Goal: Task Accomplishment & Management: Use online tool/utility

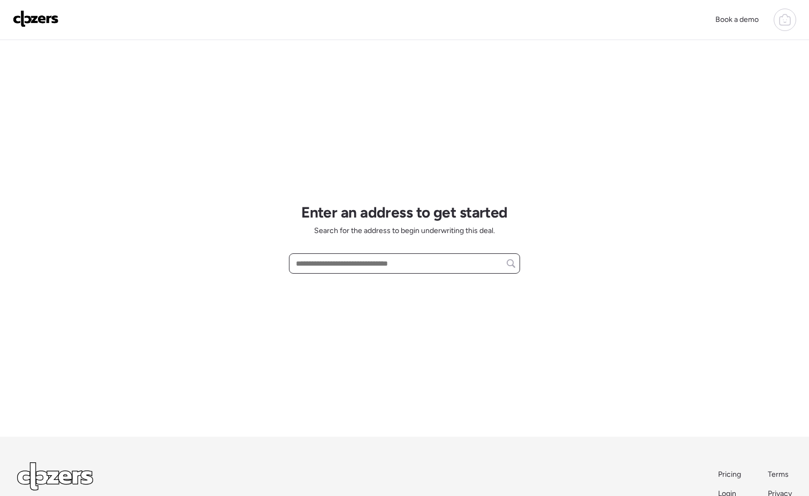
click at [353, 271] on input "text" at bounding box center [404, 263] width 221 height 15
paste input "**********"
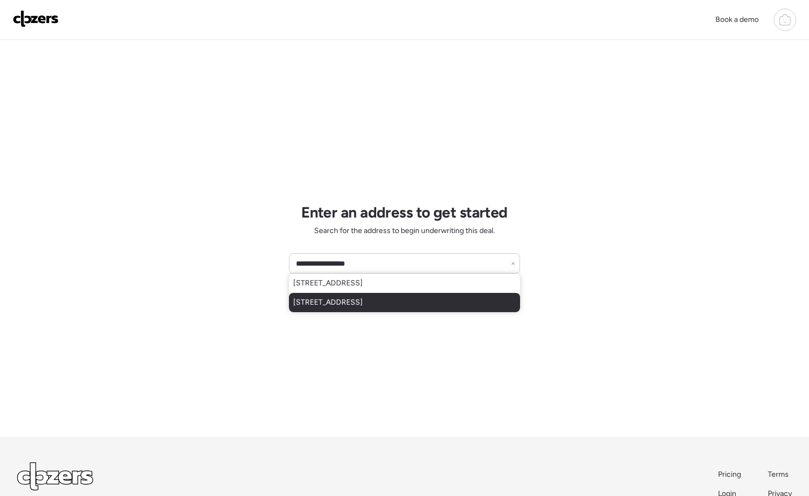
click at [363, 304] on span "[STREET_ADDRESS]" at bounding box center [328, 302] width 70 height 11
type input "**********"
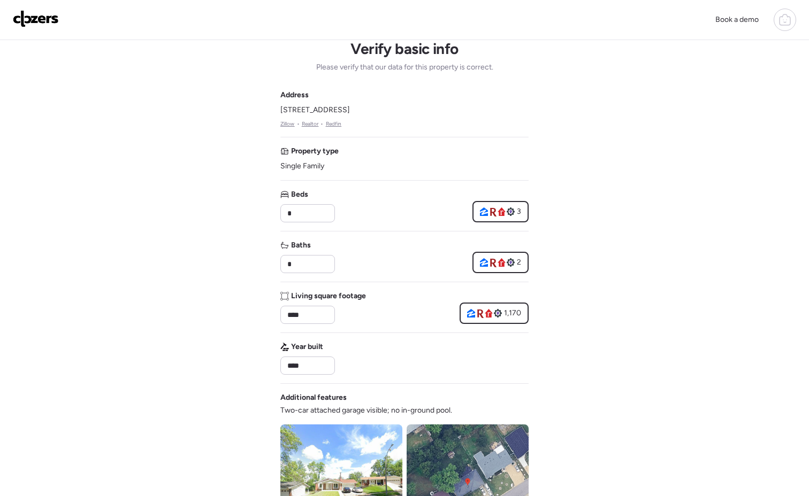
scroll to position [189, 0]
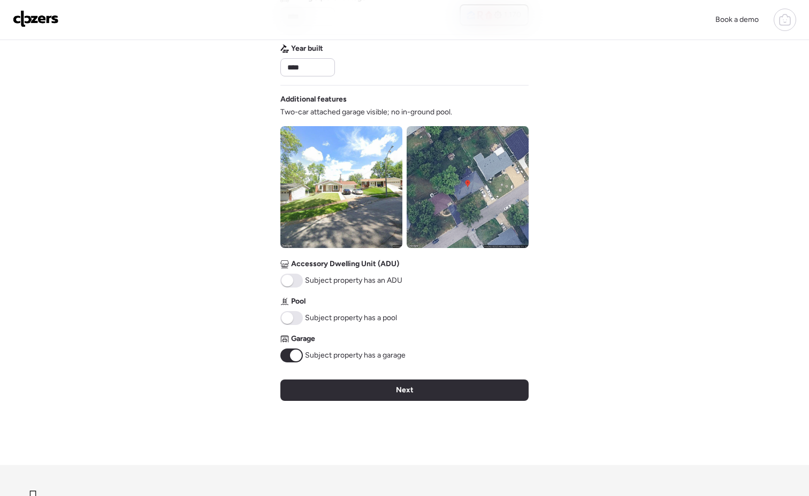
click at [438, 395] on div "Next" at bounding box center [404, 390] width 248 height 21
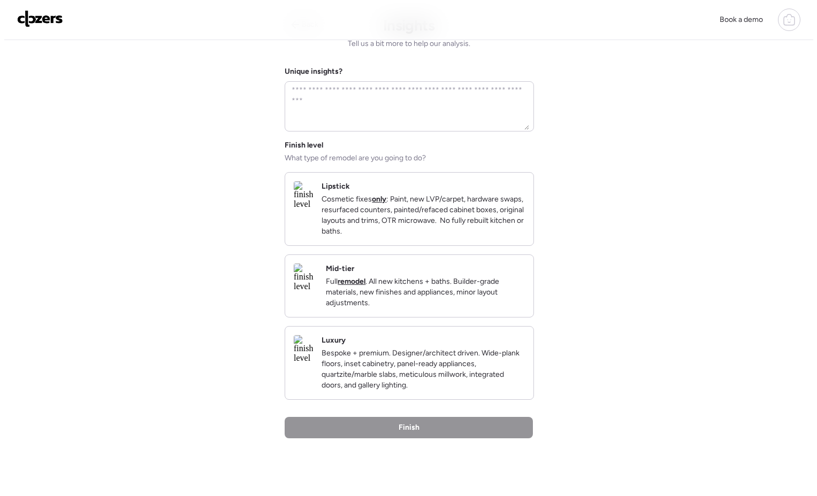
scroll to position [0, 0]
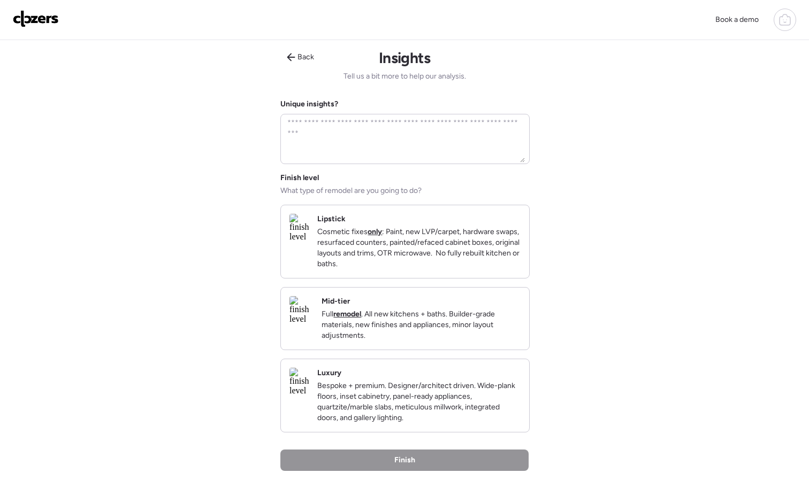
click at [424, 324] on p "Full remodel . All new kitchens + baths. Builder-grade materials, new finishes …" at bounding box center [420, 325] width 199 height 32
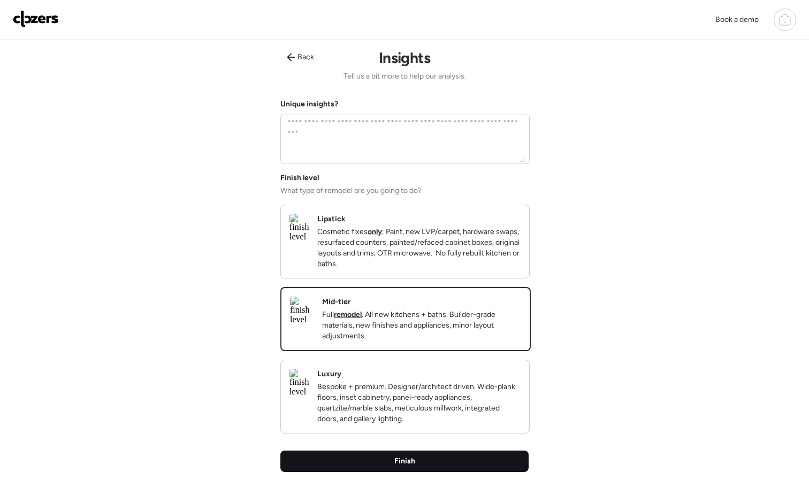
click at [438, 472] on div "Finish" at bounding box center [404, 461] width 248 height 21
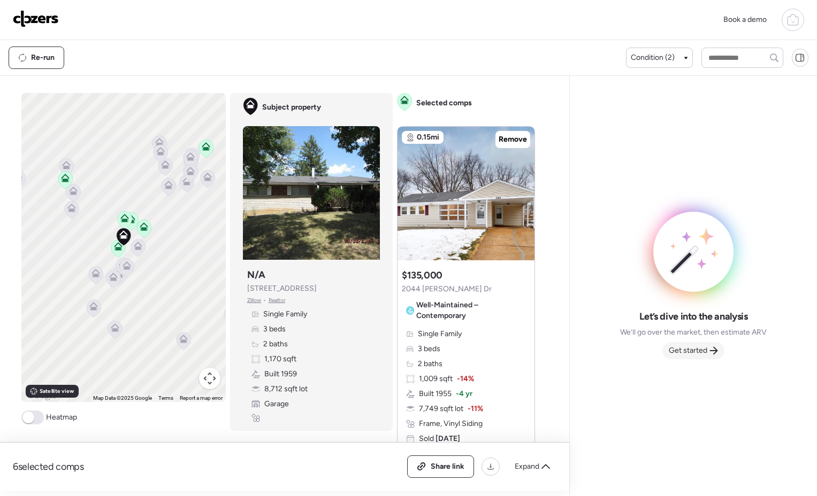
click at [691, 351] on span "Get started" at bounding box center [688, 351] width 39 height 11
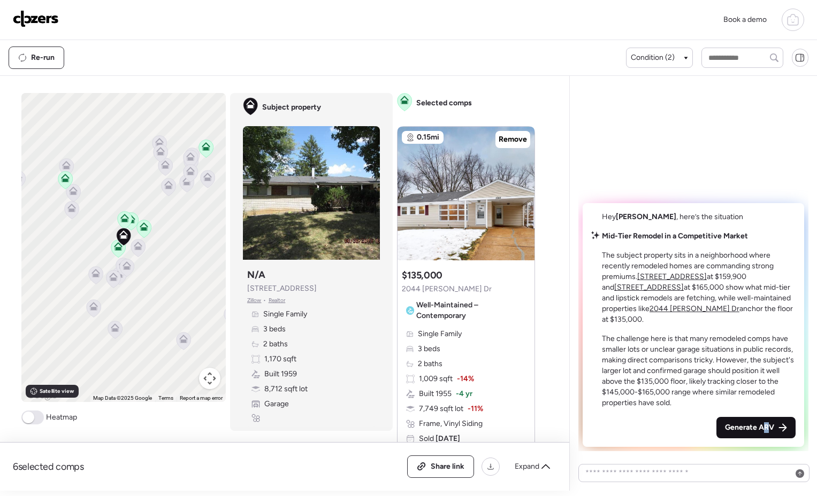
click at [766, 430] on span "Generate ARV" at bounding box center [749, 428] width 49 height 11
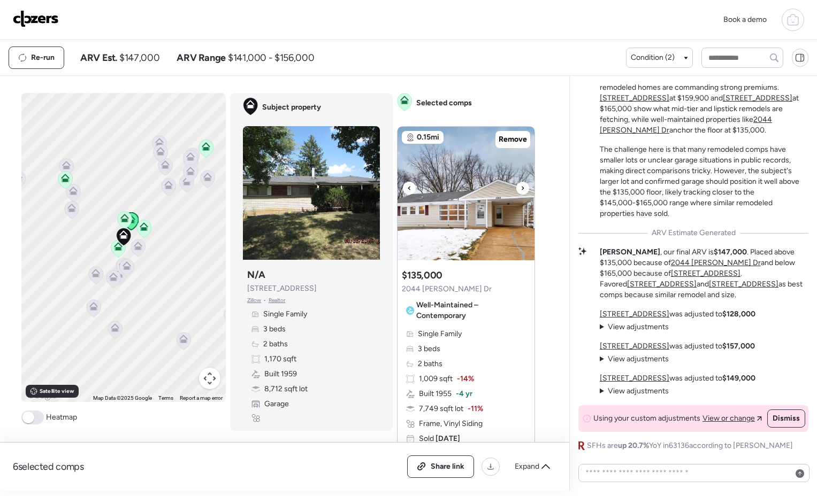
click at [520, 186] on icon at bounding box center [522, 188] width 4 height 13
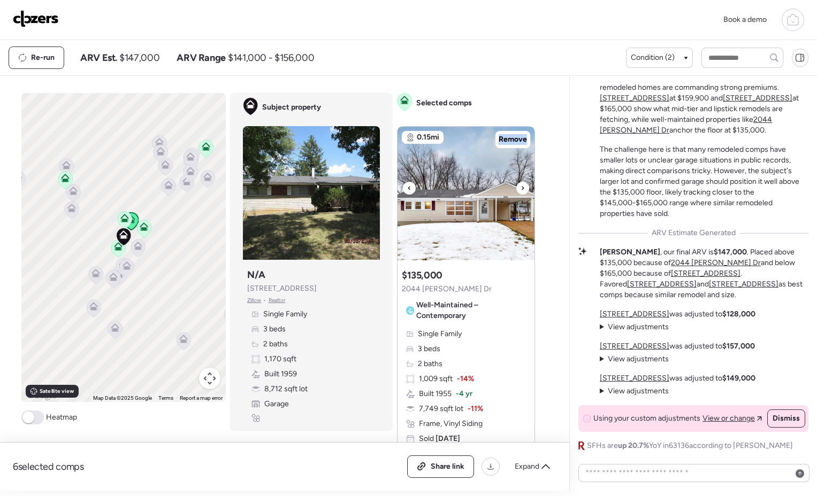
click at [520, 186] on icon at bounding box center [522, 188] width 4 height 13
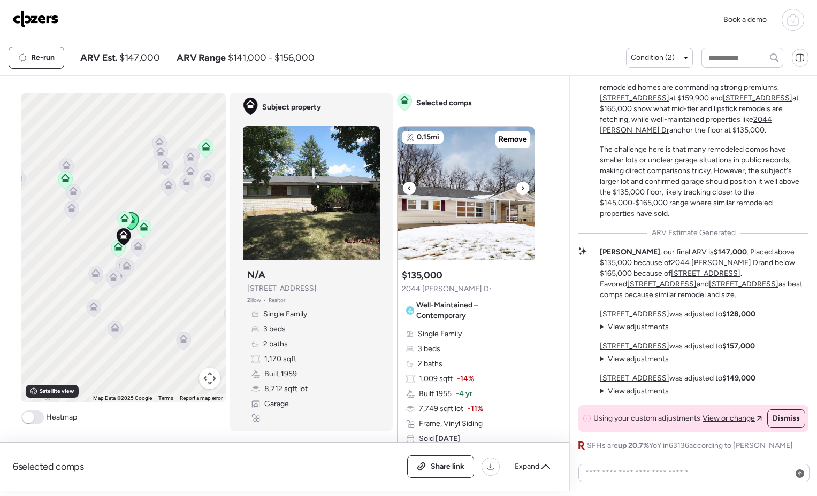
click at [520, 186] on icon at bounding box center [522, 188] width 4 height 13
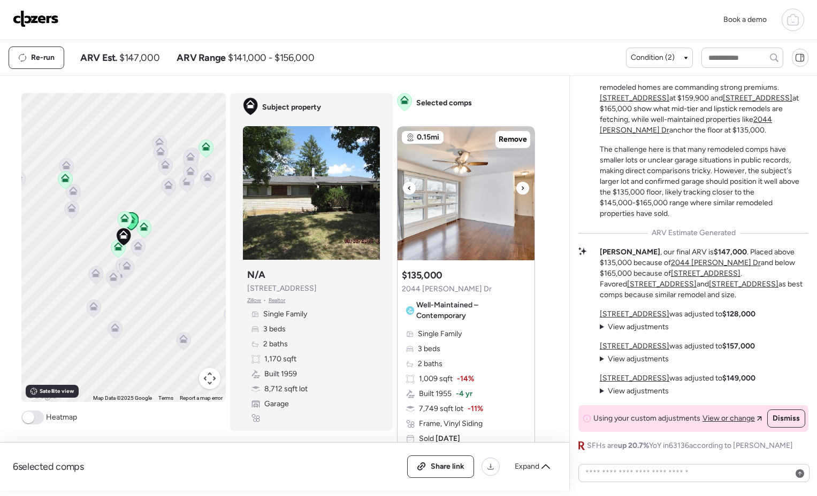
click at [520, 186] on icon at bounding box center [522, 188] width 4 height 13
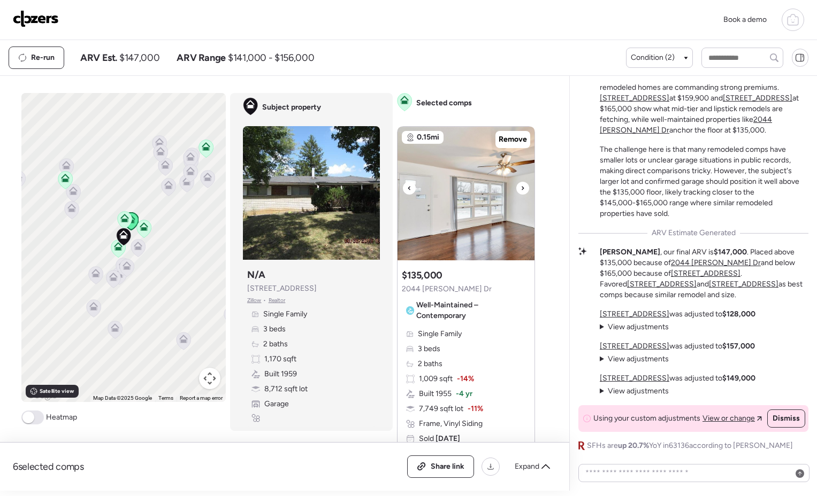
click at [520, 186] on icon at bounding box center [522, 188] width 4 height 13
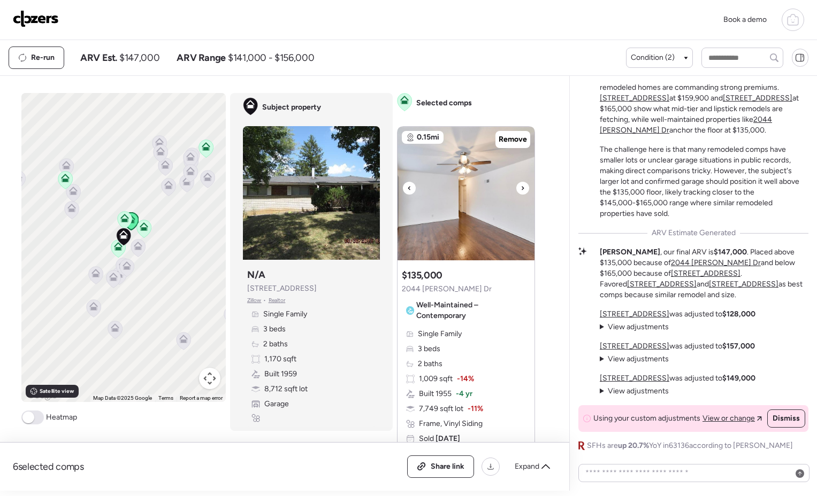
click at [520, 186] on icon at bounding box center [522, 188] width 4 height 13
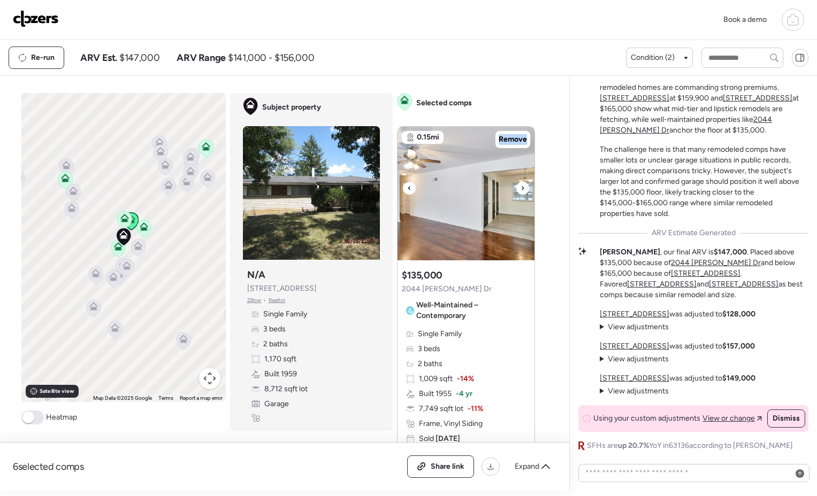
click at [520, 186] on icon at bounding box center [522, 188] width 4 height 13
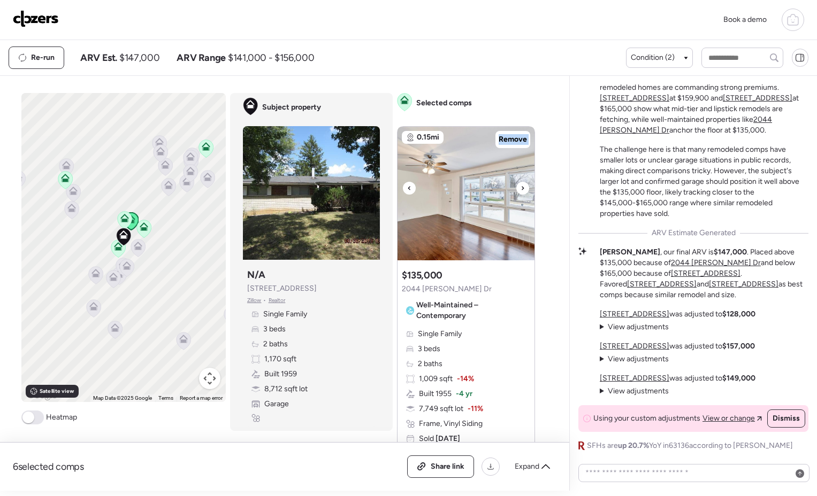
click at [520, 186] on icon at bounding box center [522, 188] width 4 height 13
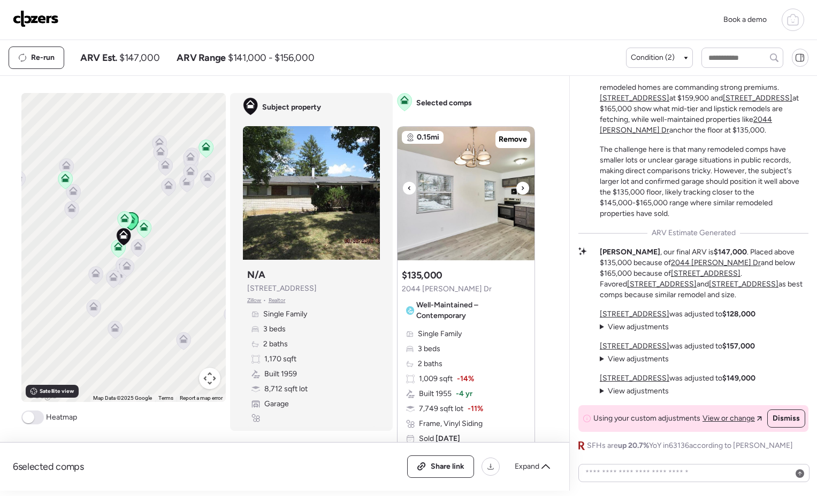
click at [520, 186] on icon at bounding box center [522, 188] width 4 height 13
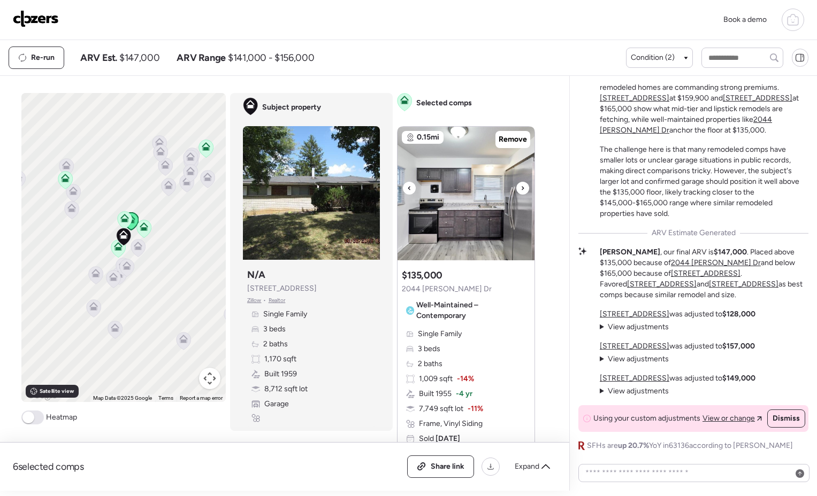
click at [520, 186] on icon at bounding box center [522, 188] width 4 height 13
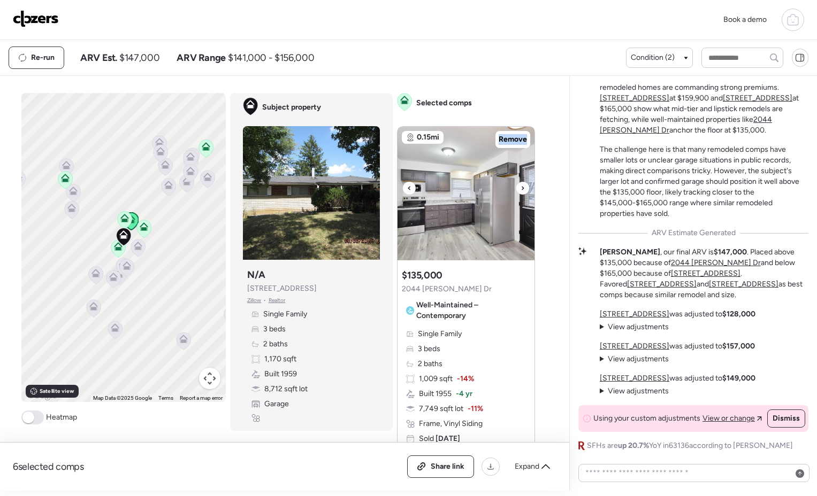
click at [520, 186] on icon at bounding box center [522, 188] width 4 height 13
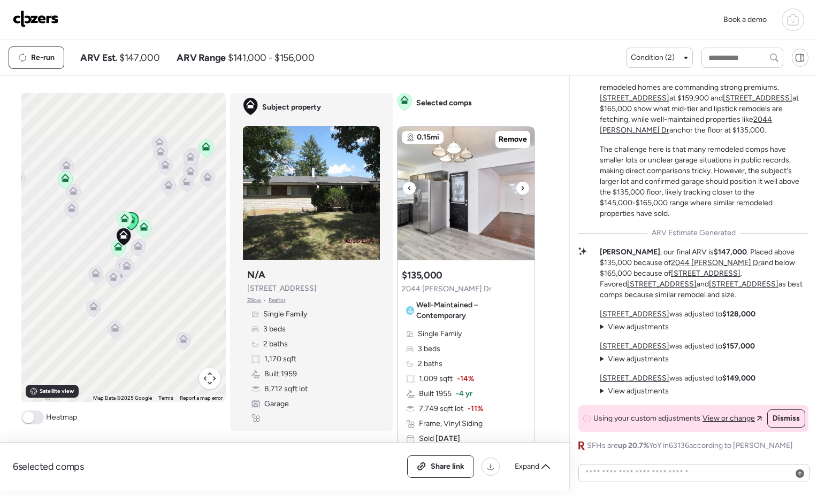
click at [520, 186] on icon at bounding box center [522, 188] width 4 height 13
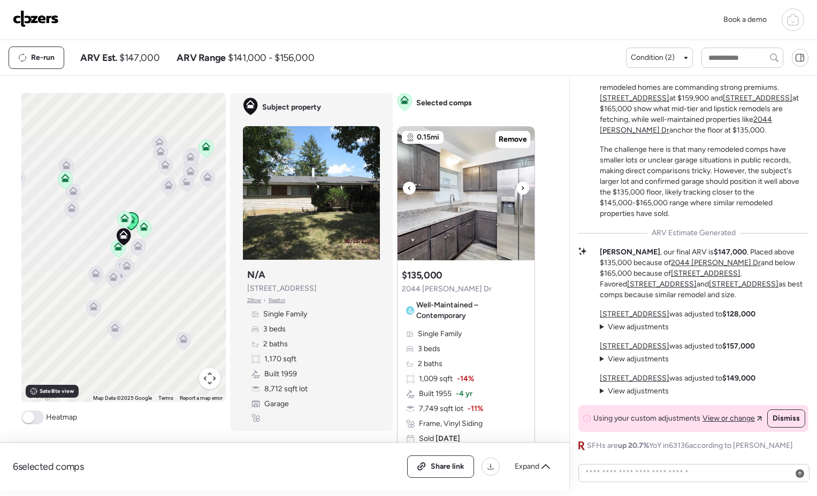
click at [520, 186] on icon at bounding box center [522, 188] width 4 height 13
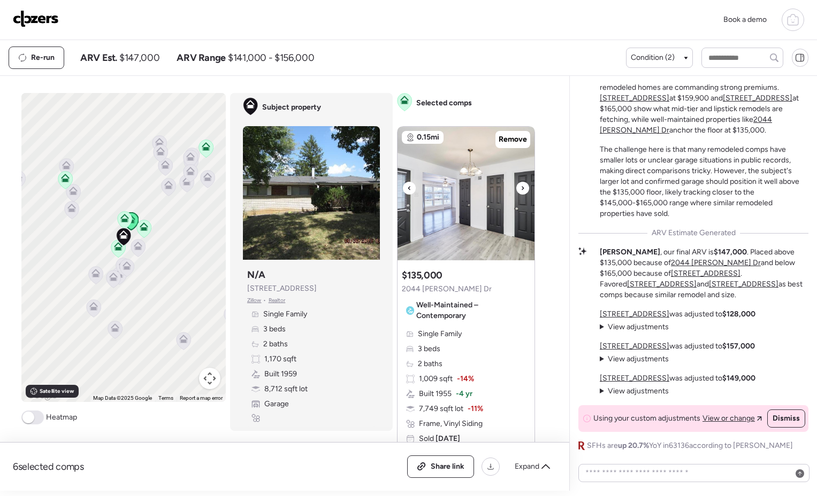
click at [520, 186] on icon at bounding box center [522, 188] width 4 height 13
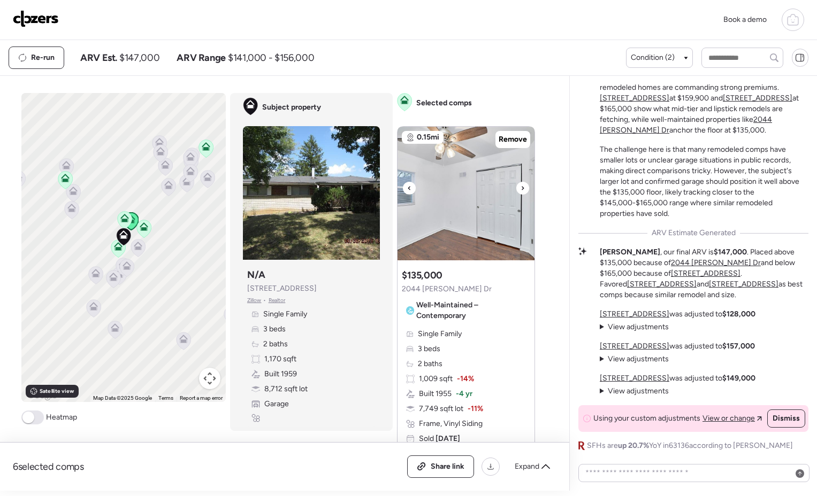
click at [520, 186] on icon at bounding box center [522, 188] width 4 height 13
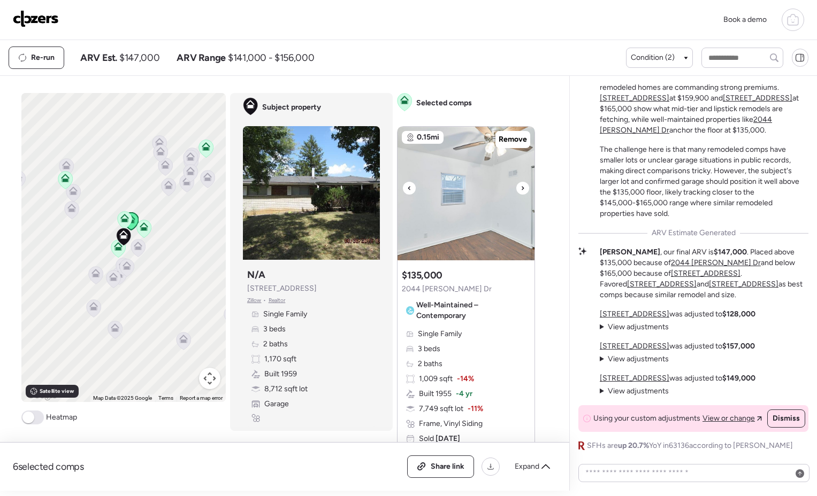
click at [520, 186] on icon at bounding box center [522, 188] width 4 height 13
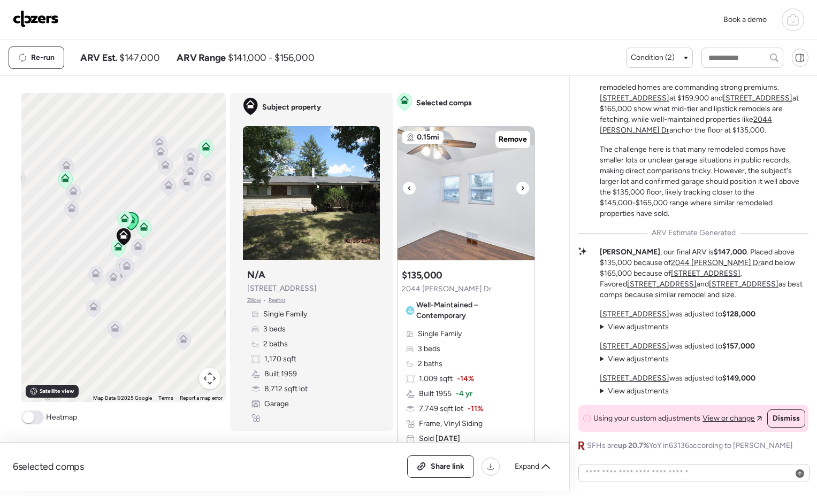
click at [520, 186] on icon at bounding box center [522, 188] width 4 height 13
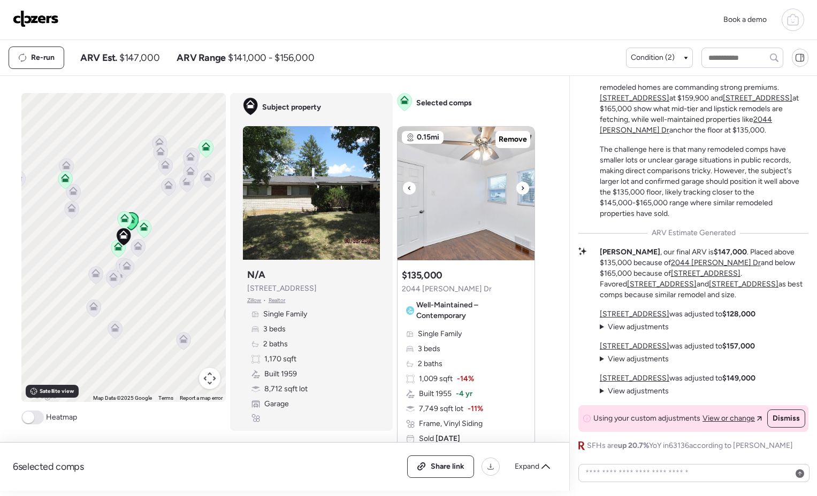
click at [520, 186] on icon at bounding box center [522, 188] width 4 height 13
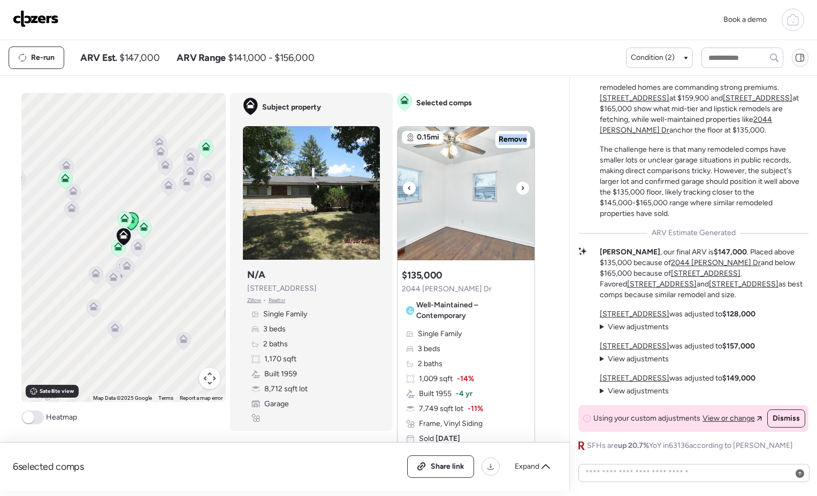
click at [520, 186] on icon at bounding box center [522, 188] width 4 height 13
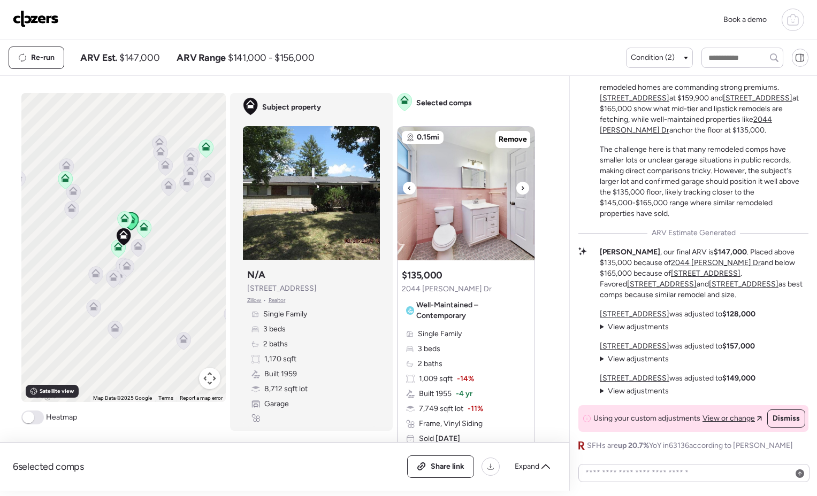
click at [520, 186] on icon at bounding box center [522, 188] width 4 height 13
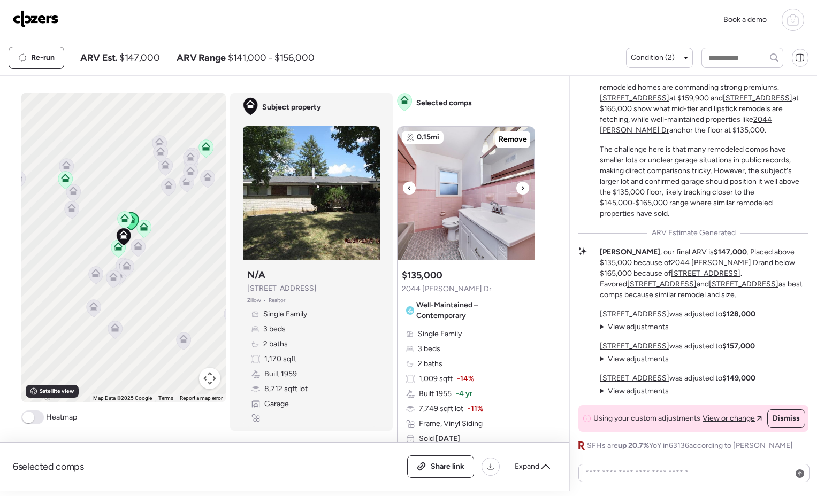
click at [520, 186] on icon at bounding box center [522, 188] width 4 height 13
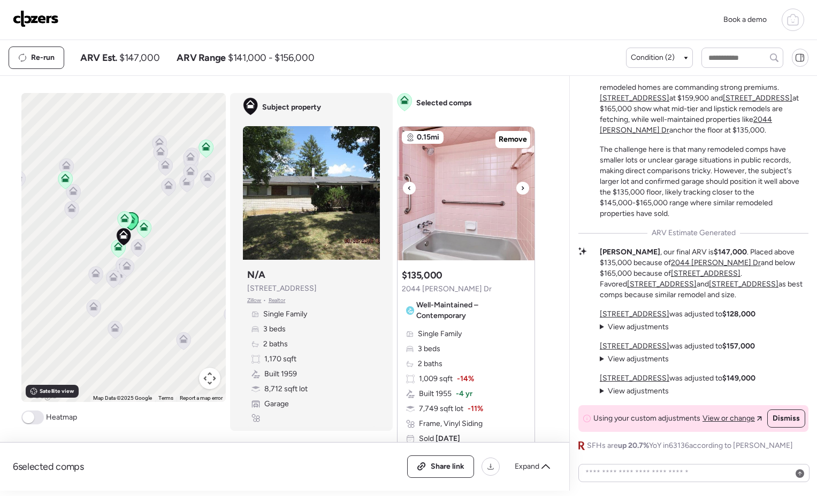
click at [520, 186] on icon at bounding box center [522, 188] width 4 height 13
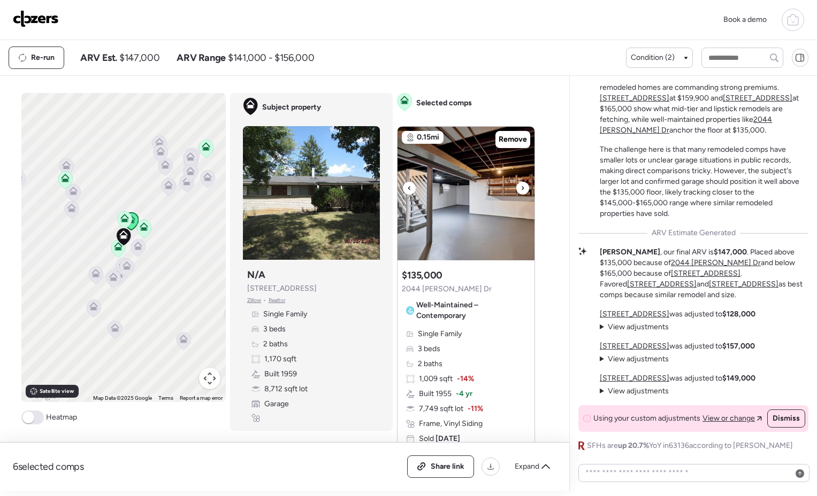
click at [520, 186] on icon at bounding box center [522, 188] width 4 height 13
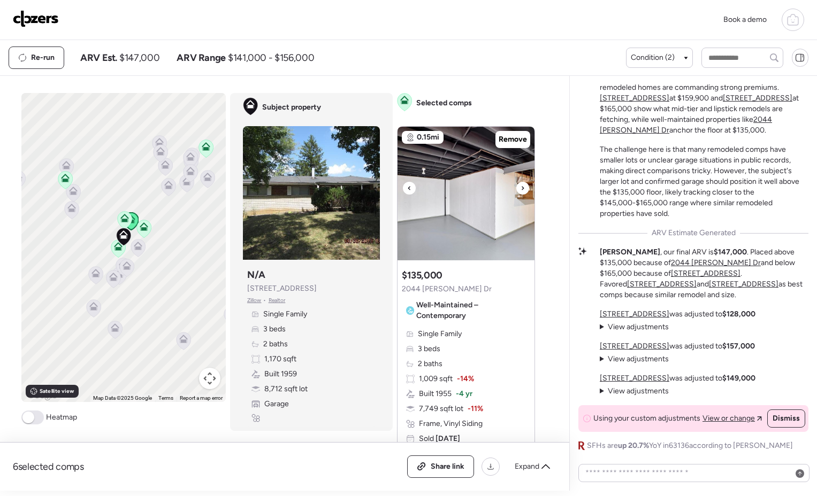
click at [520, 186] on icon at bounding box center [522, 188] width 4 height 13
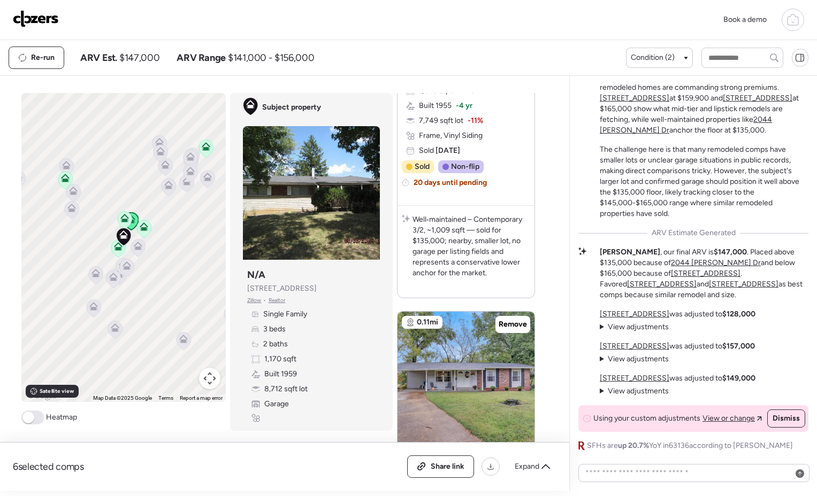
scroll to position [381, 0]
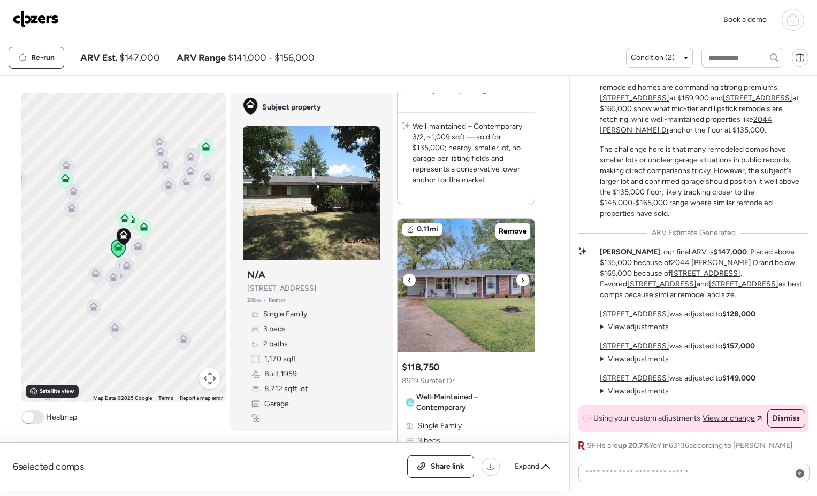
click at [522, 284] on div at bounding box center [522, 280] width 13 height 13
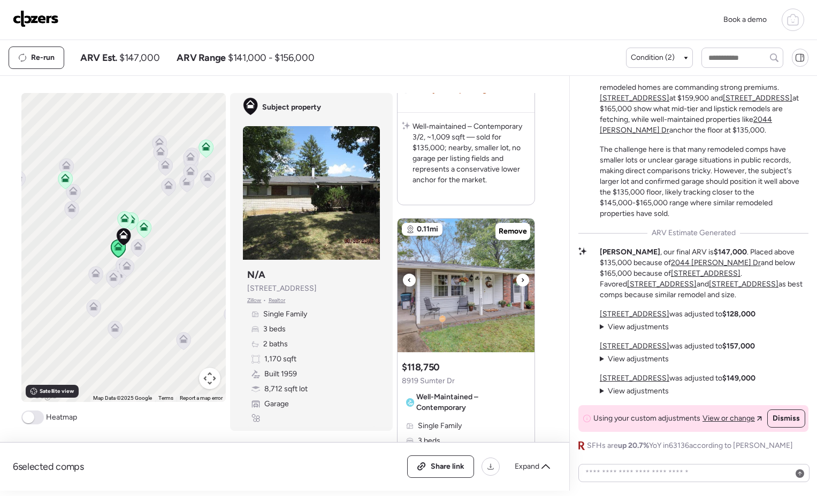
click at [522, 283] on div at bounding box center [522, 280] width 13 height 13
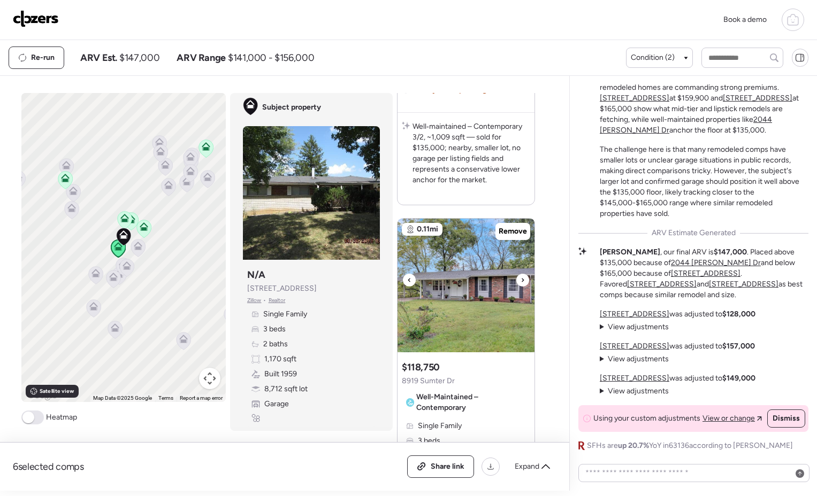
click at [522, 282] on div at bounding box center [522, 280] width 13 height 13
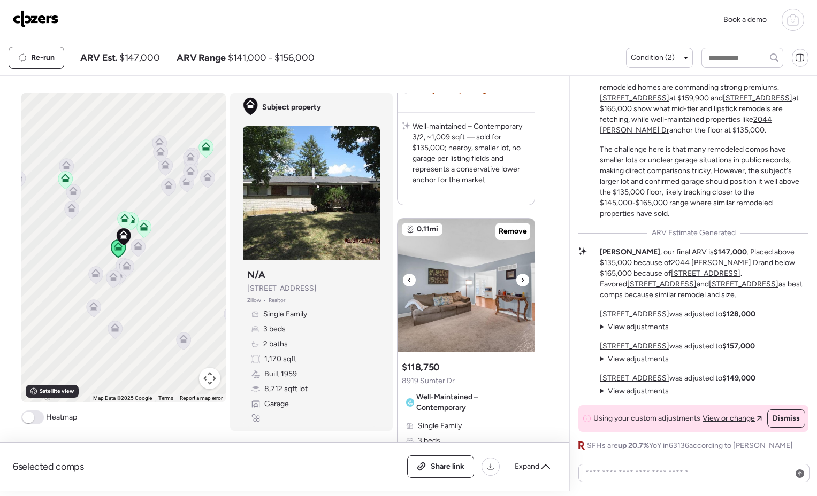
click at [521, 282] on div at bounding box center [522, 280] width 13 height 13
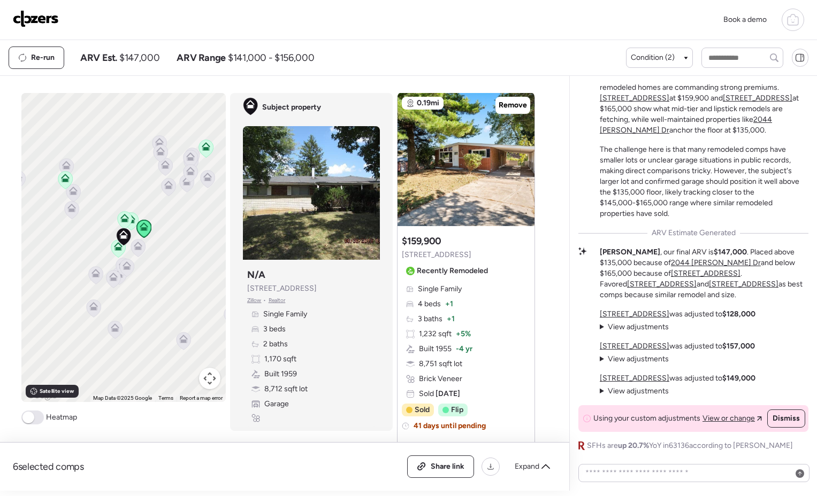
scroll to position [979, 0]
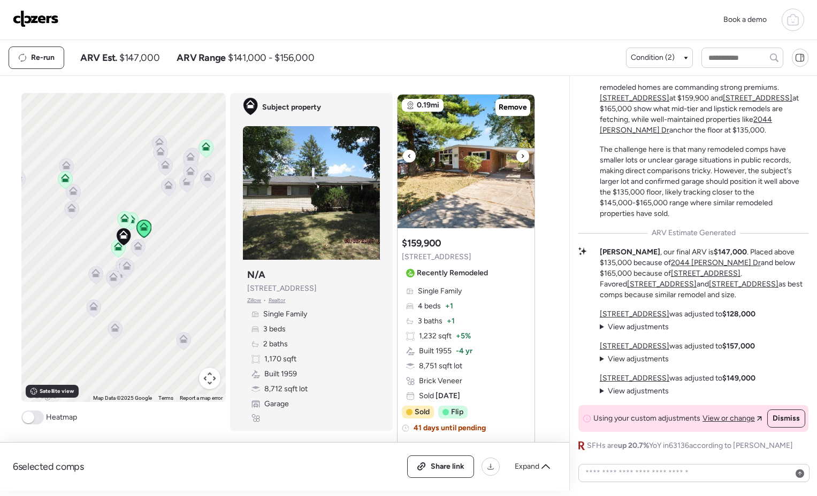
click at [522, 158] on div at bounding box center [522, 156] width 13 height 13
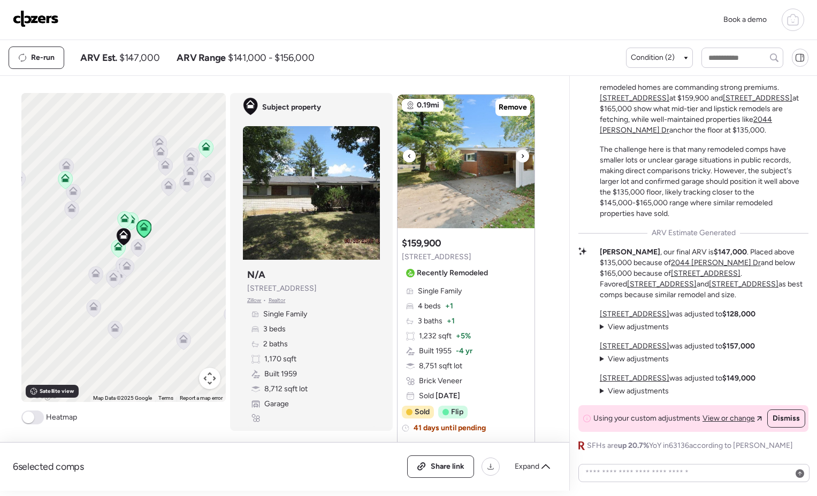
click at [522, 158] on div at bounding box center [522, 156] width 13 height 13
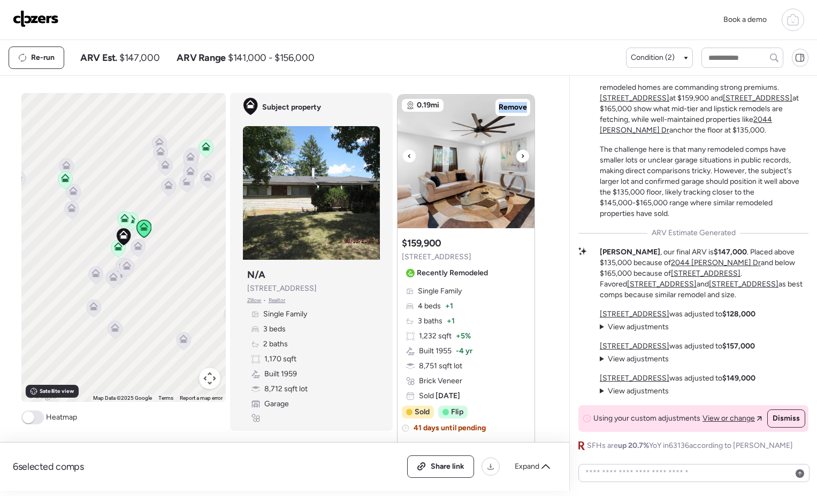
click at [522, 158] on div at bounding box center [522, 156] width 13 height 13
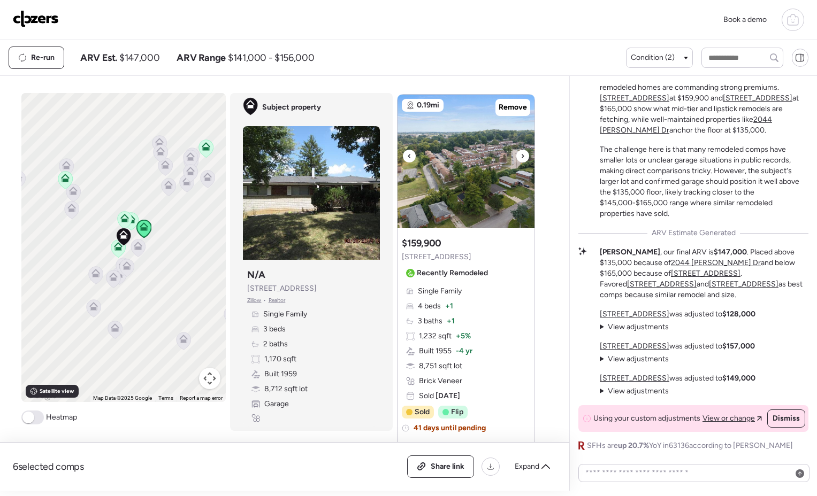
click at [522, 158] on div at bounding box center [522, 156] width 13 height 13
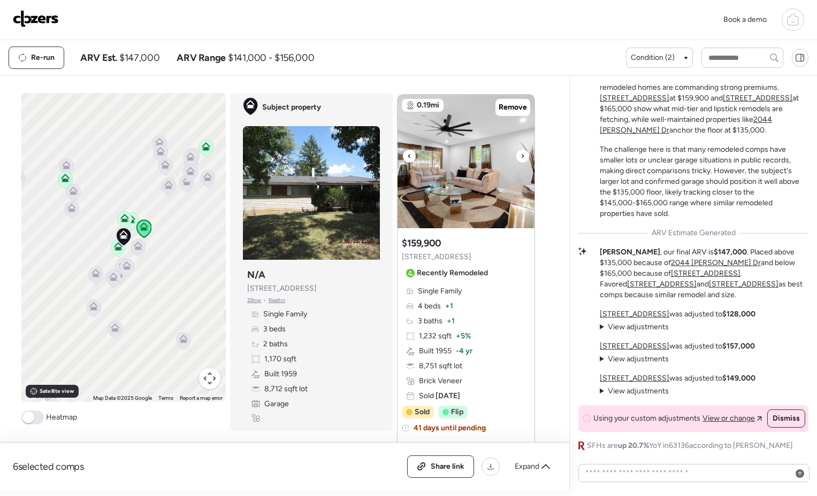
click at [522, 158] on div at bounding box center [522, 156] width 13 height 13
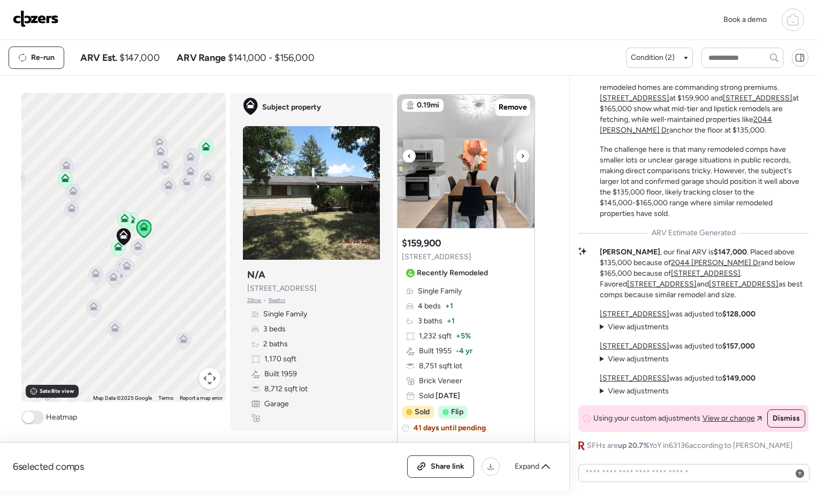
click at [522, 158] on div at bounding box center [522, 156] width 13 height 13
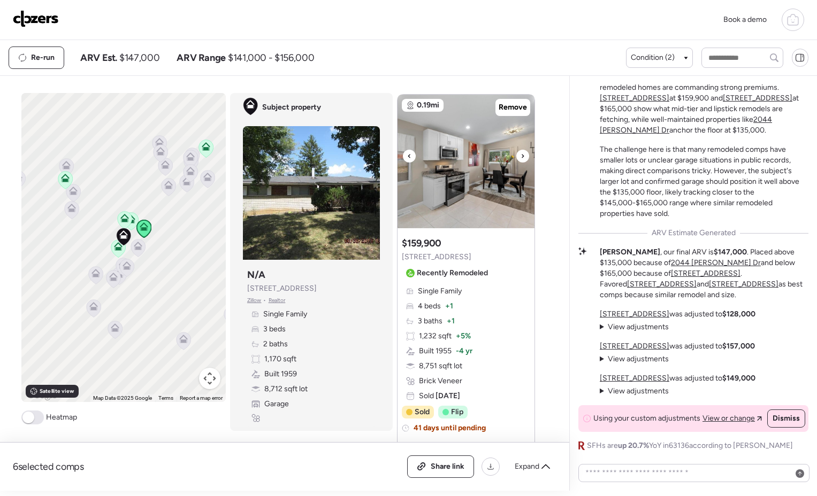
click at [522, 158] on div at bounding box center [522, 156] width 13 height 13
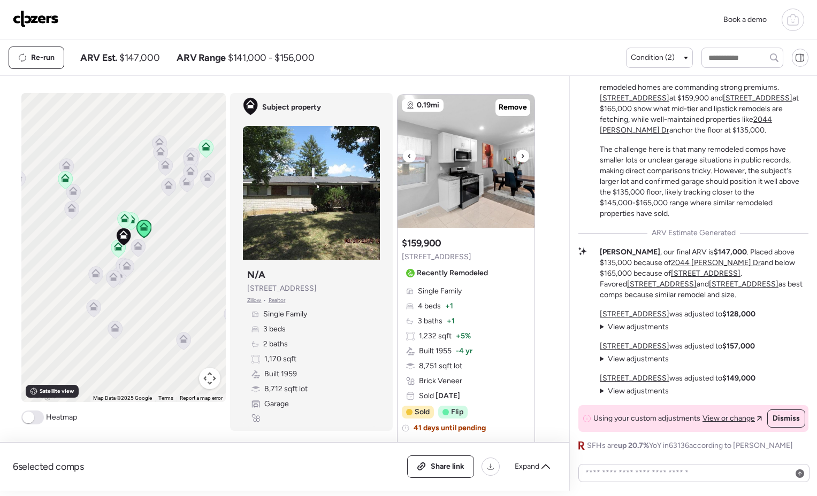
click at [522, 158] on div at bounding box center [522, 156] width 13 height 13
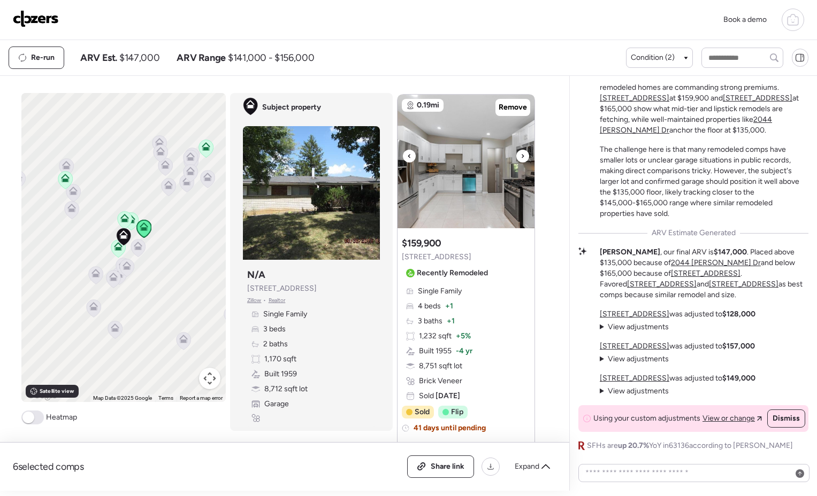
click at [522, 158] on div at bounding box center [522, 156] width 13 height 13
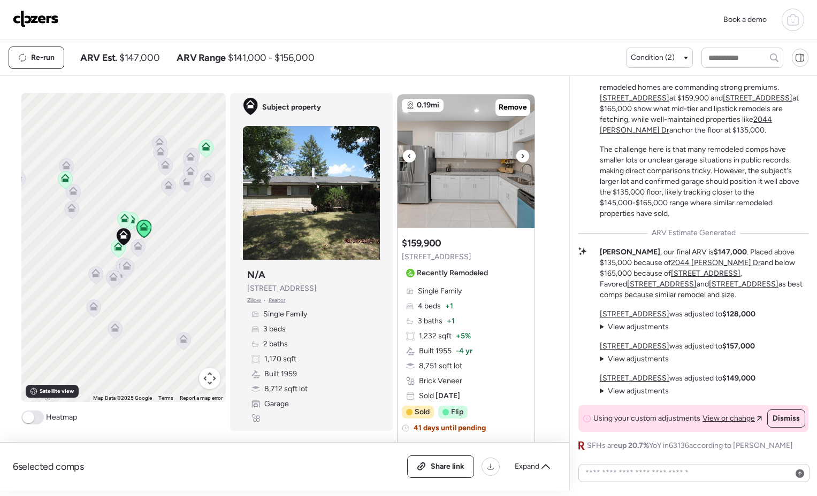
click at [522, 158] on div at bounding box center [522, 156] width 13 height 13
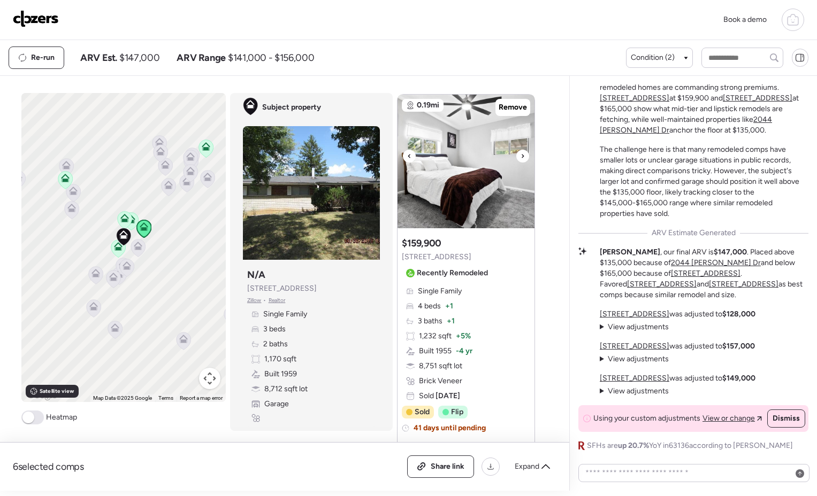
click at [522, 158] on div at bounding box center [522, 156] width 13 height 13
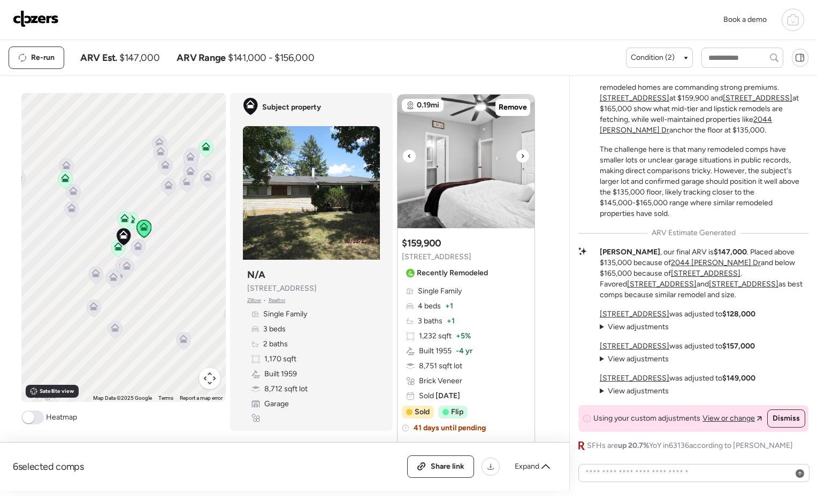
click at [522, 158] on div at bounding box center [522, 156] width 13 height 13
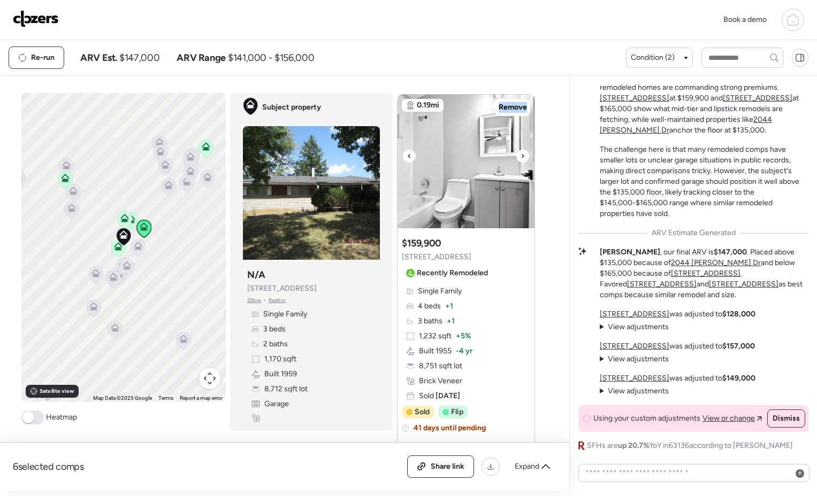
click at [522, 158] on div at bounding box center [522, 156] width 13 height 13
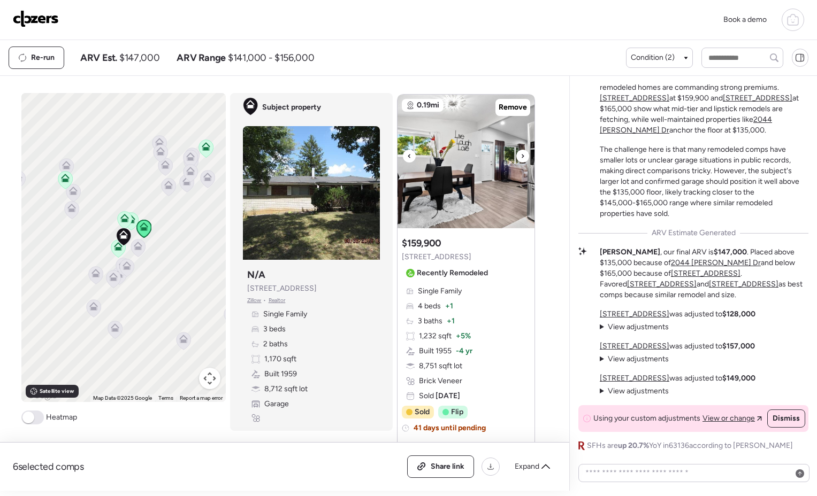
click at [522, 158] on div at bounding box center [522, 156] width 13 height 13
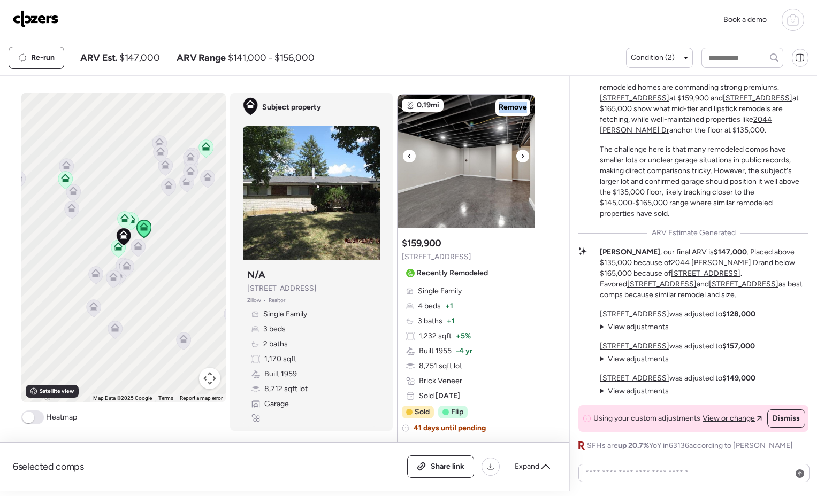
click at [522, 158] on div at bounding box center [522, 156] width 13 height 13
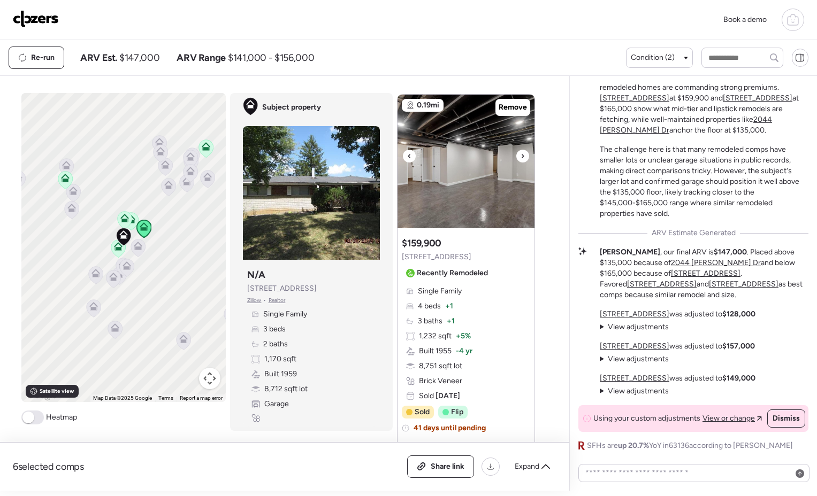
click at [522, 158] on div at bounding box center [522, 156] width 13 height 13
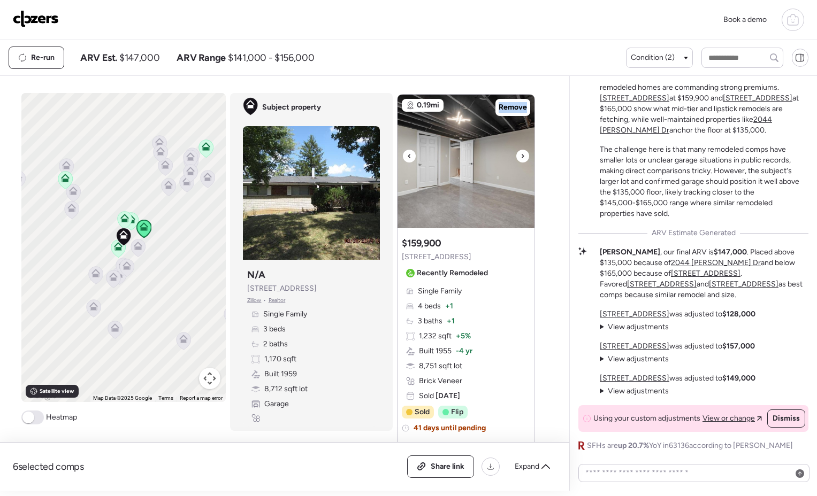
click at [522, 158] on div at bounding box center [522, 156] width 13 height 13
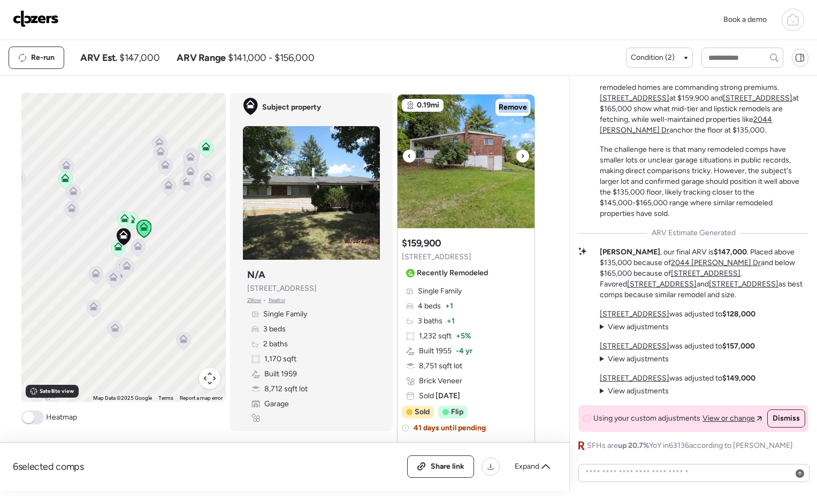
click at [522, 158] on div at bounding box center [522, 156] width 13 height 13
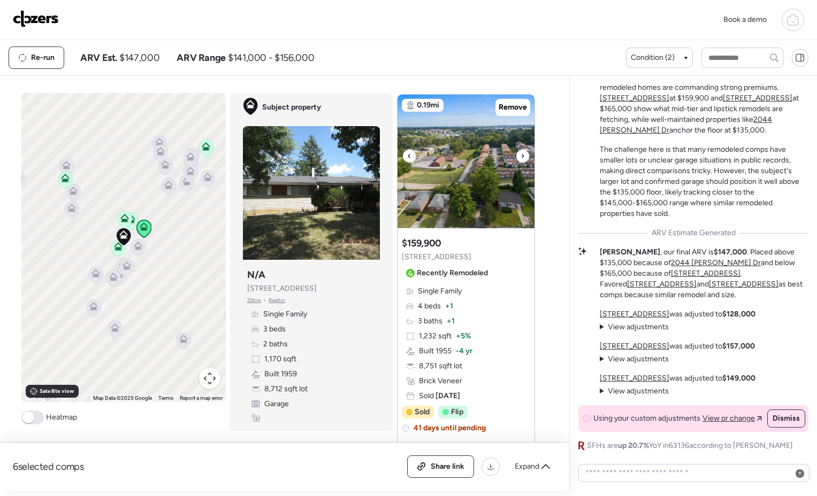
click at [522, 158] on div at bounding box center [522, 156] width 13 height 13
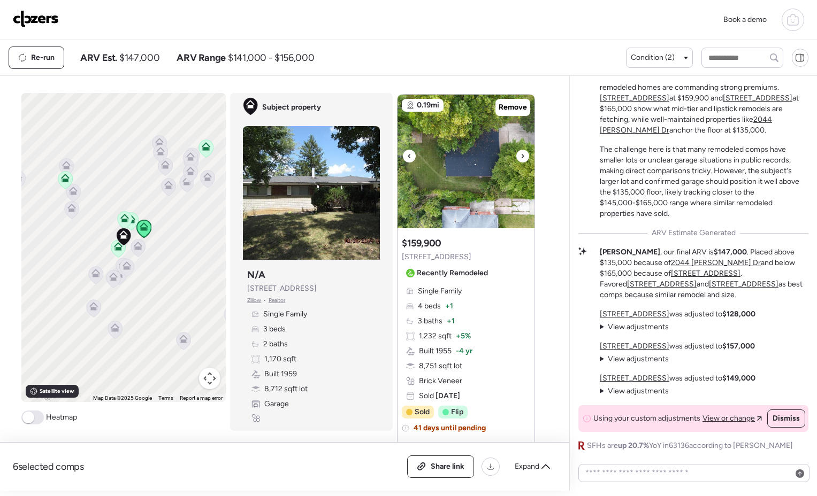
click at [522, 158] on div at bounding box center [522, 156] width 13 height 13
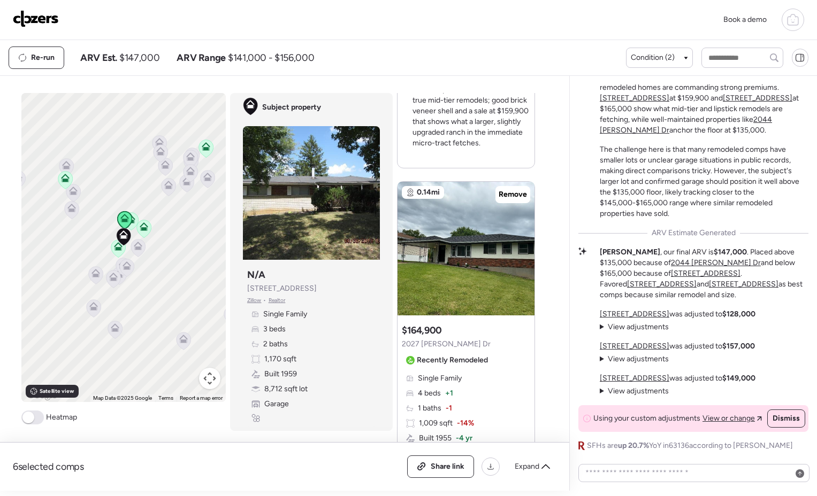
scroll to position [1387, 0]
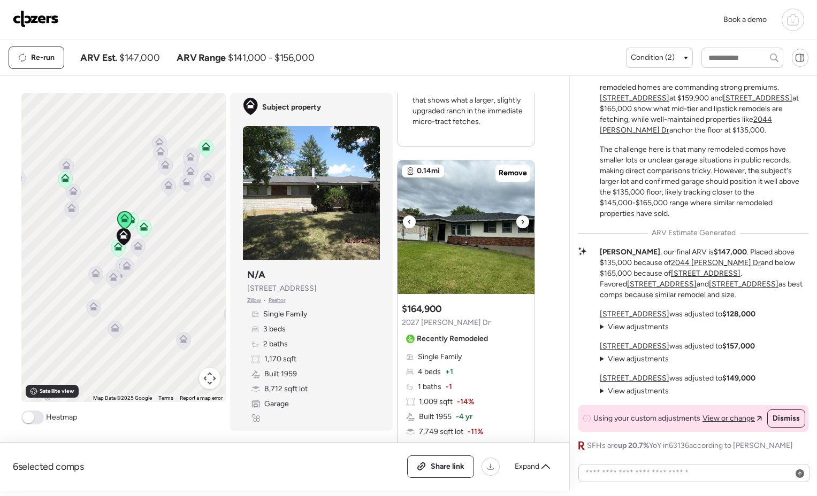
click at [520, 224] on icon at bounding box center [522, 222] width 4 height 13
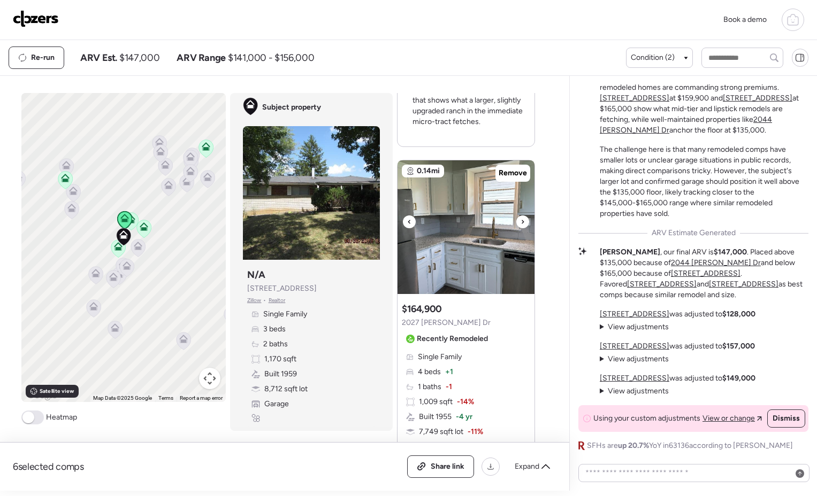
click at [520, 224] on icon at bounding box center [522, 222] width 4 height 13
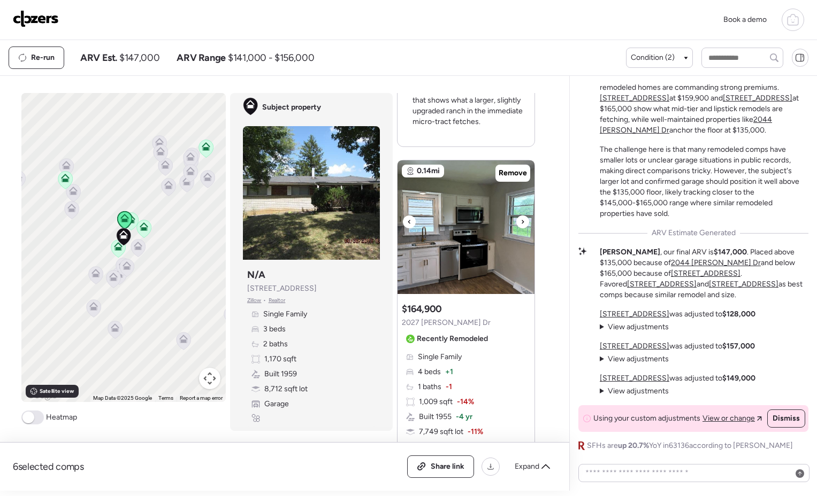
click at [520, 224] on icon at bounding box center [522, 222] width 4 height 13
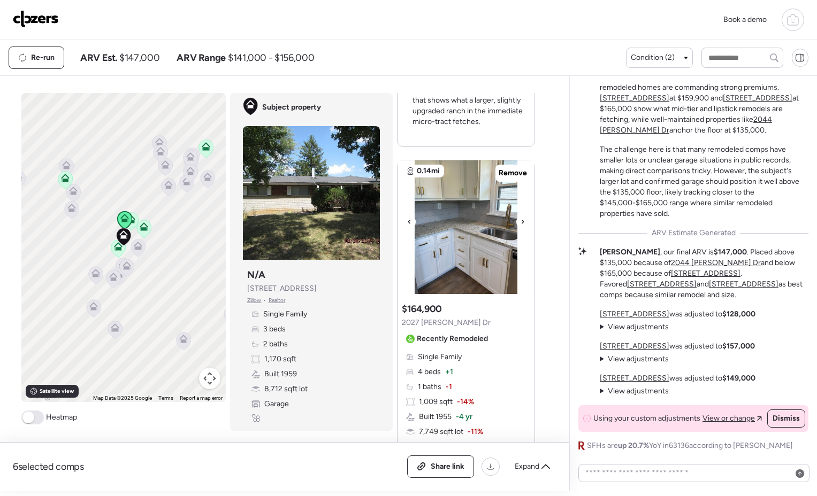
click at [520, 224] on icon at bounding box center [522, 222] width 4 height 13
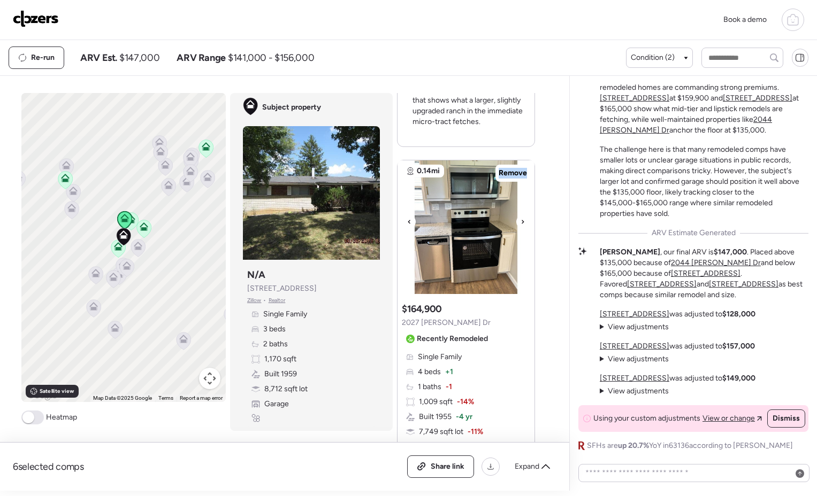
click at [520, 224] on icon at bounding box center [522, 222] width 4 height 13
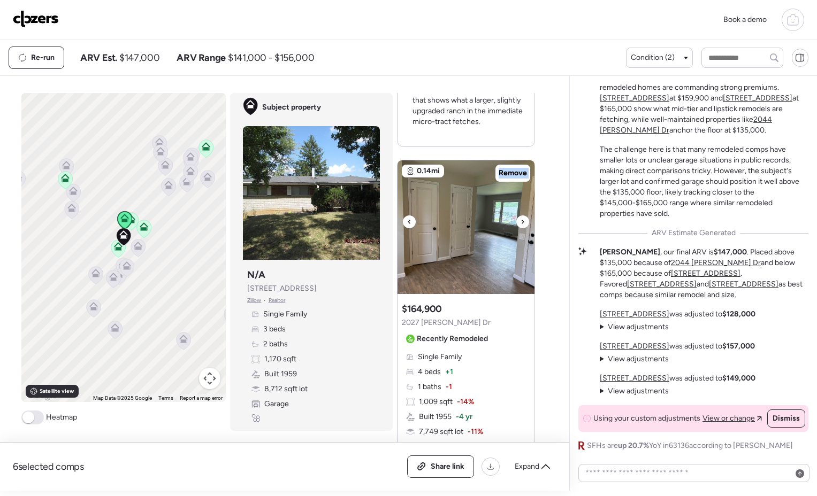
click at [520, 224] on icon at bounding box center [522, 222] width 4 height 13
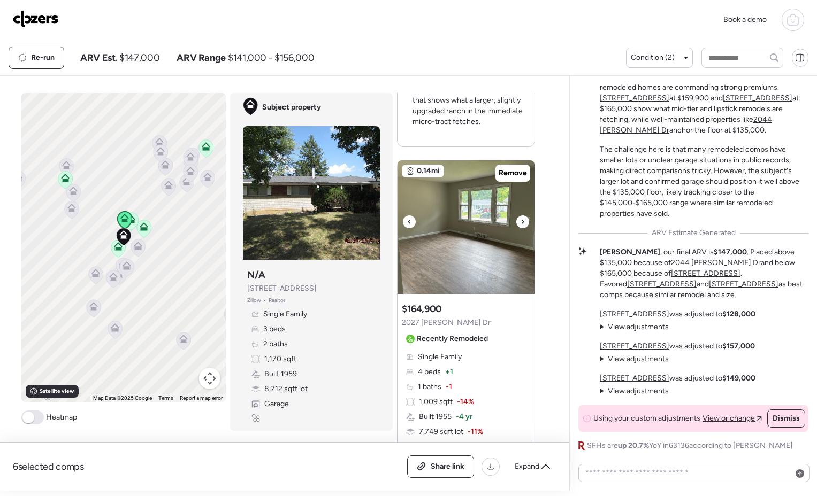
click at [520, 224] on icon at bounding box center [522, 222] width 4 height 13
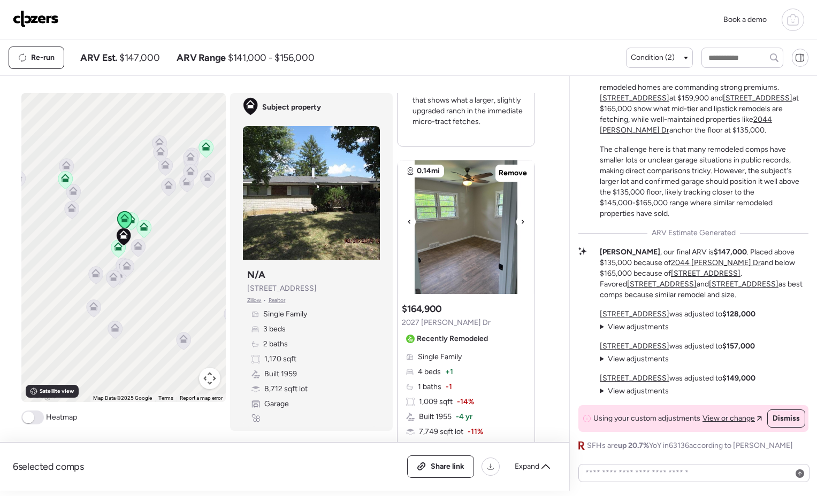
click at [520, 224] on icon at bounding box center [522, 222] width 4 height 13
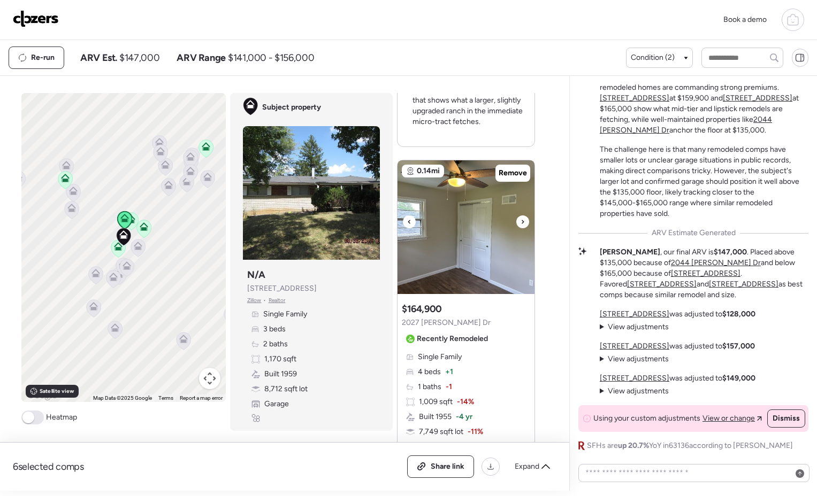
click at [520, 224] on icon at bounding box center [522, 222] width 4 height 13
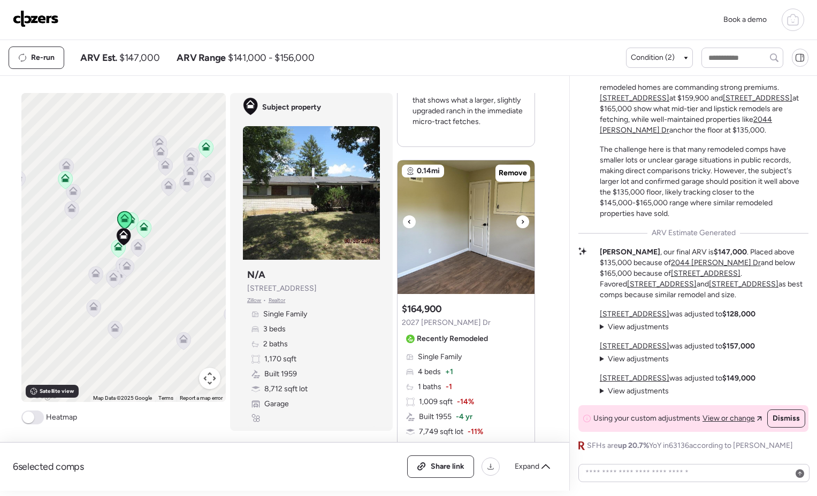
click at [520, 224] on icon at bounding box center [522, 222] width 4 height 13
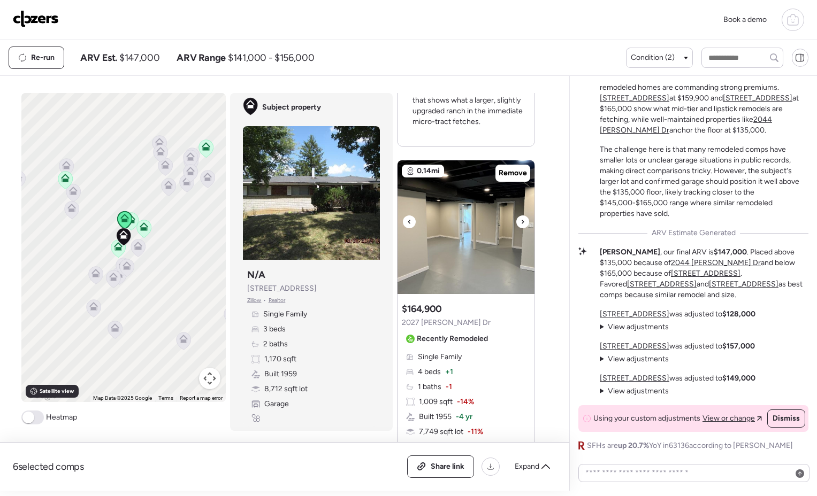
click at [520, 224] on icon at bounding box center [522, 222] width 4 height 13
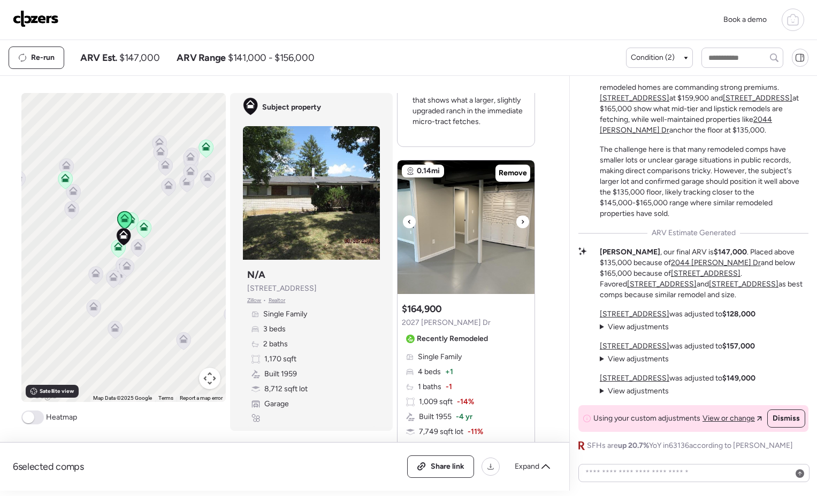
click at [520, 224] on icon at bounding box center [522, 222] width 4 height 13
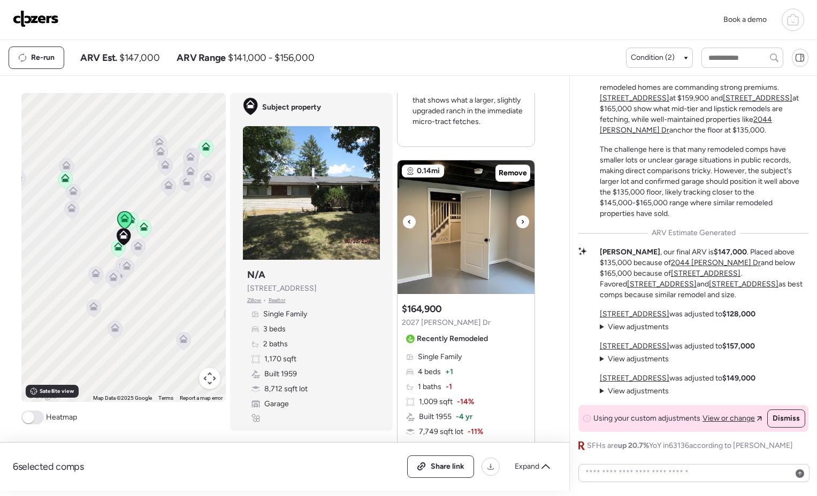
click at [520, 224] on icon at bounding box center [522, 222] width 4 height 13
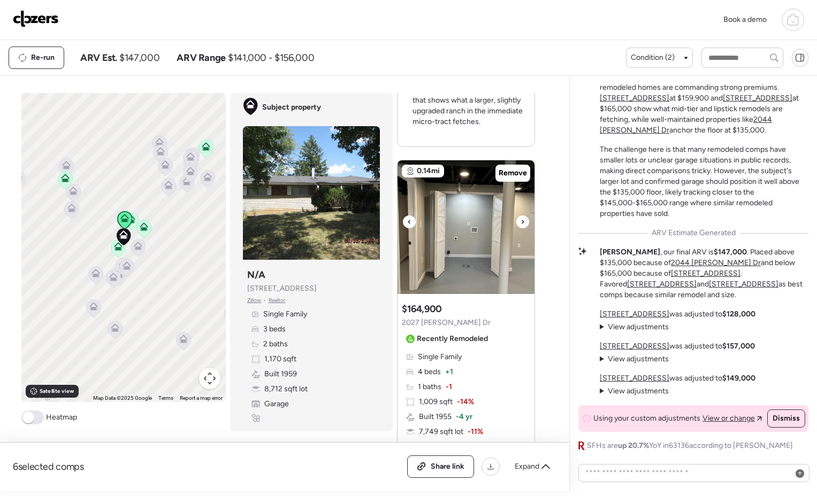
click at [520, 224] on icon at bounding box center [522, 222] width 4 height 13
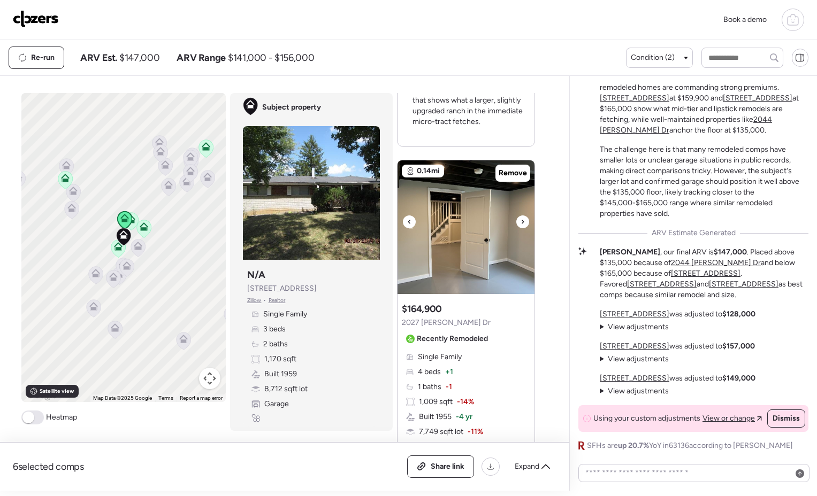
click at [520, 224] on icon at bounding box center [522, 222] width 4 height 13
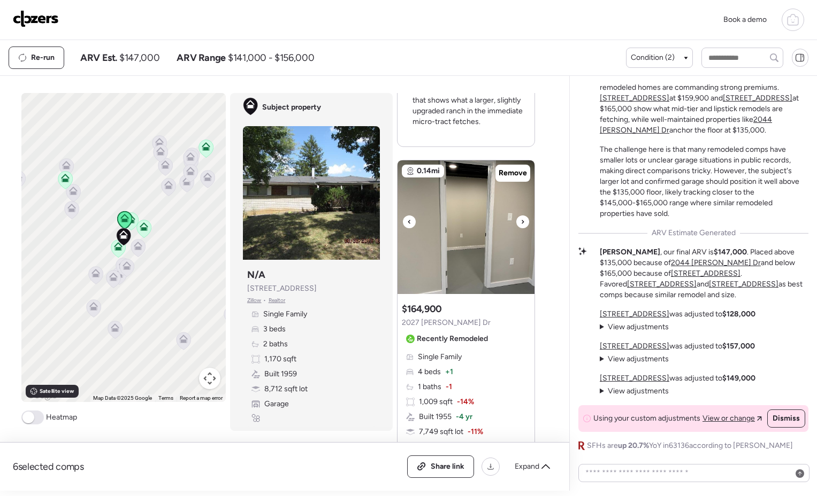
click at [520, 224] on icon at bounding box center [522, 222] width 4 height 13
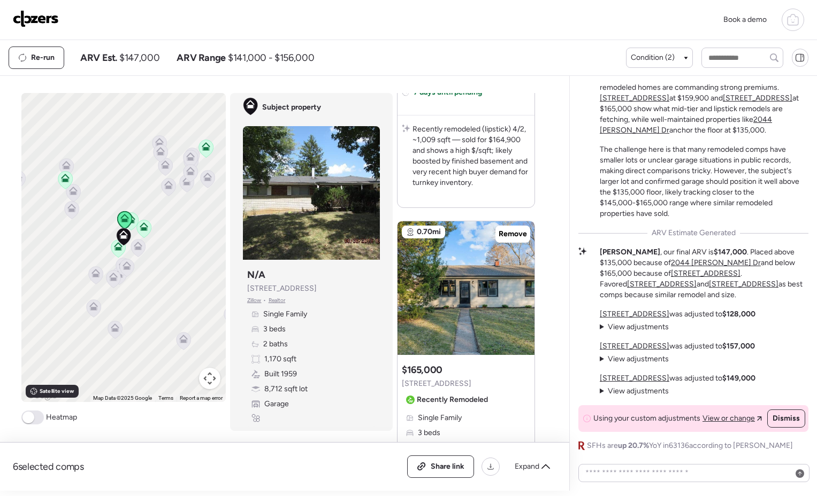
scroll to position [1789, 0]
click at [520, 285] on icon at bounding box center [522, 282] width 4 height 13
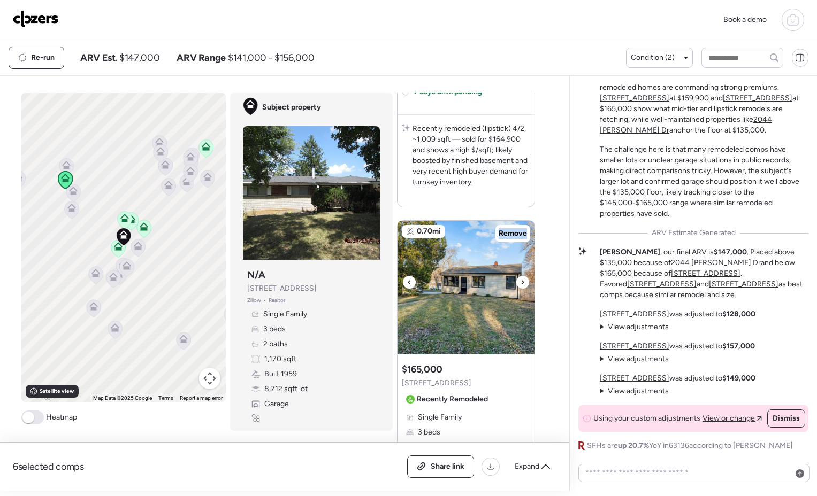
click at [520, 285] on icon at bounding box center [522, 282] width 4 height 13
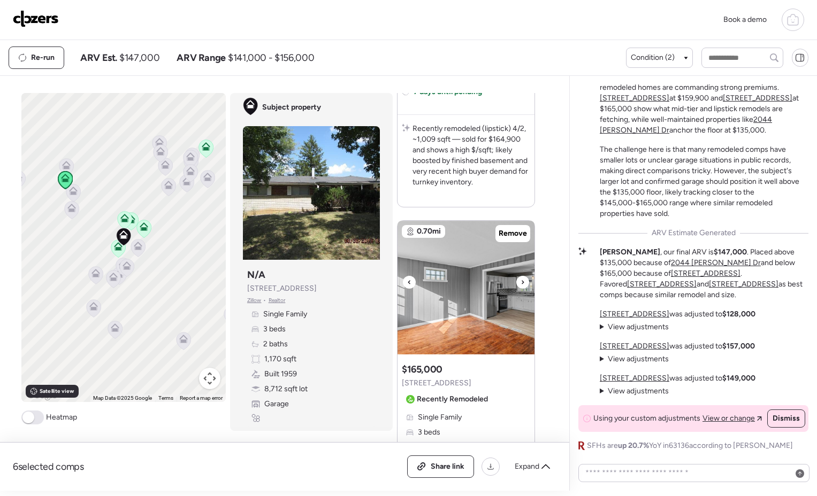
click at [520, 285] on icon at bounding box center [522, 282] width 4 height 13
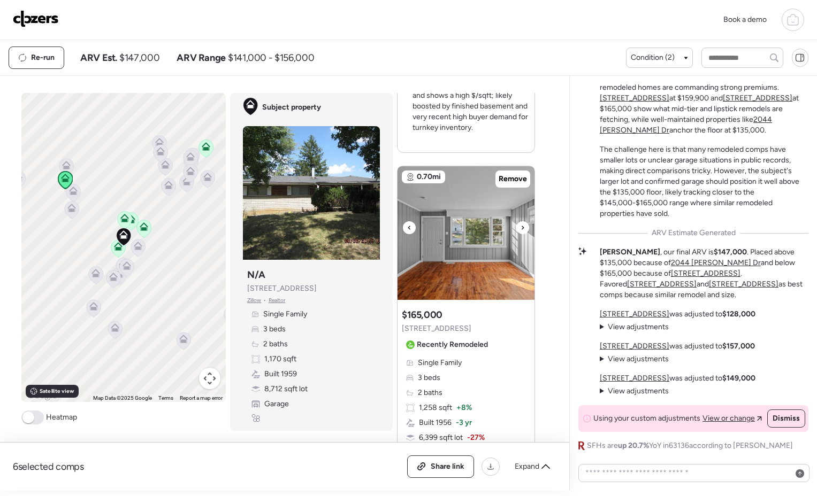
scroll to position [1871, 0]
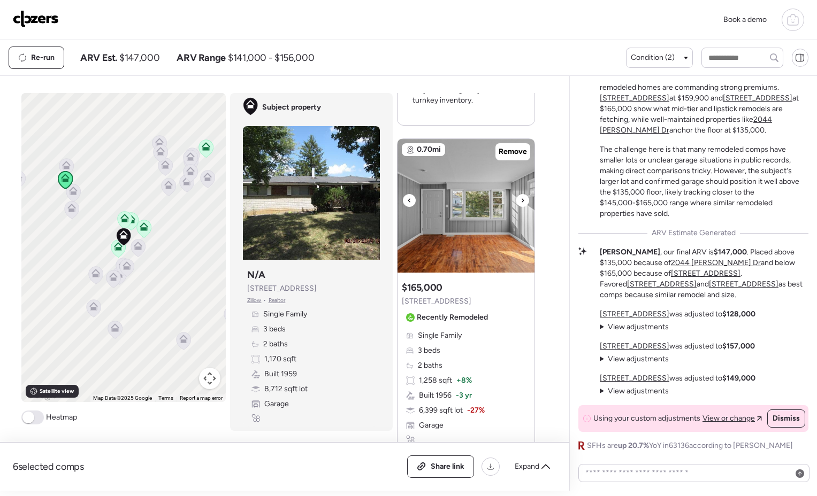
click at [523, 198] on div at bounding box center [522, 200] width 13 height 13
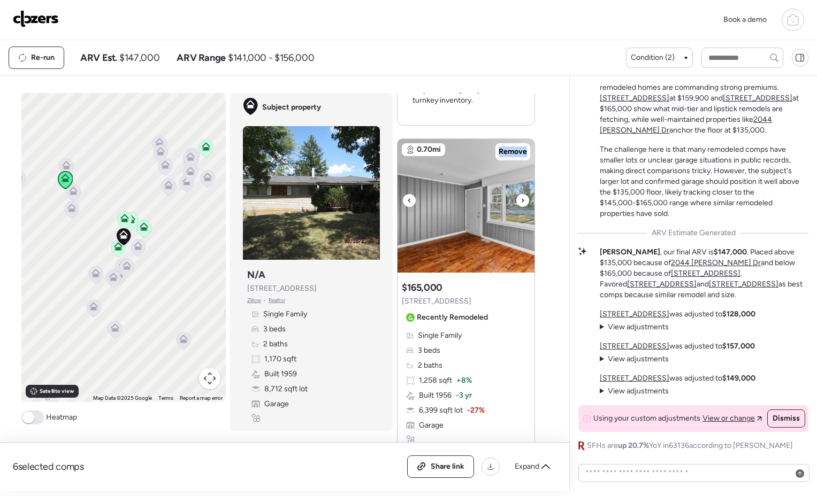
click at [523, 198] on div at bounding box center [522, 200] width 13 height 13
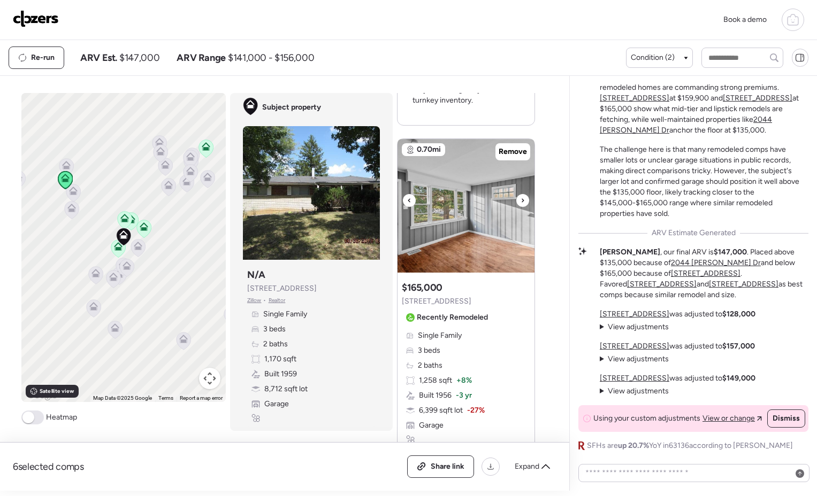
click at [522, 200] on div at bounding box center [522, 200] width 13 height 13
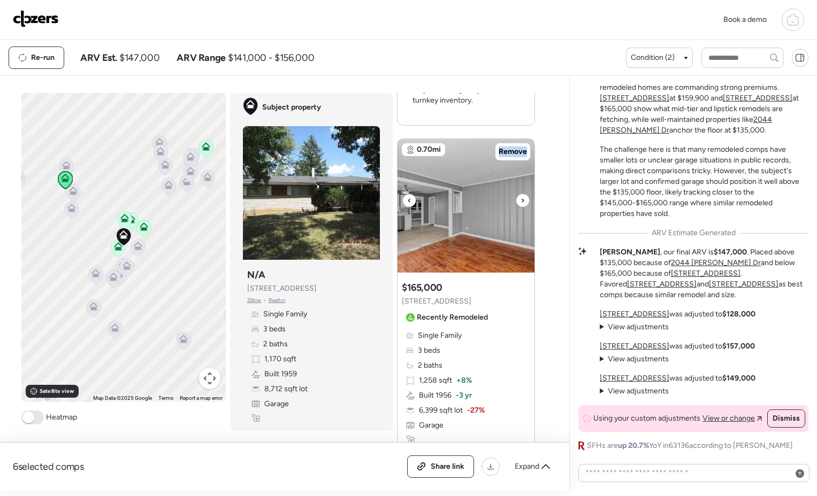
click at [522, 200] on div at bounding box center [522, 200] width 13 height 13
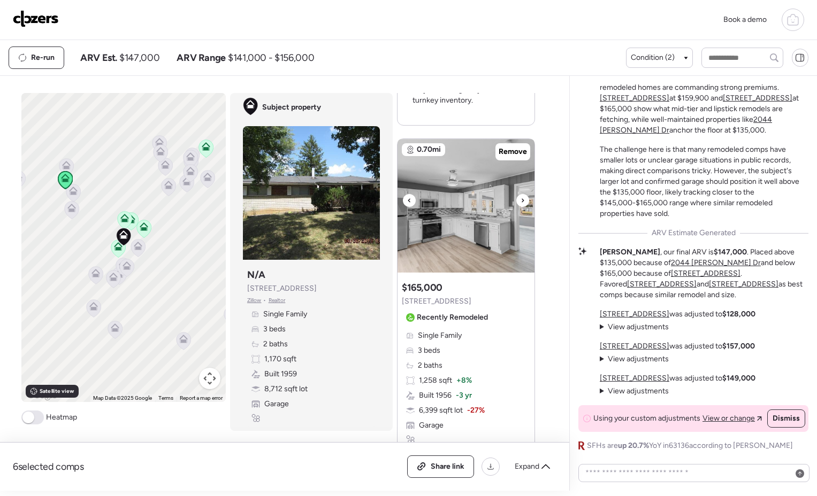
click at [522, 200] on div at bounding box center [522, 200] width 13 height 13
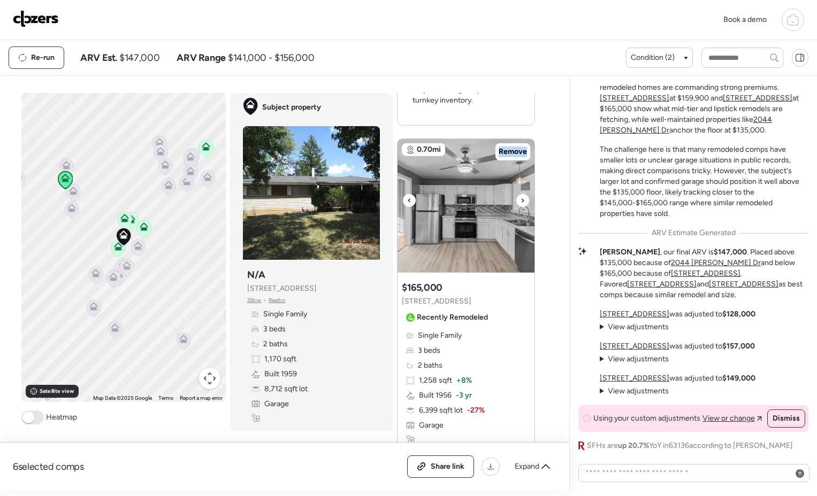
click at [522, 200] on div at bounding box center [522, 200] width 13 height 13
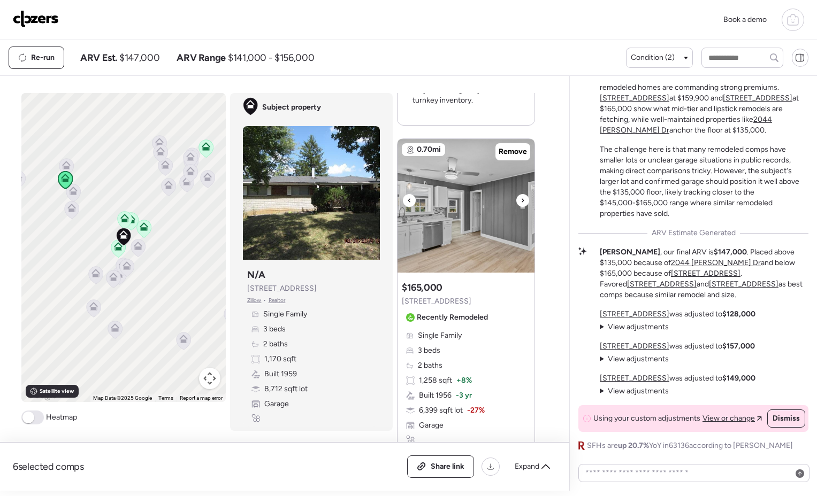
click at [522, 200] on div at bounding box center [522, 200] width 13 height 13
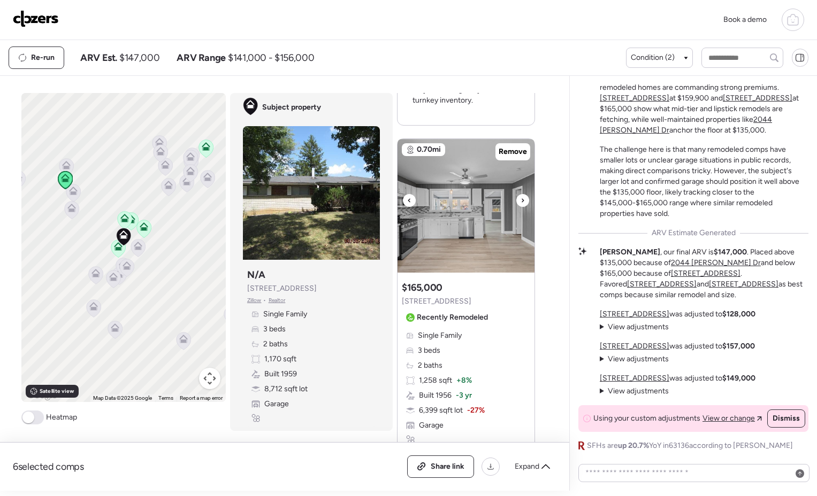
click at [522, 200] on div at bounding box center [522, 200] width 13 height 13
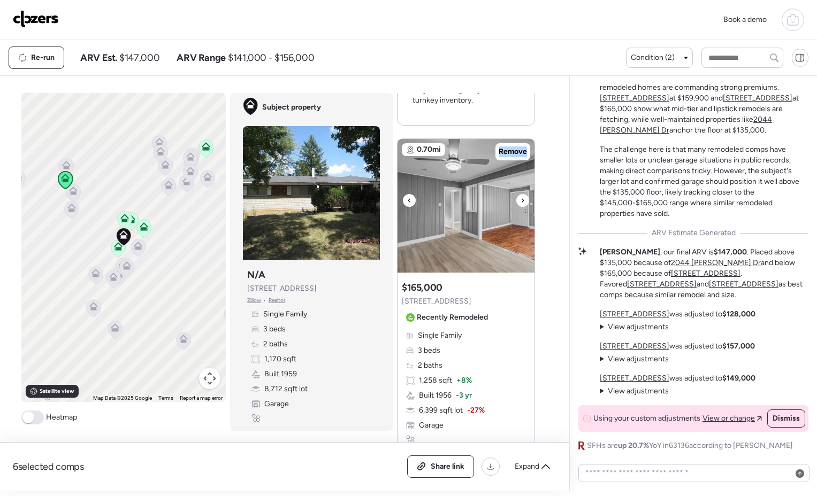
click at [522, 200] on div at bounding box center [522, 200] width 13 height 13
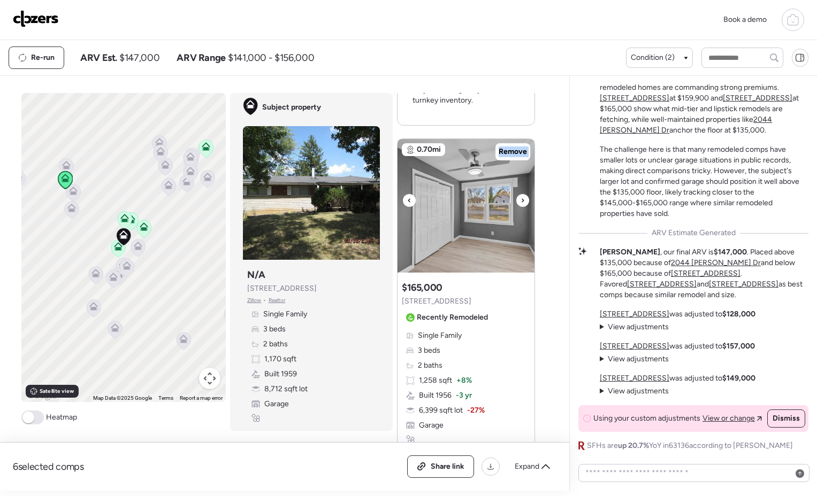
click at [522, 200] on div at bounding box center [522, 200] width 13 height 13
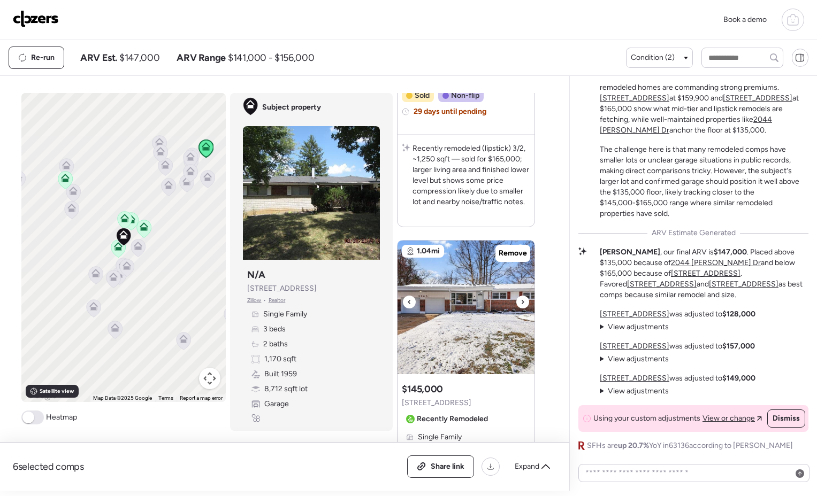
scroll to position [2245, 0]
click at [520, 298] on icon at bounding box center [522, 301] width 4 height 13
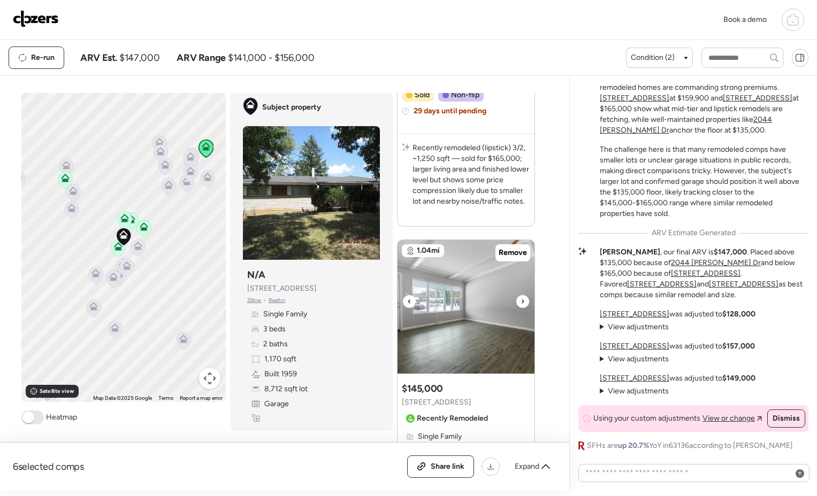
click at [520, 298] on icon at bounding box center [522, 301] width 4 height 13
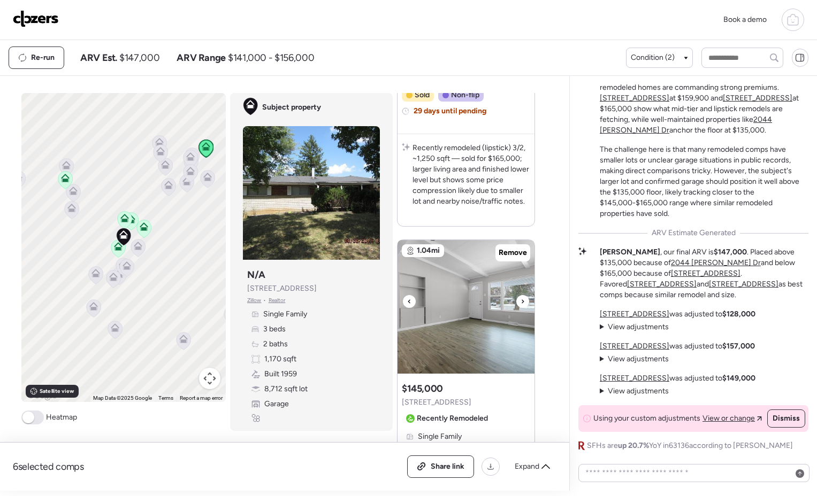
click at [520, 298] on icon at bounding box center [522, 301] width 4 height 13
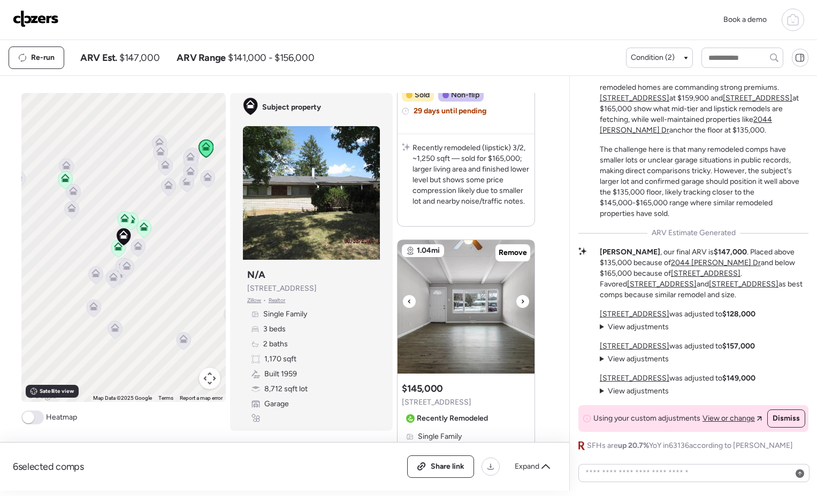
click at [520, 298] on icon at bounding box center [522, 301] width 4 height 13
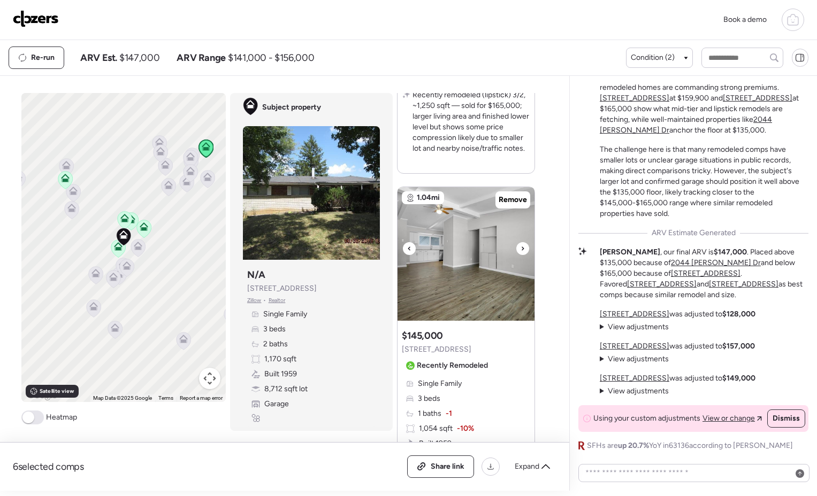
scroll to position [2299, 0]
click at [520, 251] on icon at bounding box center [522, 248] width 4 height 13
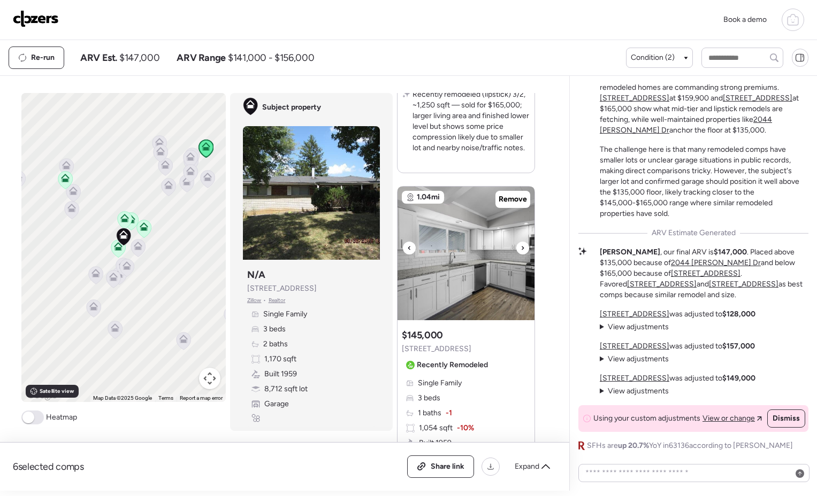
click at [520, 251] on icon at bounding box center [522, 248] width 4 height 13
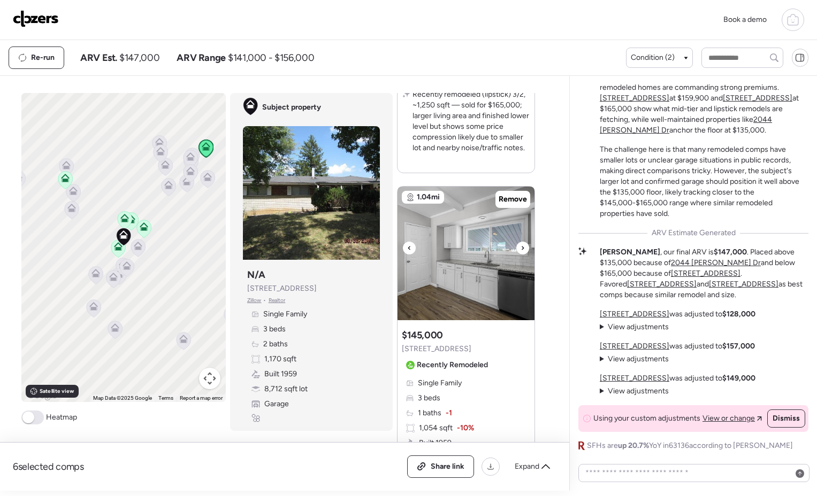
click at [520, 251] on icon at bounding box center [522, 248] width 4 height 13
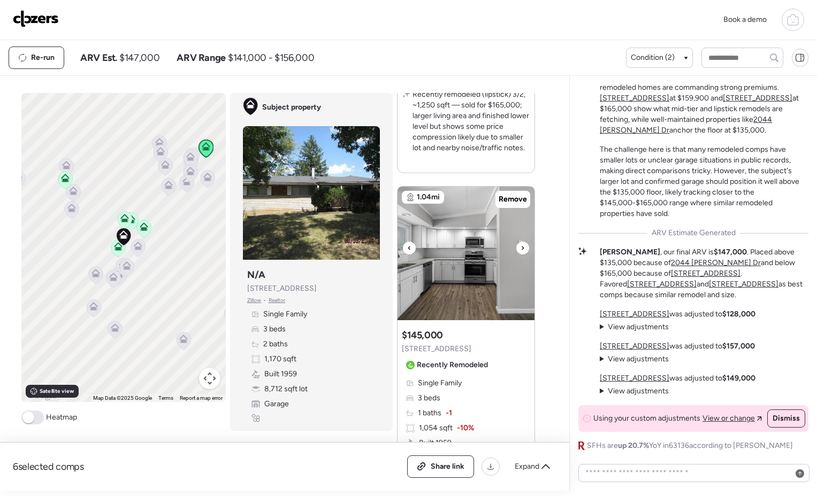
click at [520, 251] on icon at bounding box center [522, 248] width 4 height 13
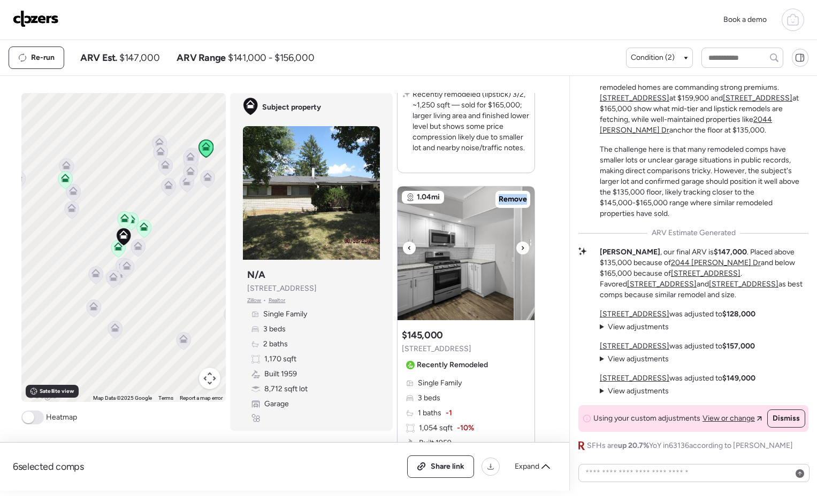
click at [520, 251] on icon at bounding box center [522, 248] width 4 height 13
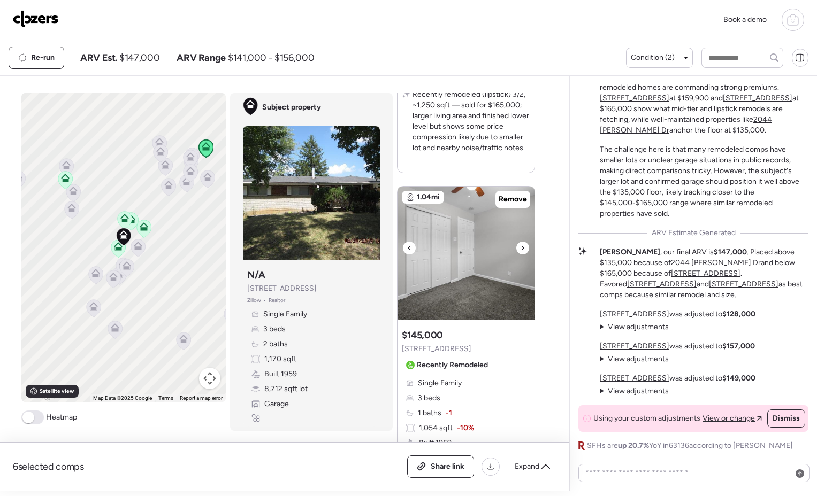
click at [520, 251] on icon at bounding box center [522, 248] width 4 height 13
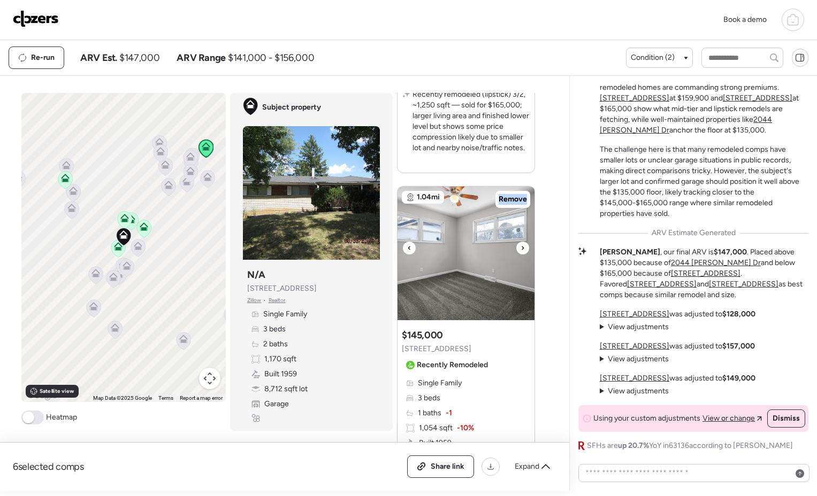
click at [520, 251] on icon at bounding box center [522, 248] width 4 height 13
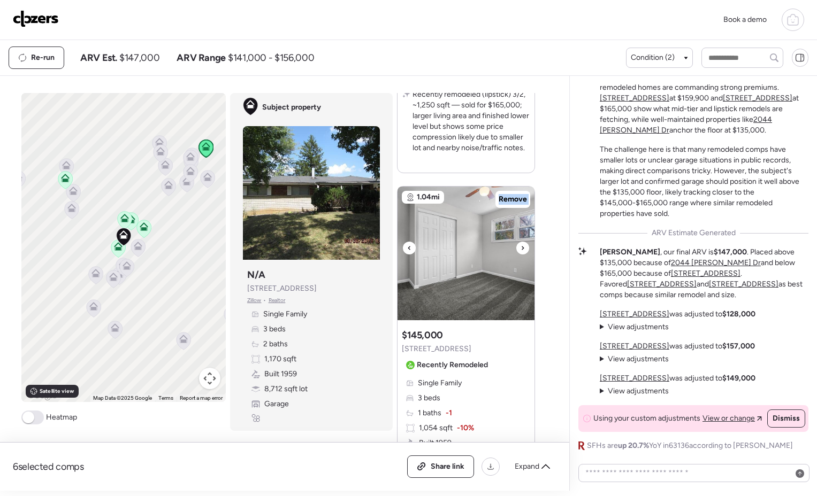
click at [520, 251] on icon at bounding box center [522, 248] width 4 height 13
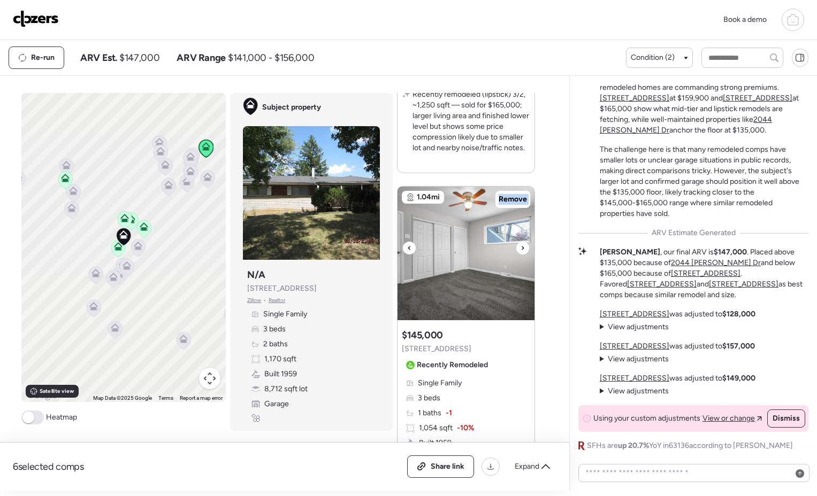
click at [520, 251] on icon at bounding box center [522, 248] width 4 height 13
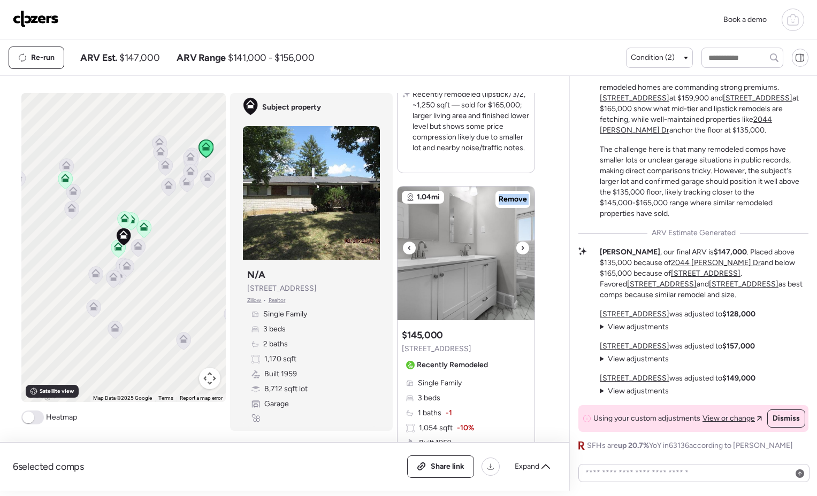
click at [520, 251] on icon at bounding box center [522, 248] width 4 height 13
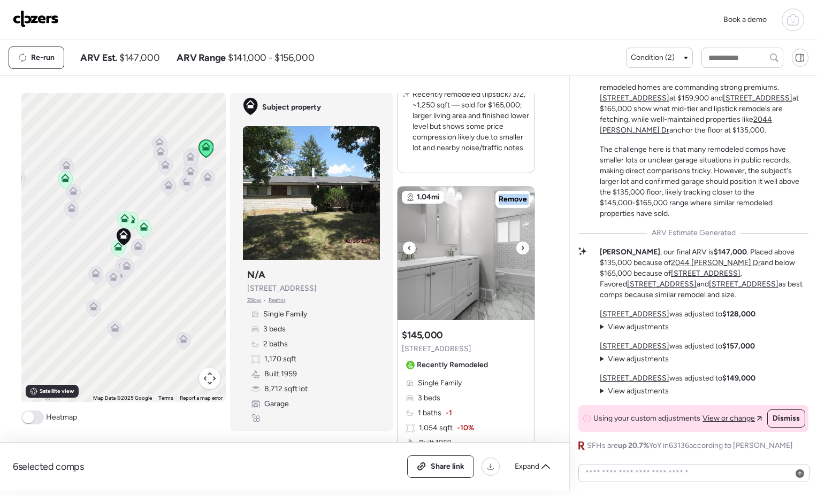
click at [520, 251] on icon at bounding box center [522, 248] width 4 height 13
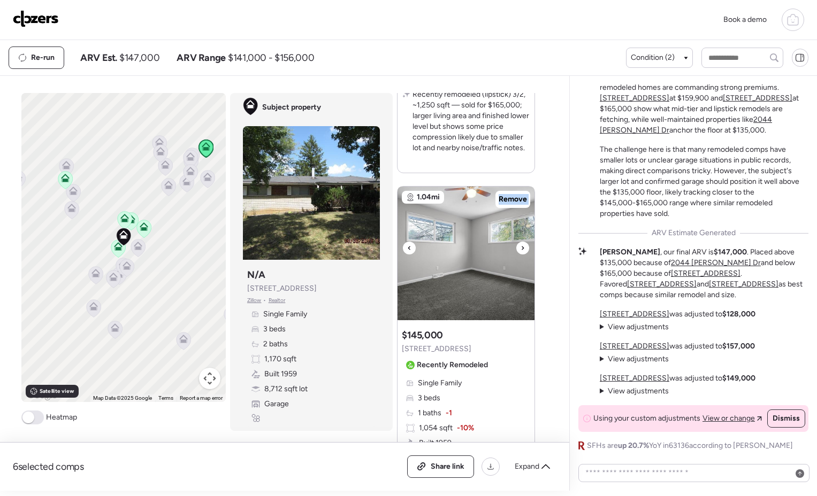
click at [520, 251] on icon at bounding box center [522, 248] width 4 height 13
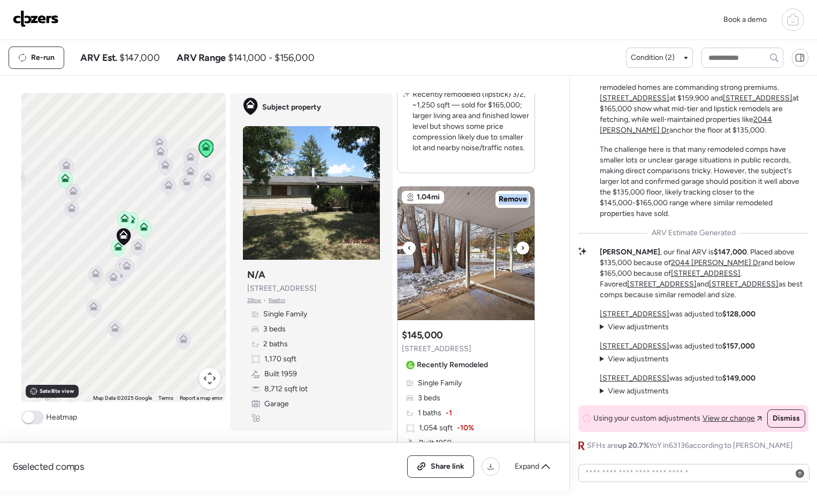
click at [520, 251] on icon at bounding box center [522, 248] width 4 height 13
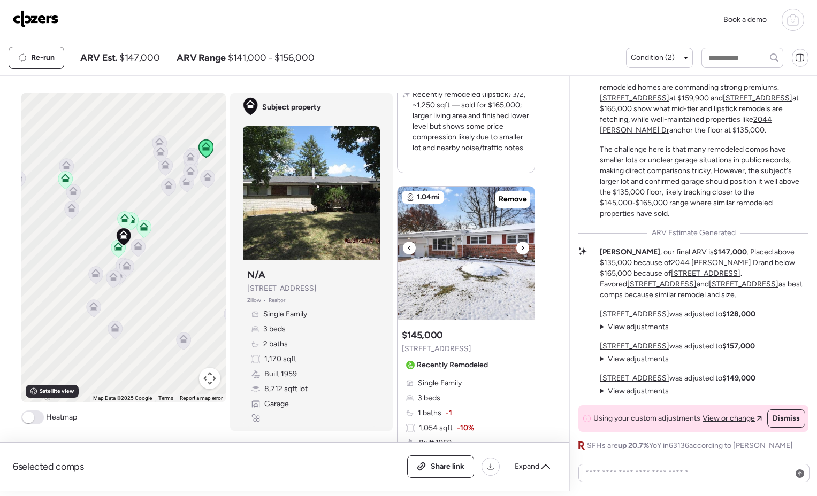
click at [520, 251] on icon at bounding box center [522, 248] width 4 height 13
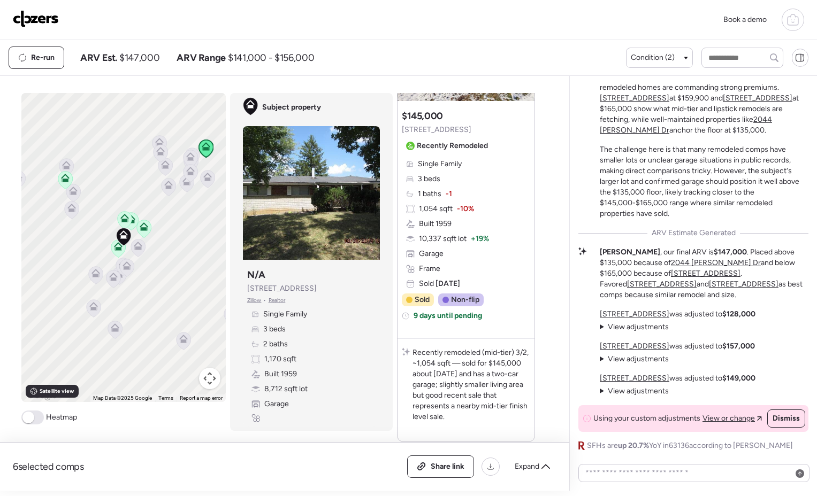
scroll to position [2576, 0]
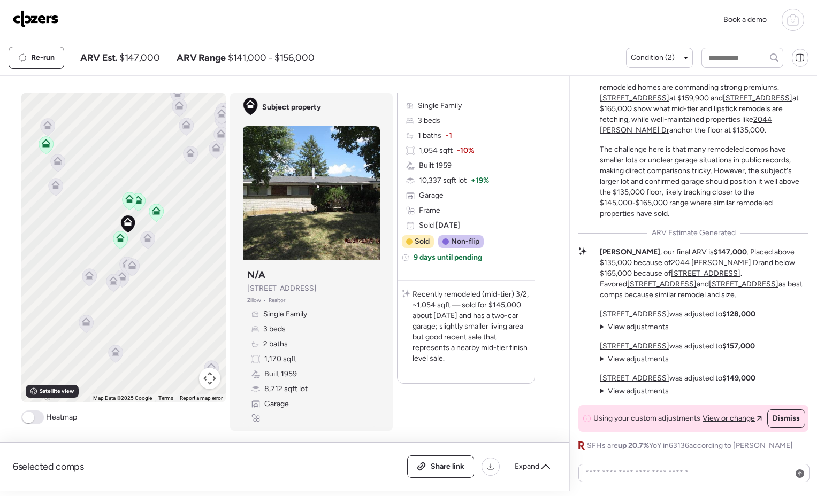
click at [146, 236] on icon at bounding box center [147, 236] width 8 height 5
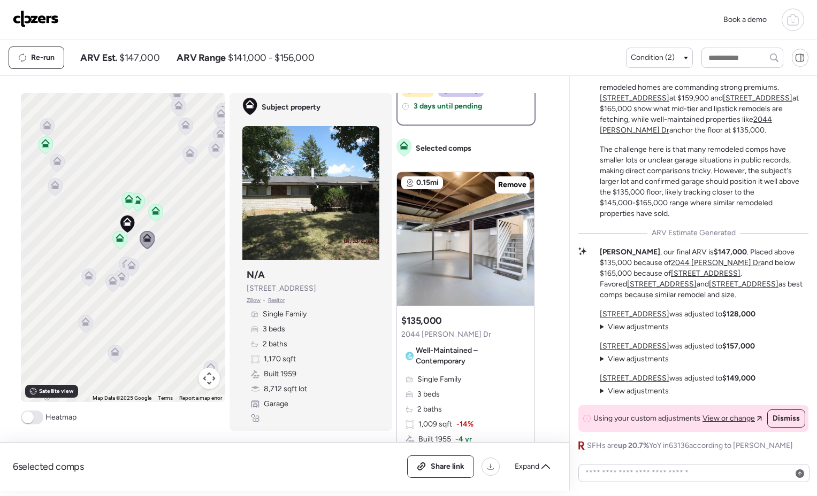
scroll to position [0, 0]
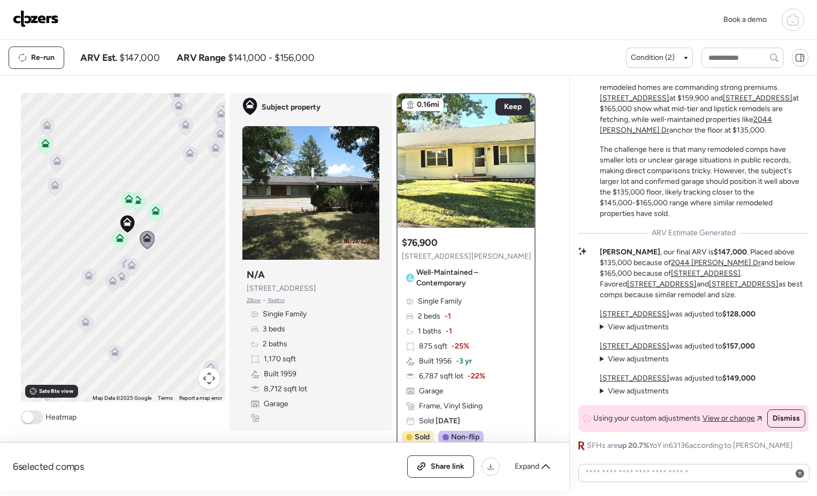
click at [44, 142] on icon at bounding box center [45, 141] width 8 height 5
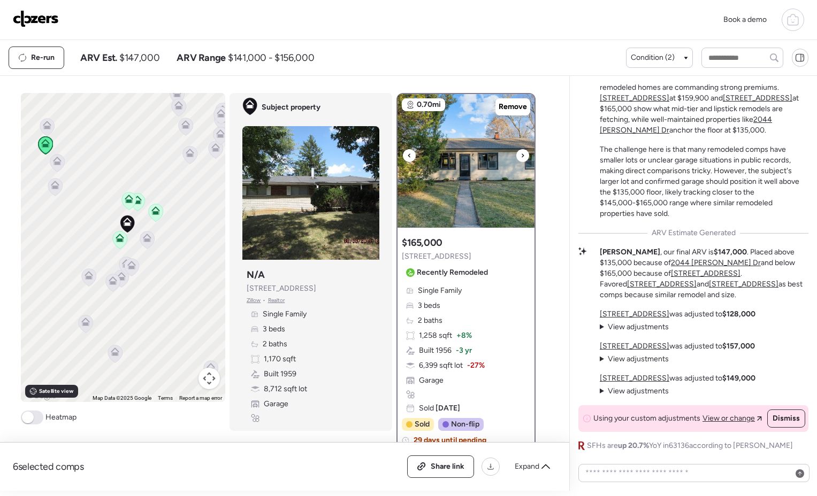
click at [522, 155] on icon at bounding box center [523, 156] width 2 height 4
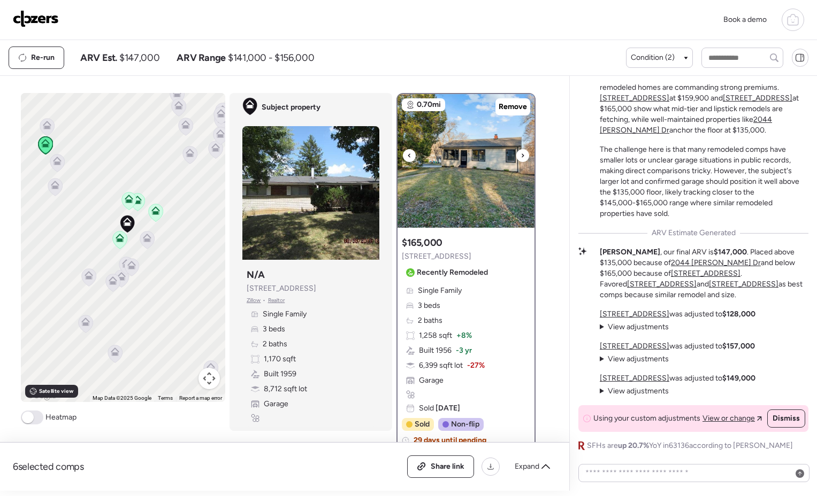
click at [522, 155] on icon at bounding box center [523, 156] width 2 height 4
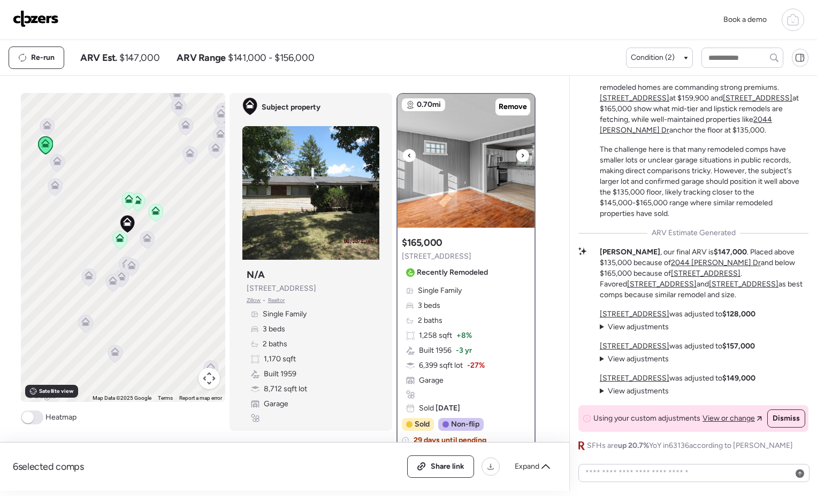
click at [522, 155] on icon at bounding box center [523, 156] width 2 height 4
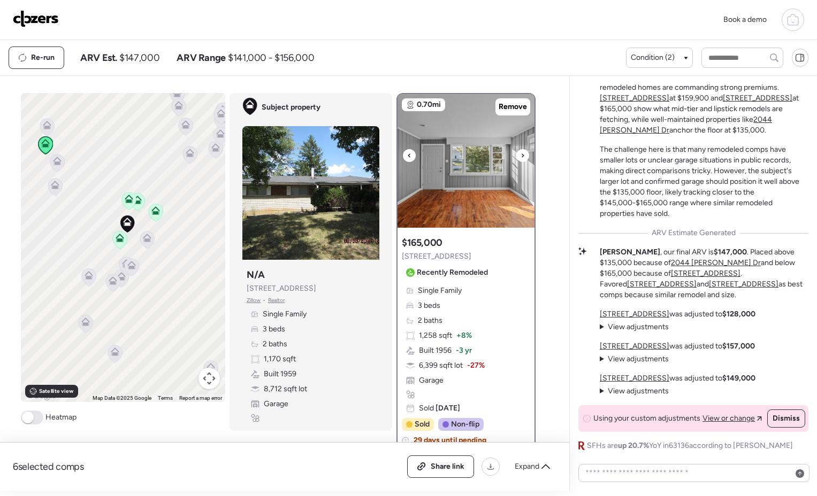
click at [522, 155] on icon at bounding box center [523, 156] width 2 height 4
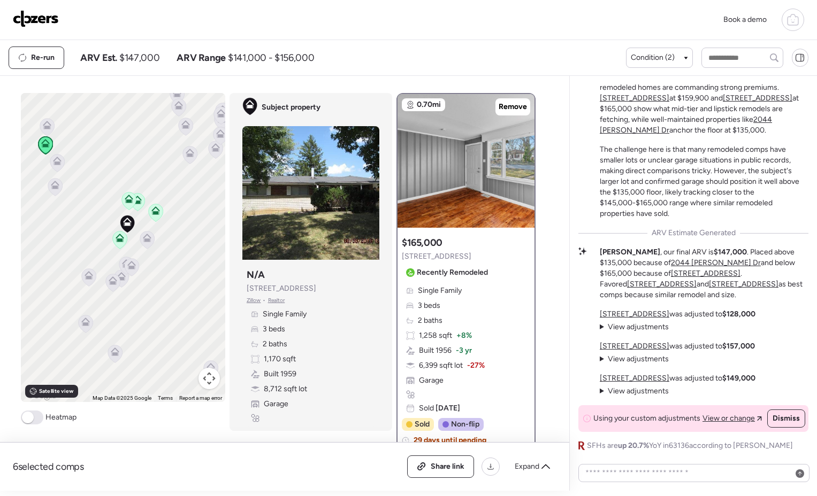
click at [26, 417] on span at bounding box center [28, 418] width 12 height 12
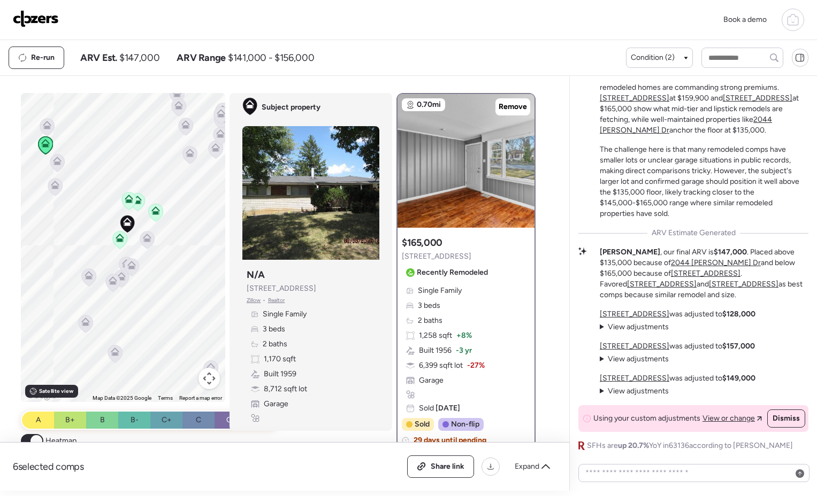
click at [52, 183] on icon at bounding box center [55, 183] width 8 height 5
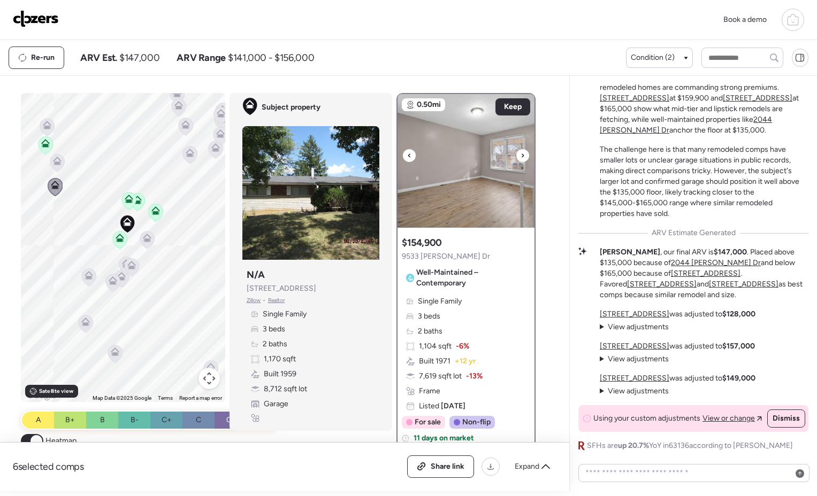
click at [522, 155] on icon at bounding box center [523, 156] width 2 height 4
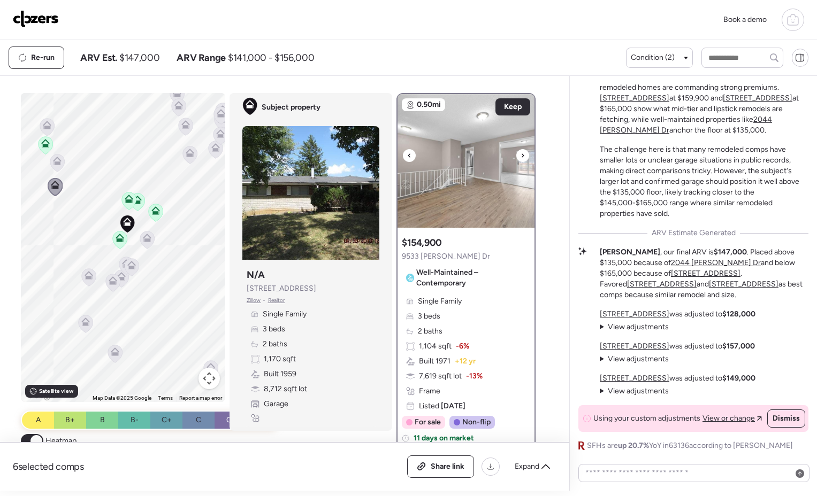
click at [522, 155] on icon at bounding box center [523, 156] width 2 height 4
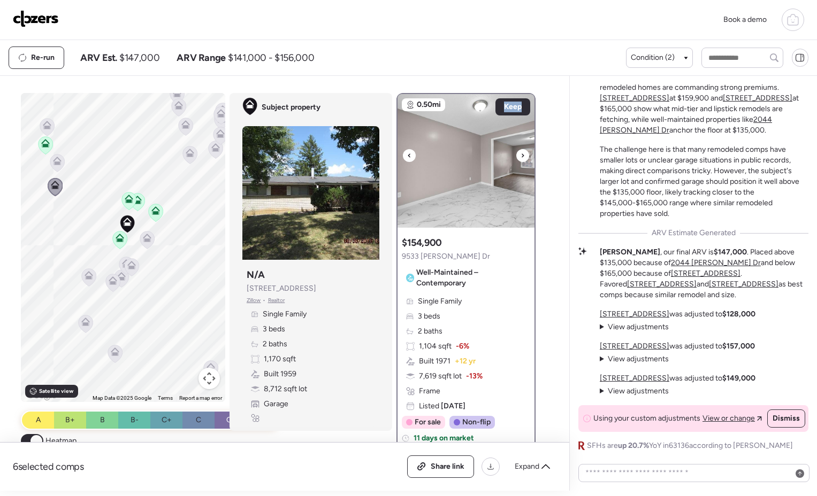
click at [522, 155] on icon at bounding box center [523, 156] width 2 height 4
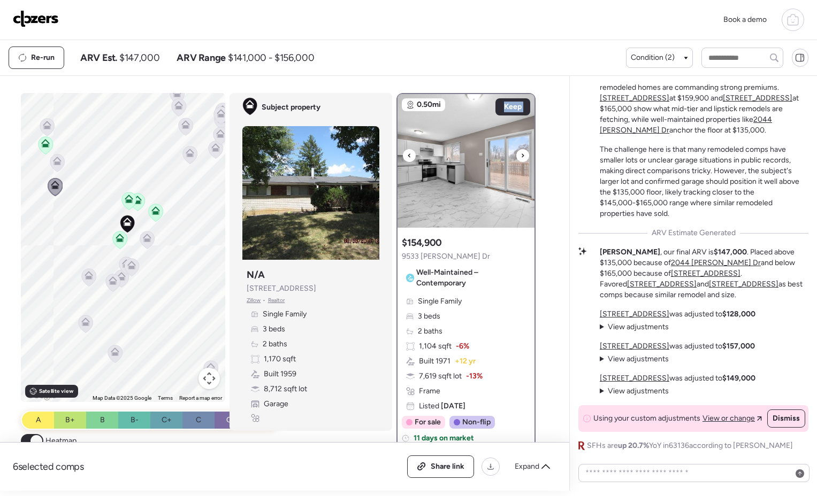
click at [522, 155] on icon at bounding box center [523, 156] width 2 height 4
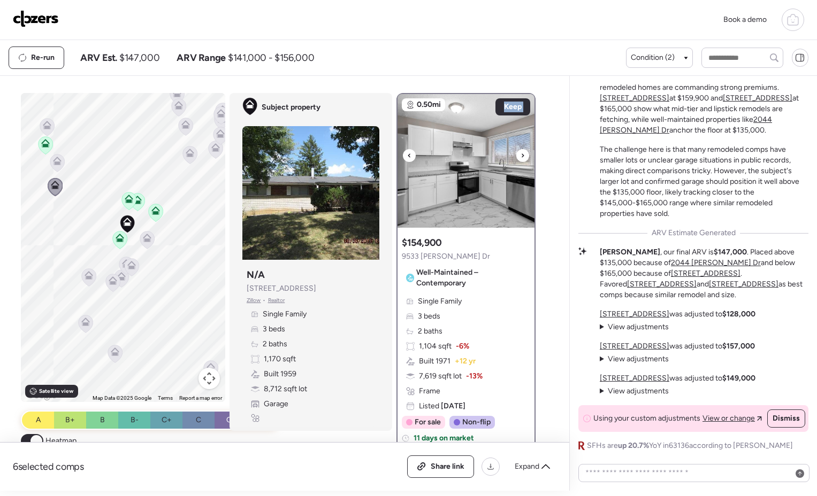
click at [522, 155] on icon at bounding box center [523, 156] width 2 height 4
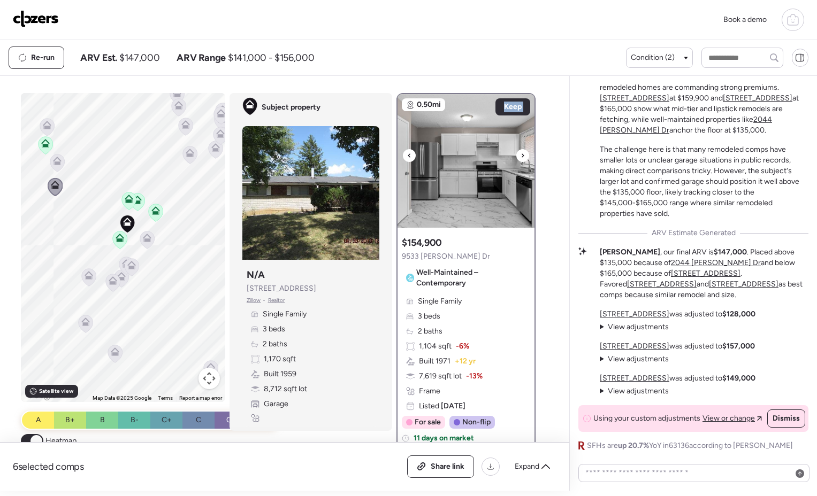
click at [522, 155] on icon at bounding box center [523, 156] width 2 height 4
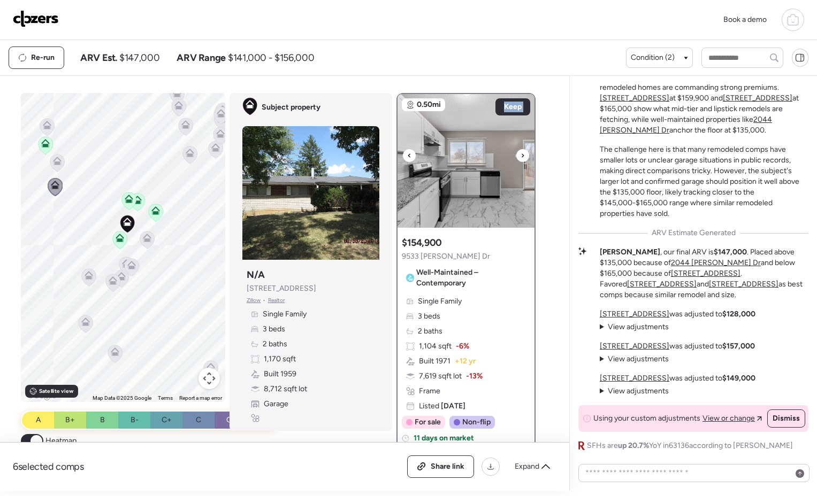
click at [522, 155] on icon at bounding box center [523, 156] width 2 height 4
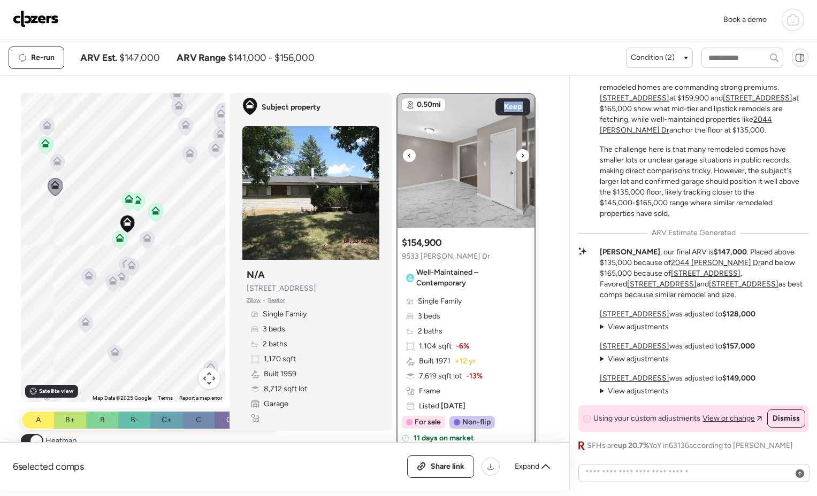
click at [522, 155] on icon at bounding box center [523, 156] width 2 height 4
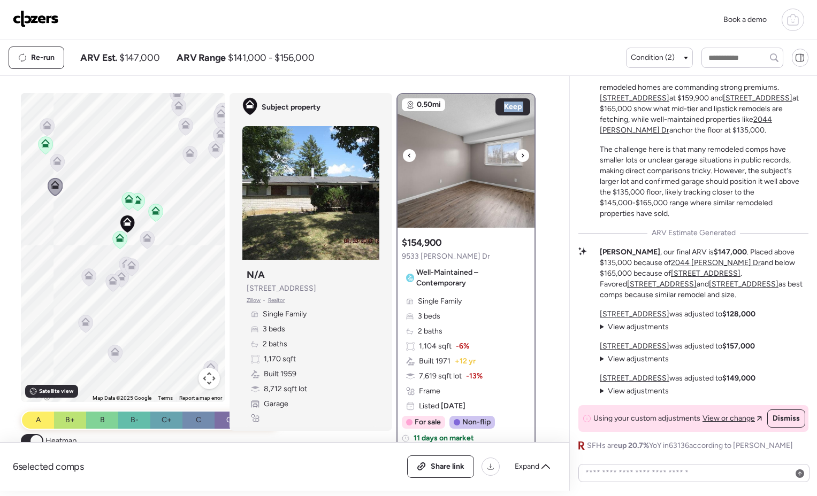
click at [522, 155] on icon at bounding box center [523, 156] width 2 height 4
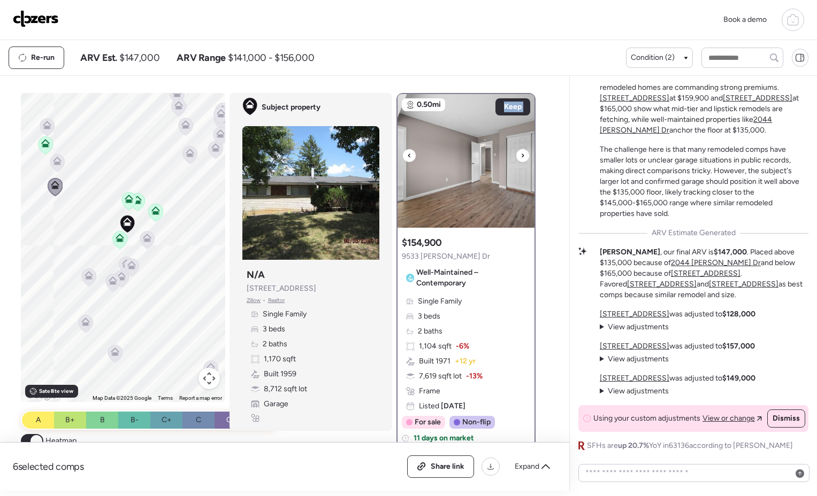
click at [522, 155] on icon at bounding box center [523, 156] width 2 height 4
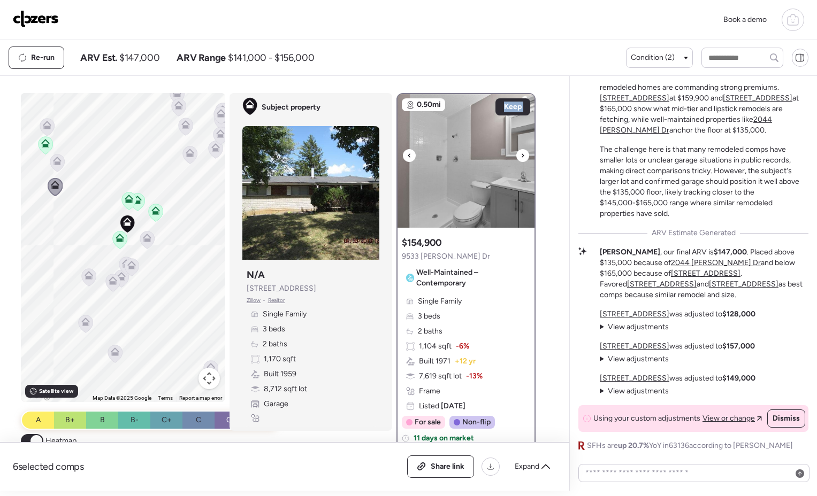
click at [522, 155] on icon at bounding box center [523, 156] width 2 height 4
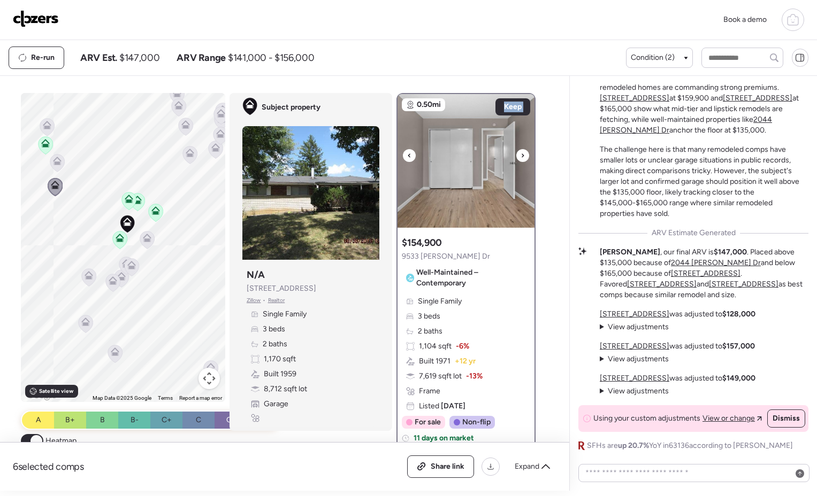
click at [522, 155] on icon at bounding box center [523, 156] width 2 height 4
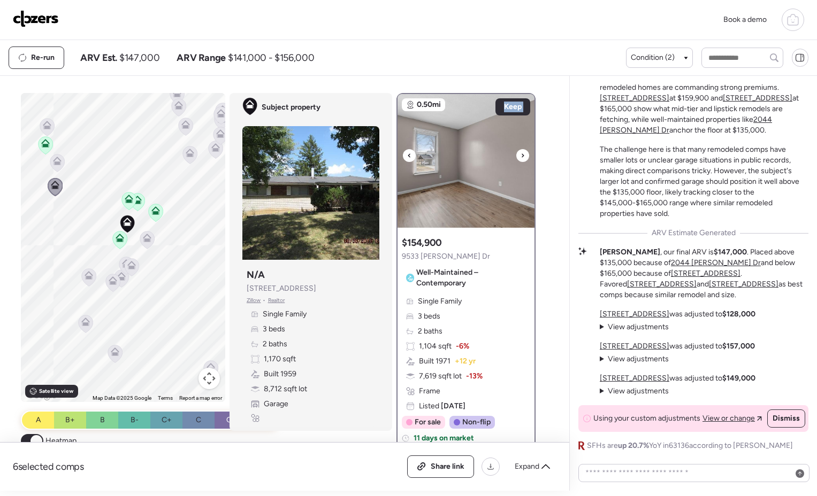
click at [522, 155] on icon at bounding box center [523, 156] width 2 height 4
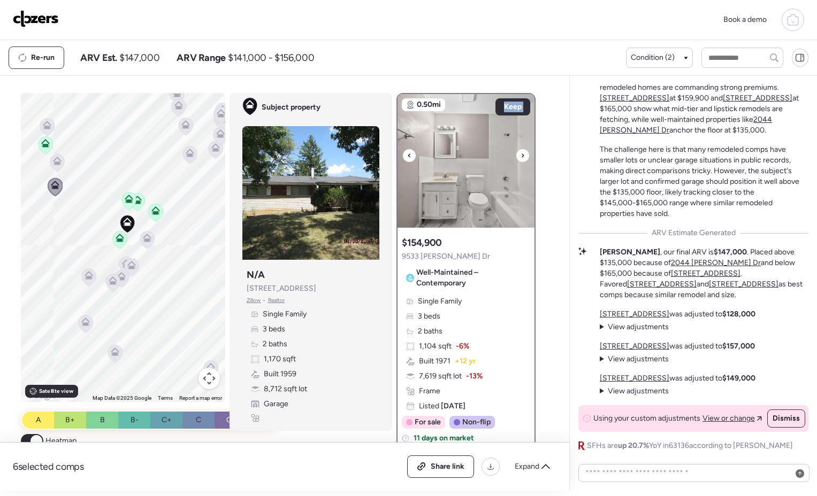
click at [522, 155] on icon at bounding box center [523, 156] width 2 height 4
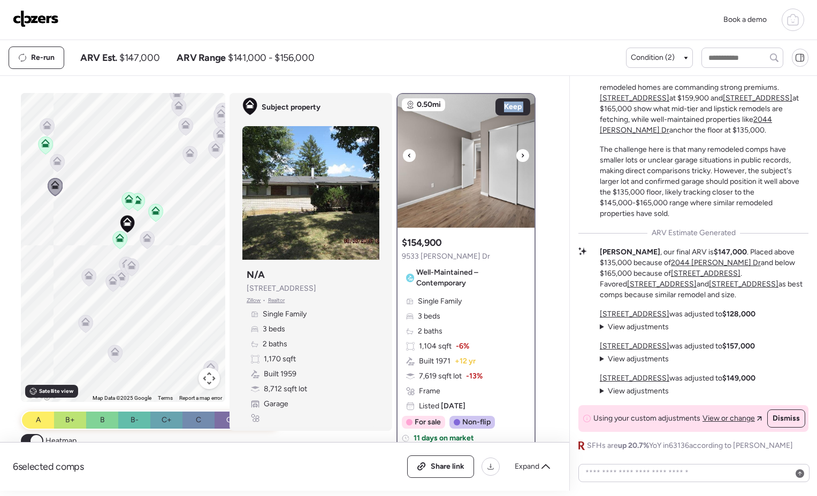
click at [522, 155] on icon at bounding box center [523, 156] width 2 height 4
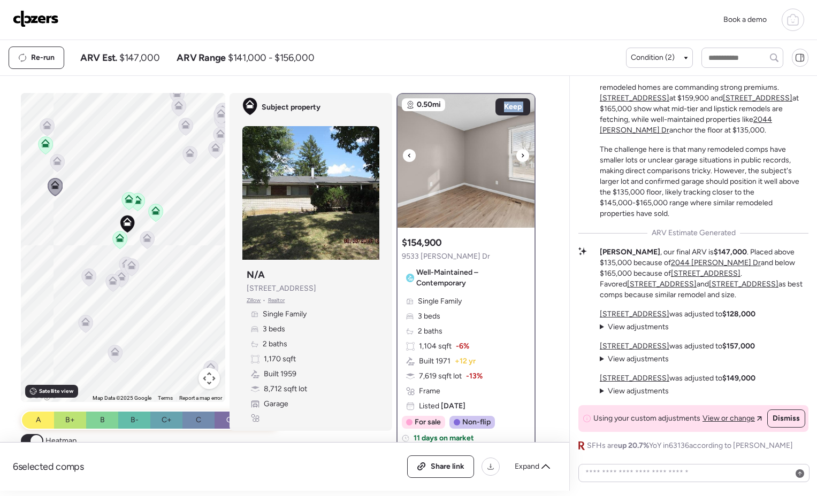
click at [522, 155] on icon at bounding box center [523, 156] width 2 height 4
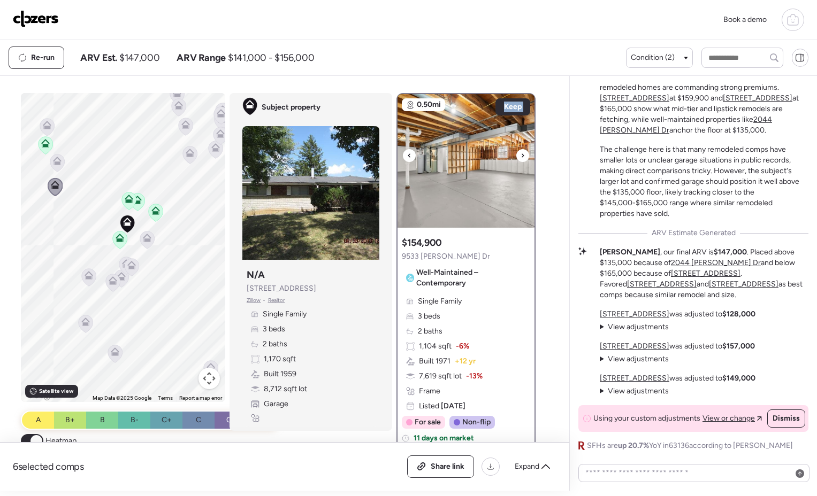
click at [522, 155] on icon at bounding box center [523, 156] width 2 height 4
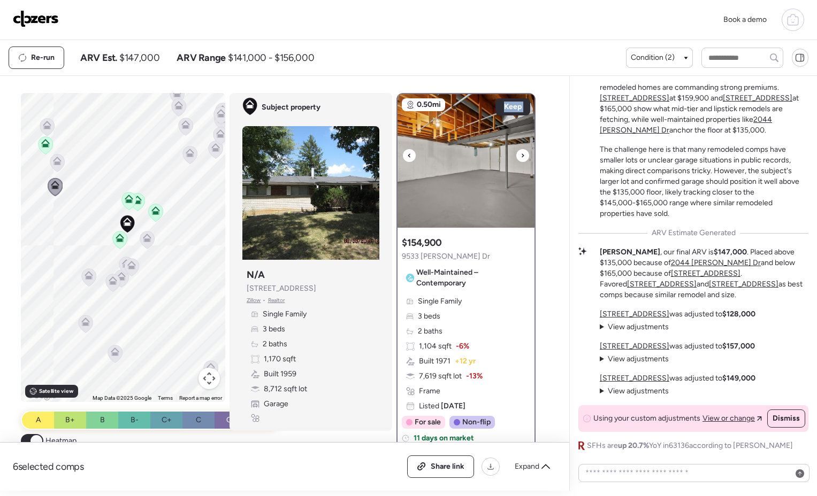
click at [522, 155] on icon at bounding box center [523, 156] width 2 height 4
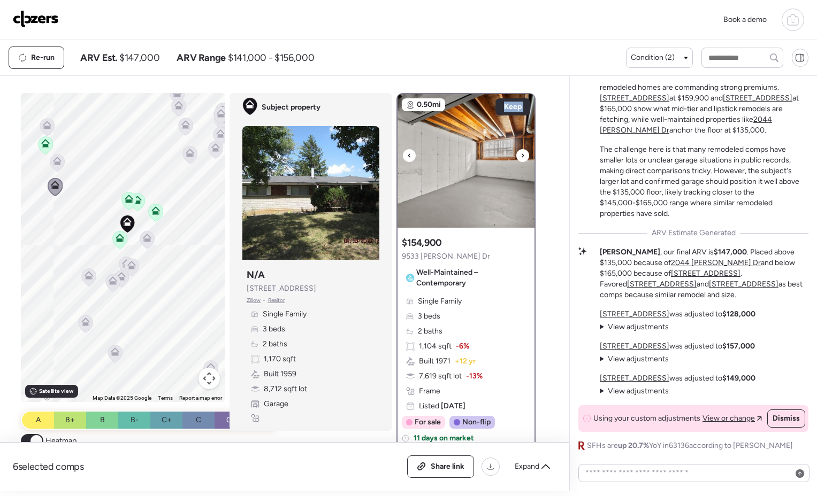
click at [522, 155] on icon at bounding box center [523, 156] width 2 height 4
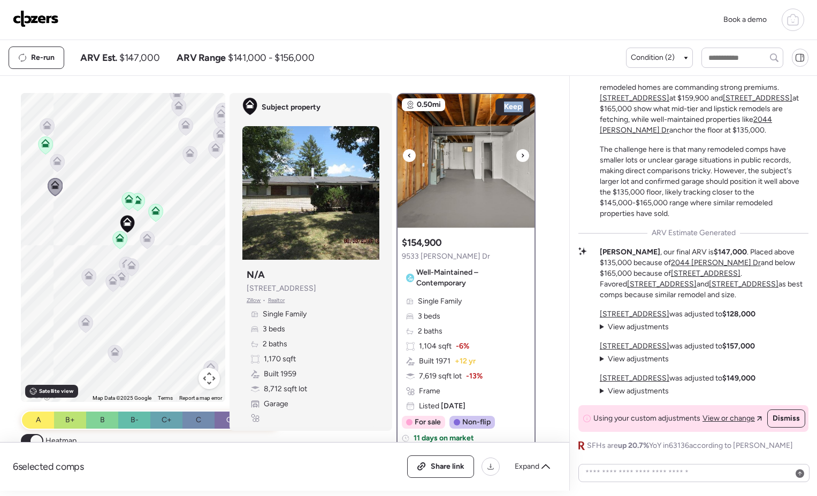
click at [522, 155] on icon at bounding box center [523, 156] width 2 height 4
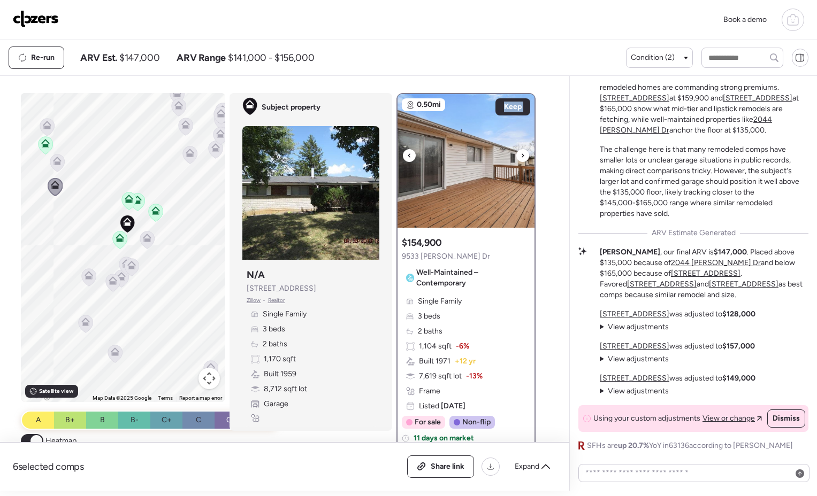
click at [522, 155] on icon at bounding box center [523, 156] width 2 height 4
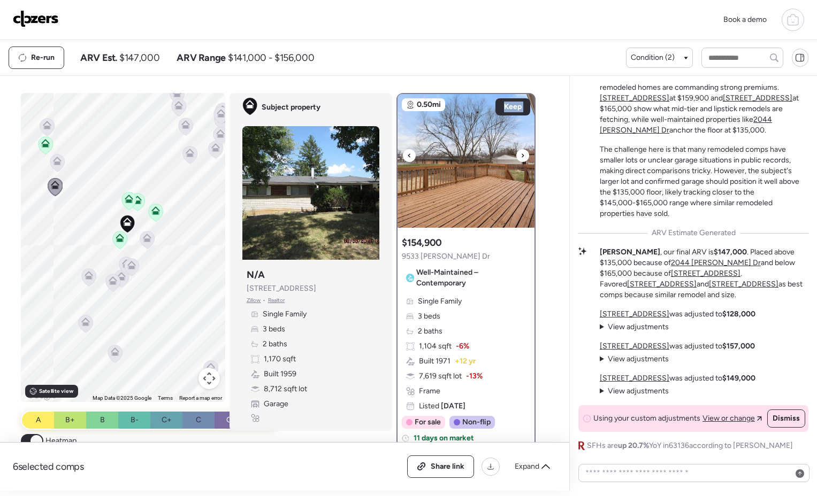
click at [522, 155] on icon at bounding box center [523, 156] width 2 height 4
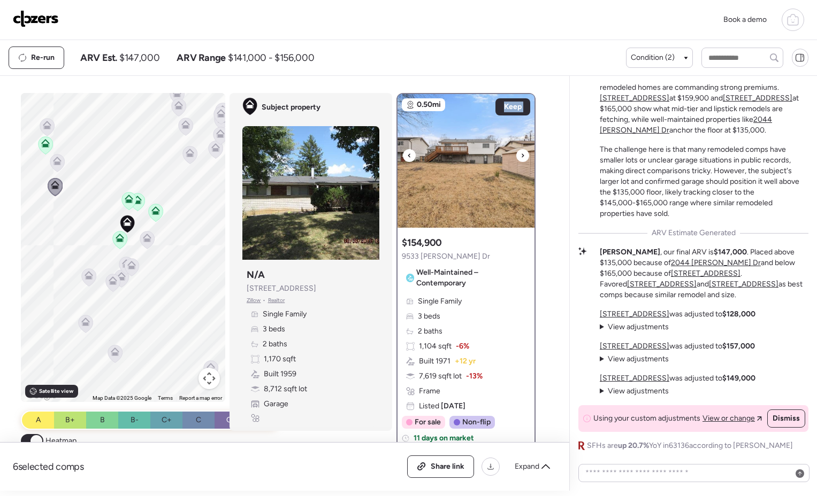
click at [522, 155] on icon at bounding box center [523, 156] width 2 height 4
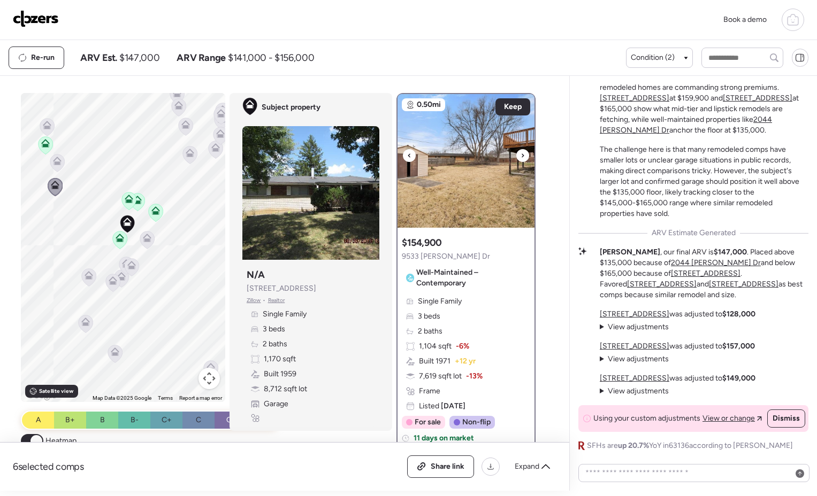
click at [522, 155] on icon at bounding box center [523, 156] width 2 height 4
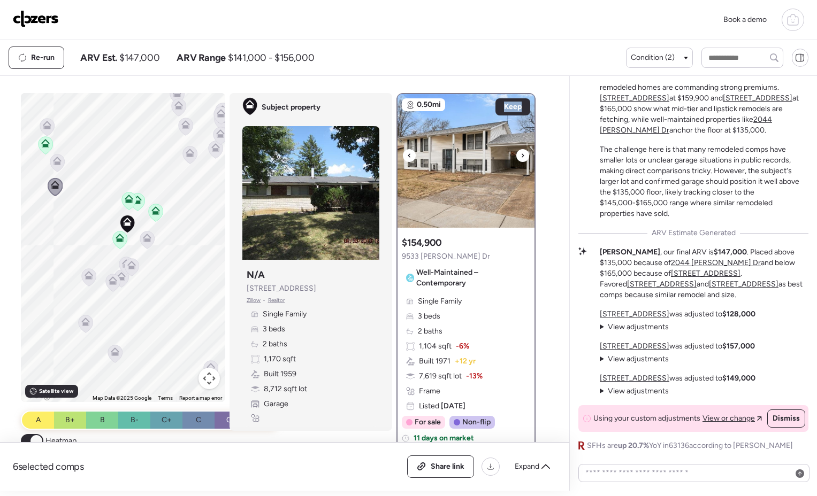
click at [522, 155] on icon at bounding box center [523, 156] width 2 height 4
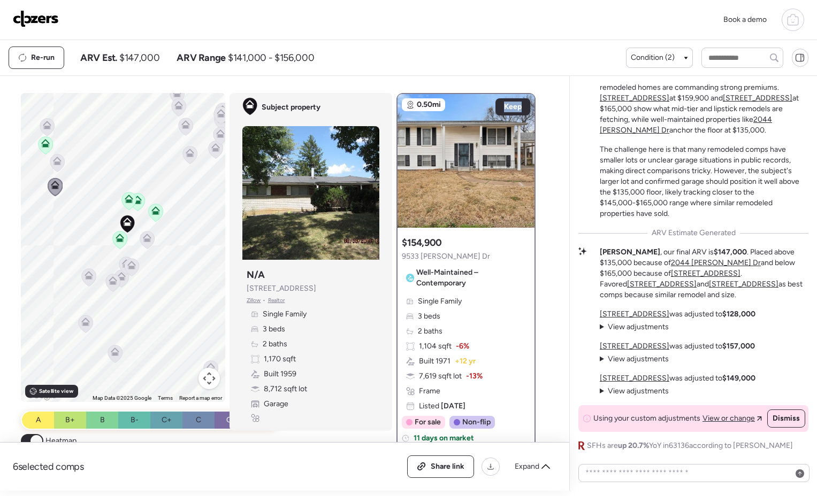
click at [58, 163] on icon at bounding box center [57, 164] width 14 height 18
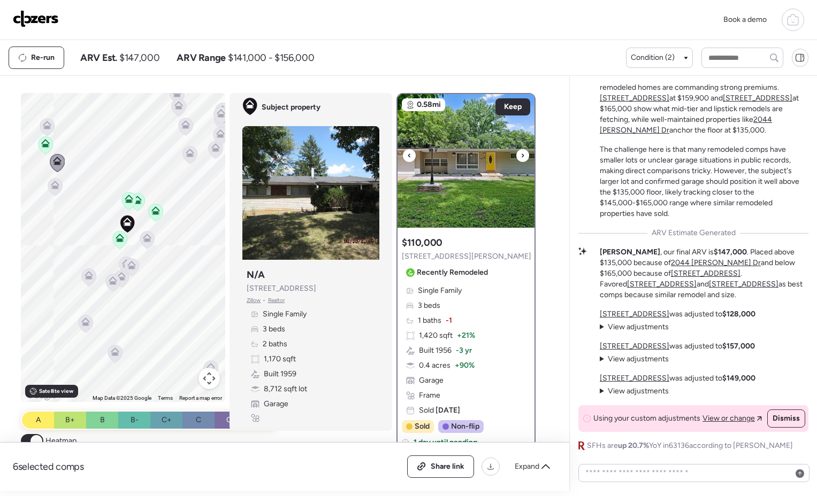
click at [516, 156] on div at bounding box center [522, 155] width 13 height 13
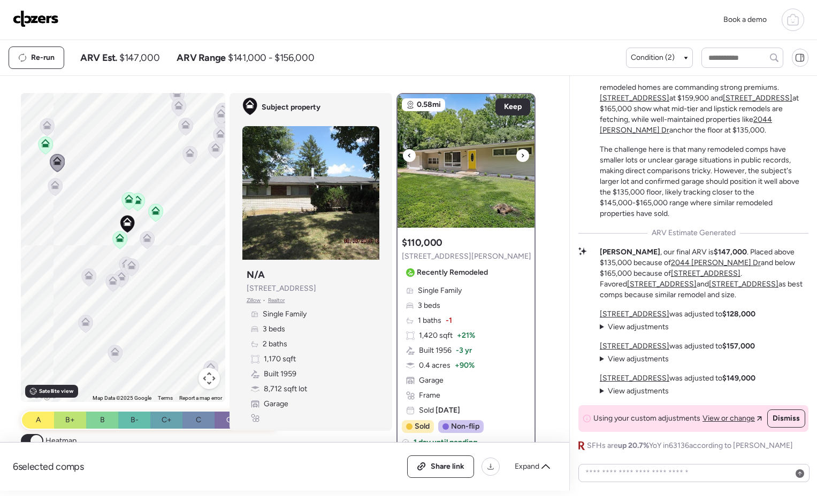
click at [516, 156] on div at bounding box center [522, 155] width 13 height 13
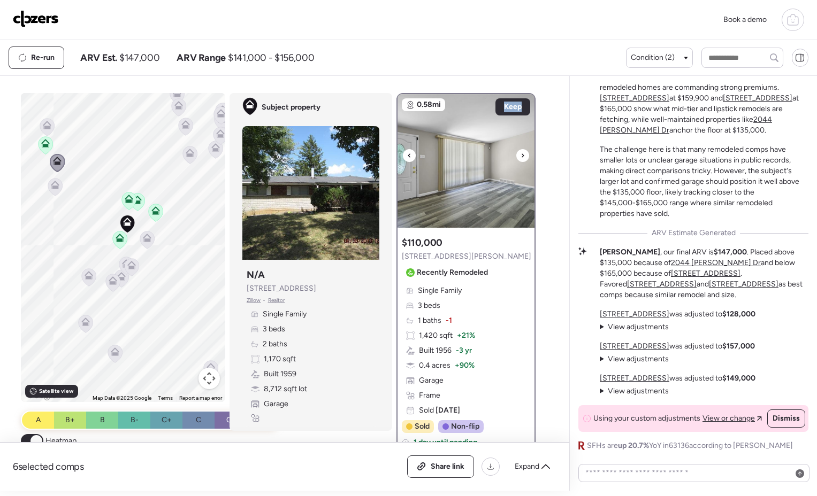
click at [516, 156] on div at bounding box center [522, 155] width 13 height 13
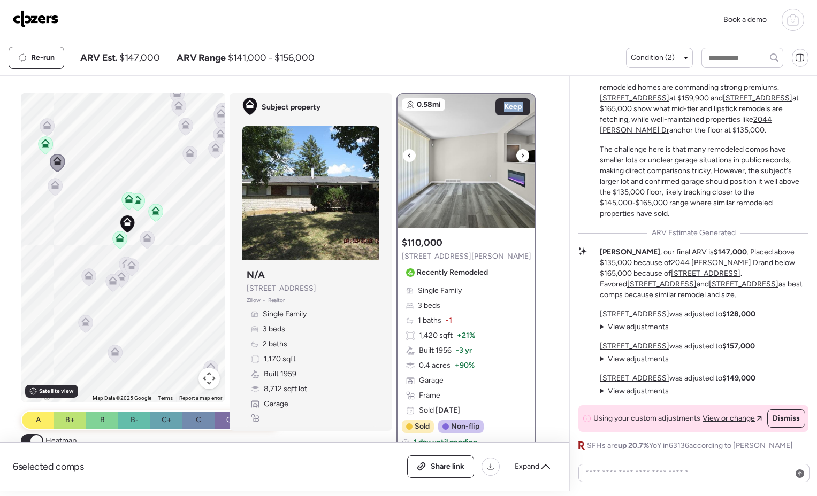
click at [516, 156] on div at bounding box center [522, 155] width 13 height 13
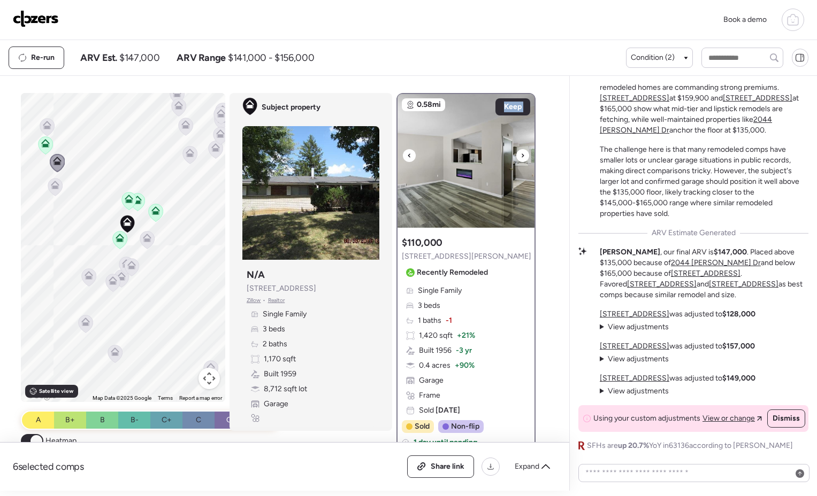
click at [516, 156] on div at bounding box center [522, 155] width 13 height 13
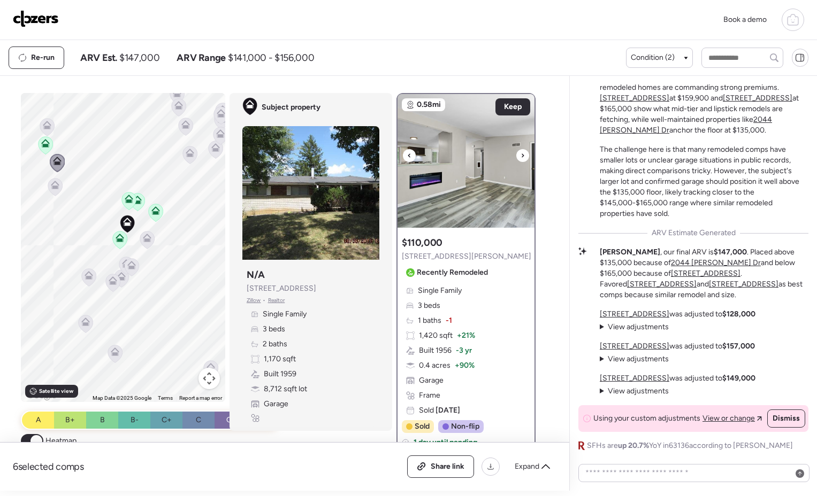
click at [516, 156] on div at bounding box center [522, 155] width 13 height 13
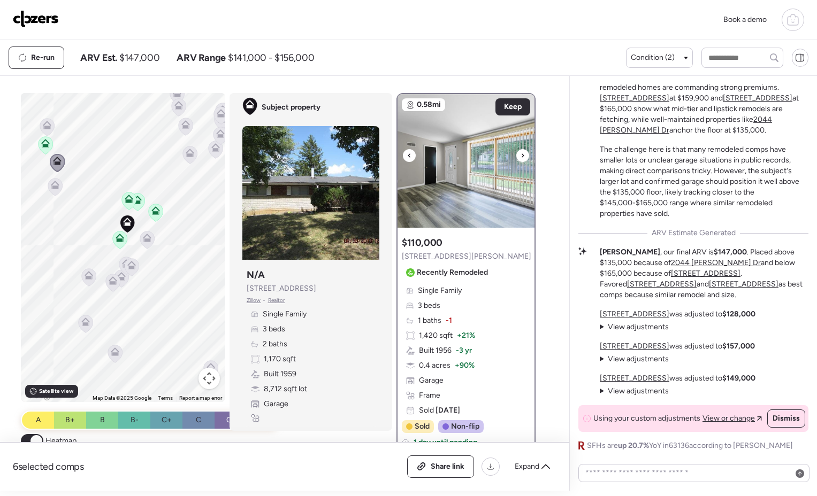
click at [516, 156] on div at bounding box center [522, 155] width 13 height 13
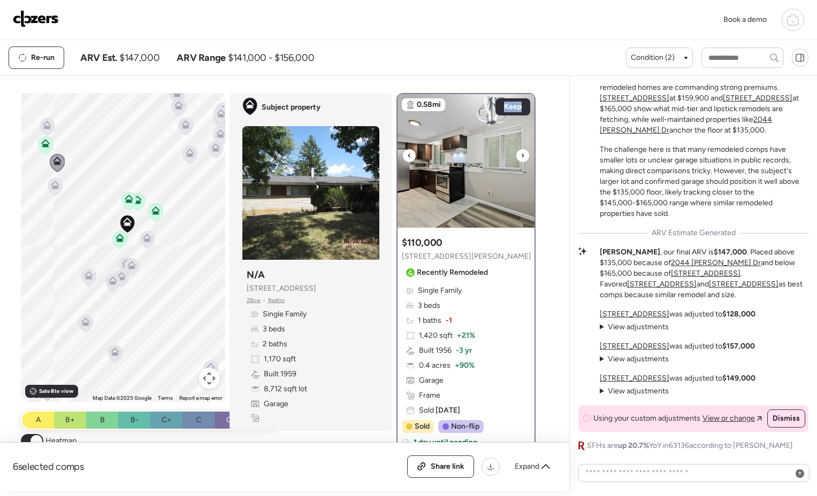
click at [516, 156] on div at bounding box center [522, 155] width 13 height 13
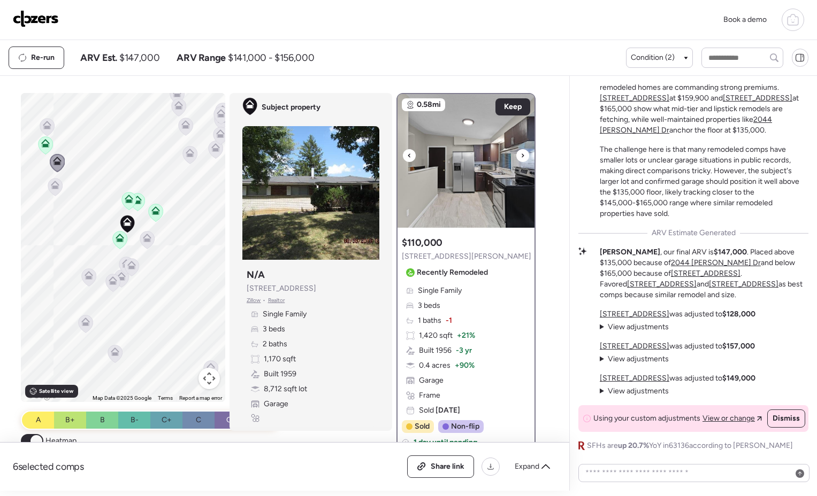
click at [516, 156] on div at bounding box center [522, 155] width 13 height 13
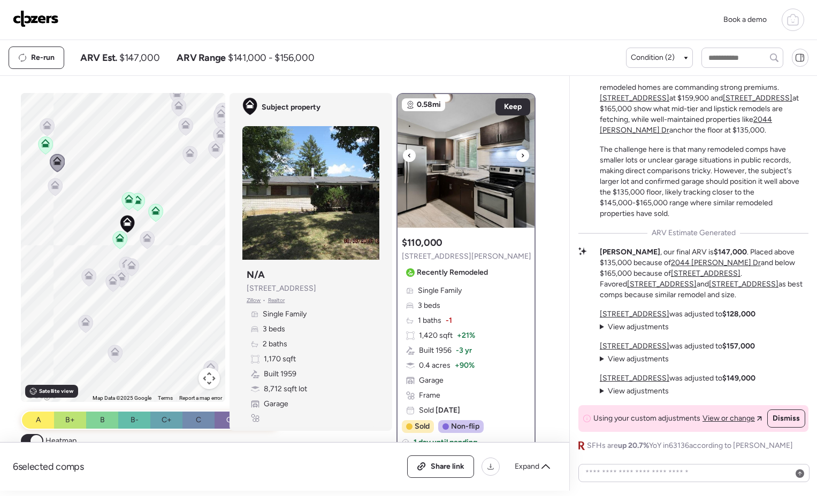
click at [516, 156] on div at bounding box center [522, 155] width 13 height 13
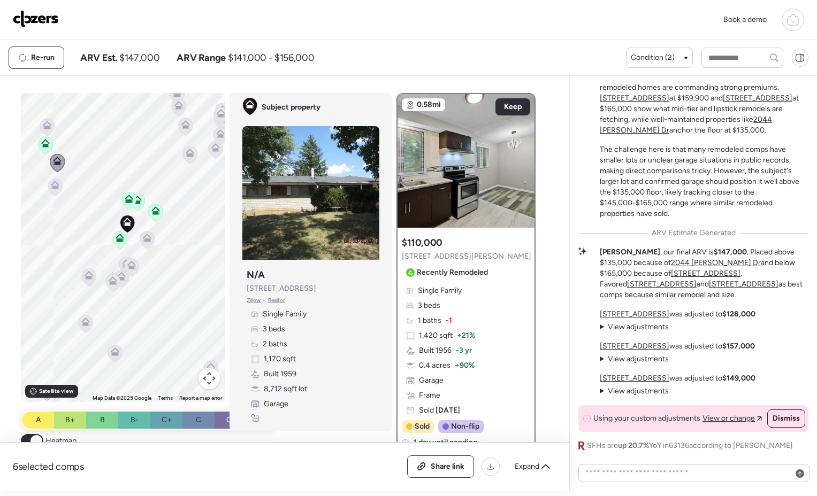
click at [43, 129] on icon at bounding box center [47, 128] width 14 height 18
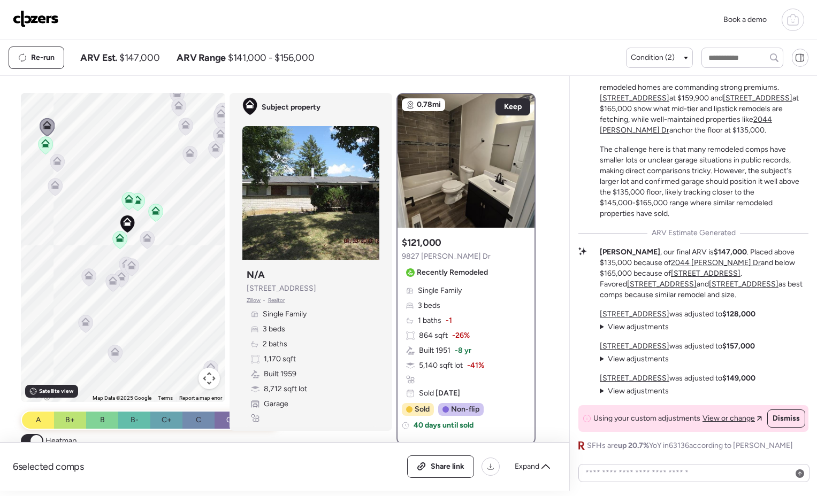
click at [45, 146] on icon at bounding box center [45, 143] width 9 height 9
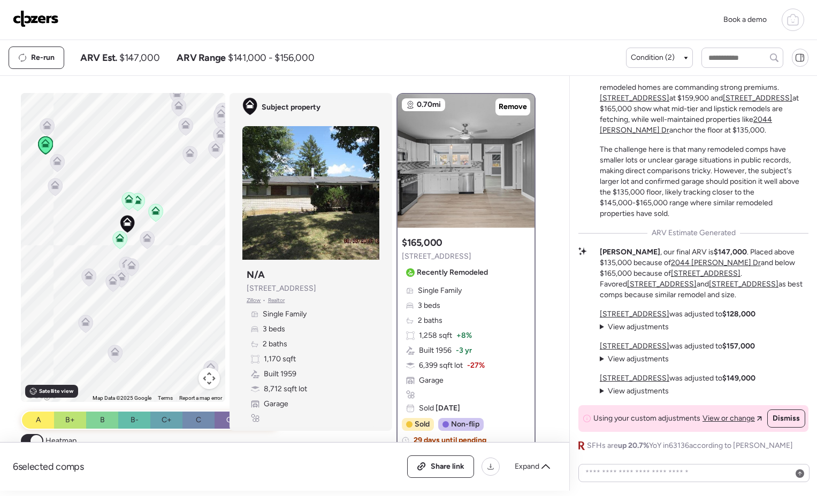
click at [53, 163] on icon at bounding box center [56, 163] width 7 height 3
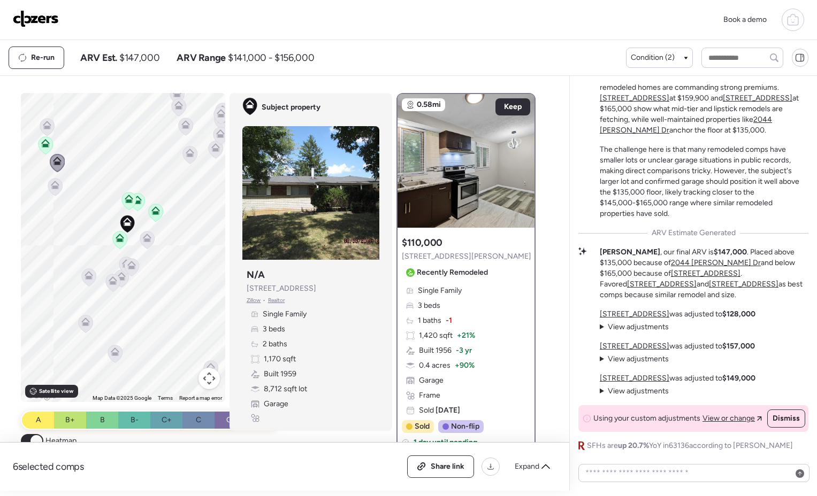
click at [42, 146] on icon at bounding box center [45, 145] width 7 height 3
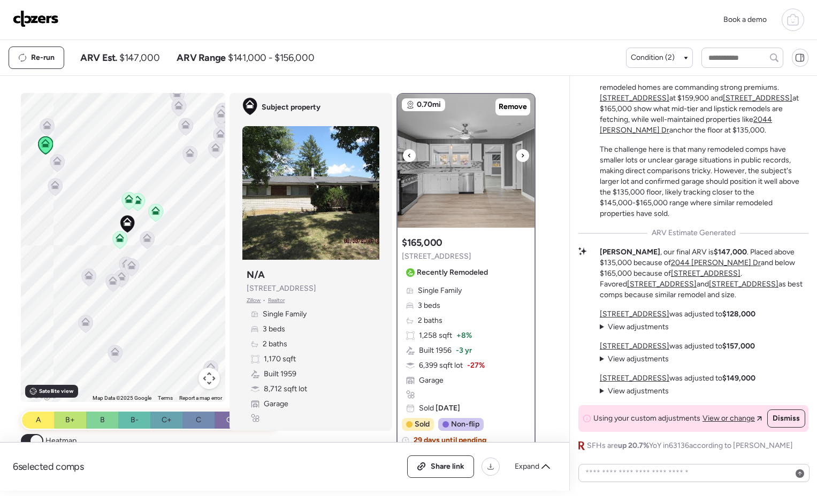
click at [525, 156] on img at bounding box center [465, 161] width 137 height 134
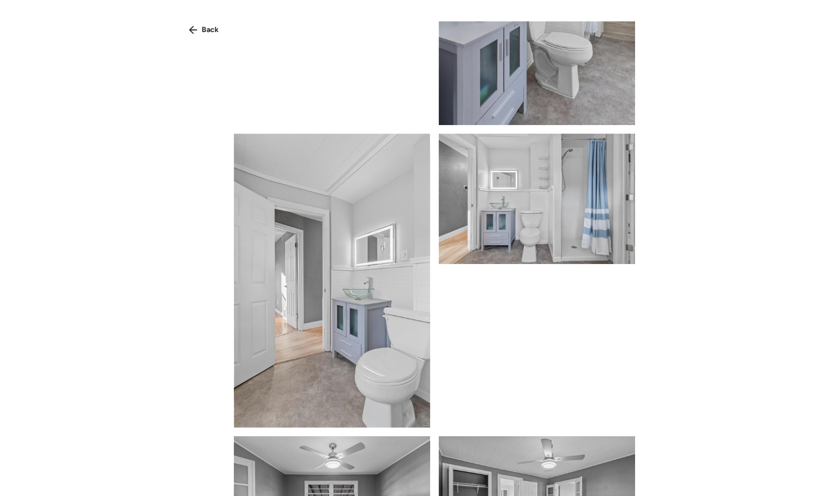
scroll to position [1681, 0]
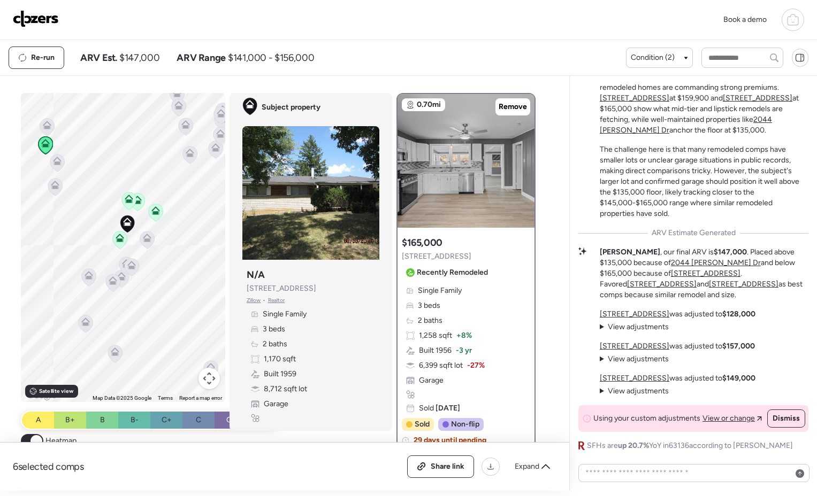
click at [148, 239] on icon at bounding box center [147, 241] width 14 height 18
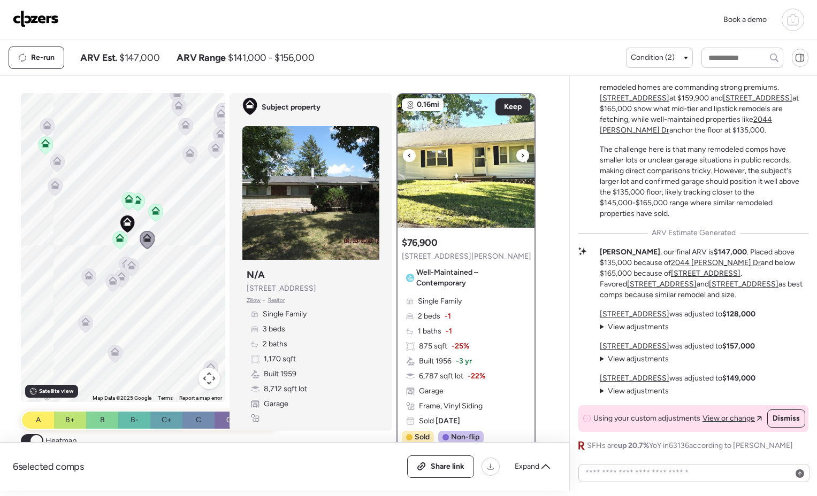
click at [522, 157] on icon at bounding box center [523, 156] width 2 height 4
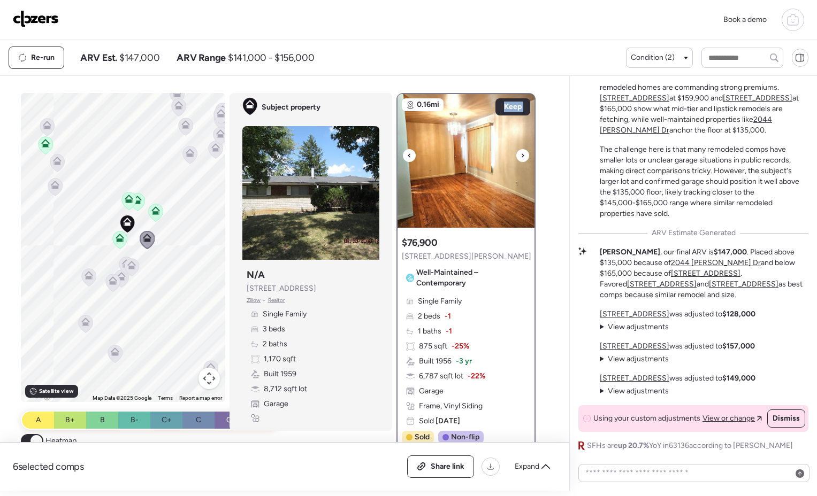
click at [522, 157] on icon at bounding box center [523, 156] width 2 height 4
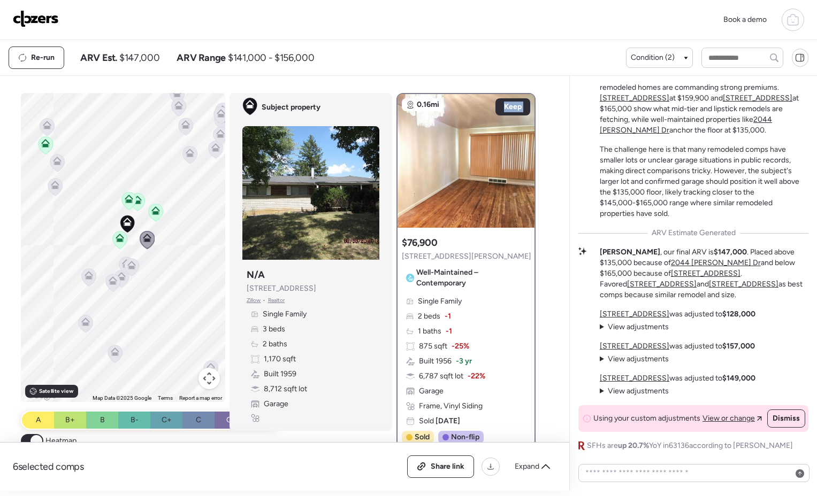
click at [154, 212] on icon at bounding box center [155, 212] width 7 height 3
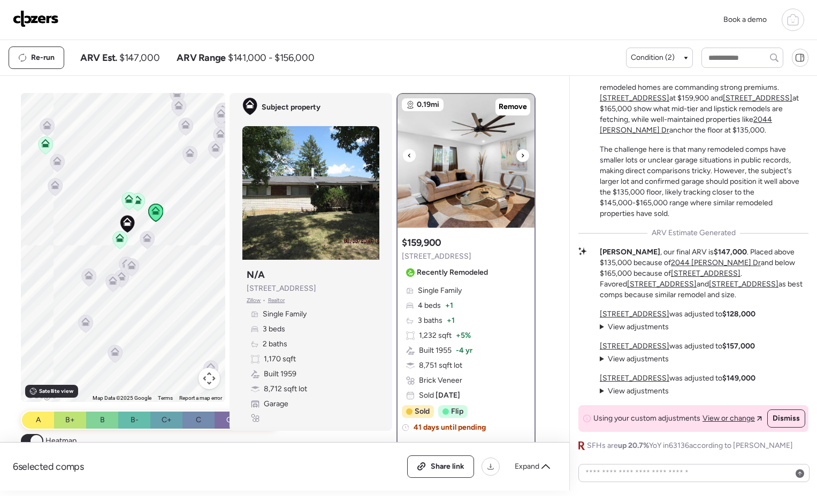
click at [520, 159] on icon at bounding box center [522, 155] width 4 height 13
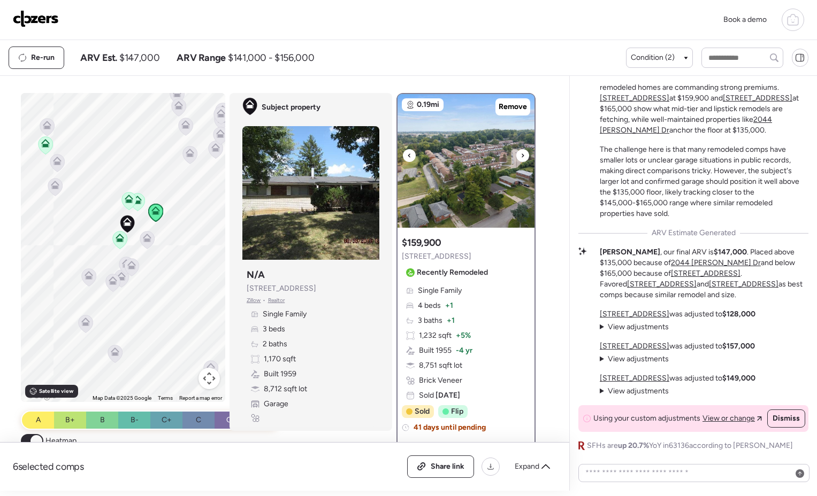
click at [520, 159] on icon at bounding box center [522, 155] width 4 height 13
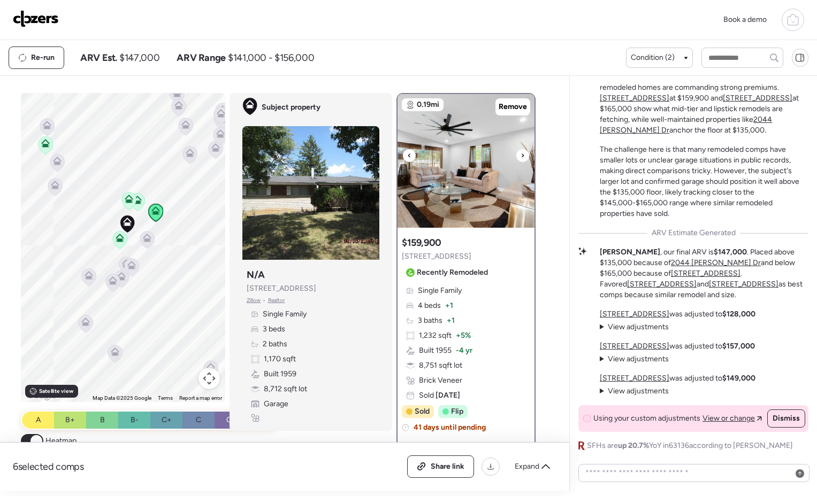
click at [520, 159] on icon at bounding box center [522, 155] width 4 height 13
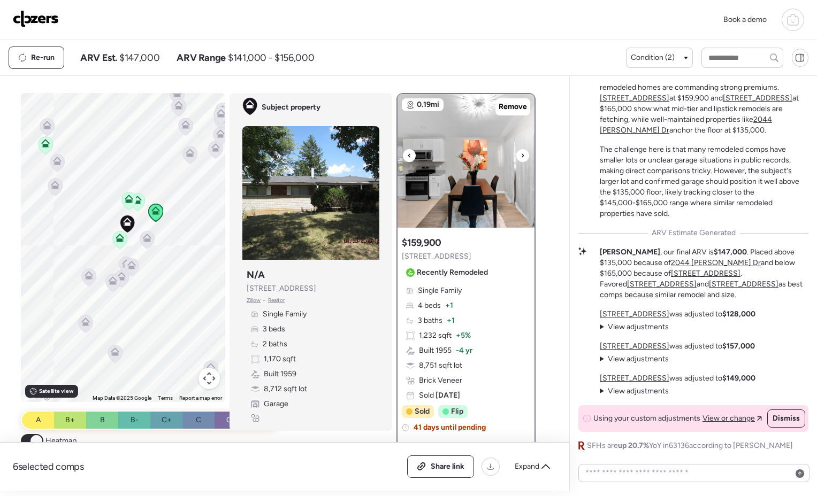
click at [520, 159] on icon at bounding box center [522, 155] width 4 height 13
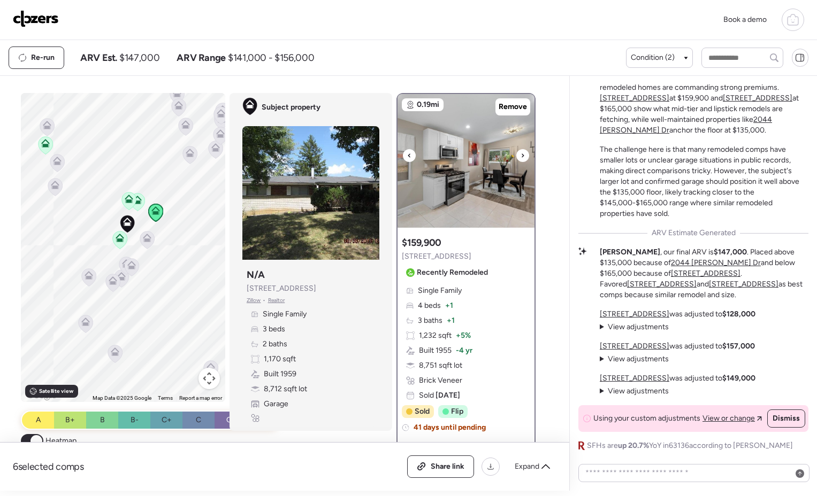
click at [520, 159] on icon at bounding box center [522, 155] width 4 height 13
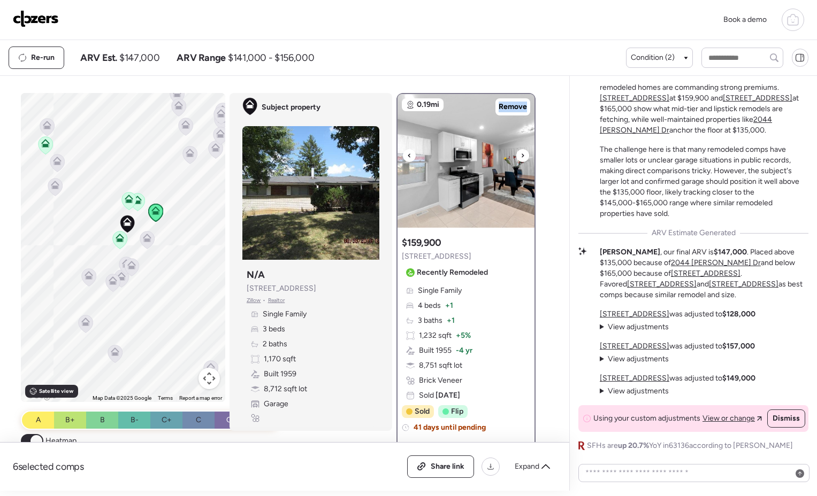
click at [520, 159] on icon at bounding box center [522, 155] width 4 height 13
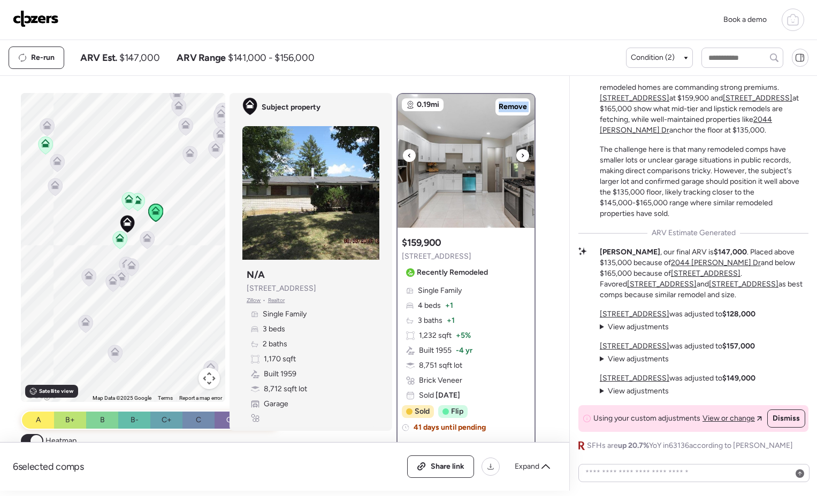
click at [520, 159] on icon at bounding box center [522, 155] width 4 height 13
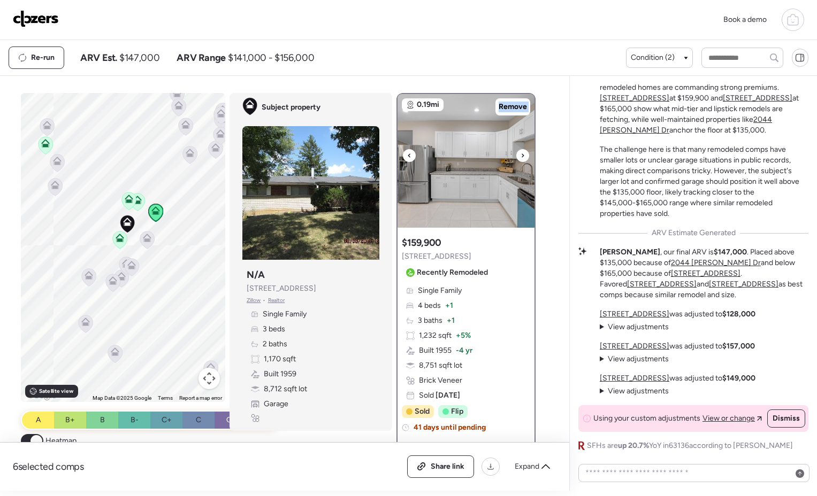
click at [520, 159] on icon at bounding box center [522, 155] width 4 height 13
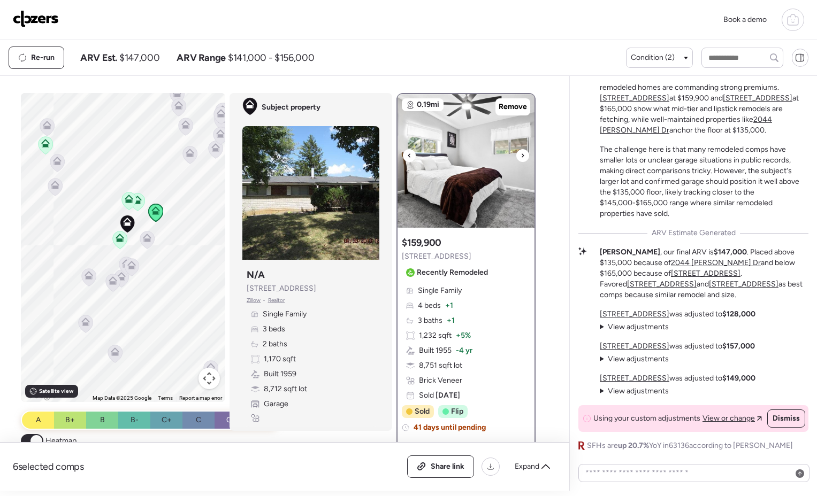
click at [520, 159] on icon at bounding box center [522, 155] width 4 height 13
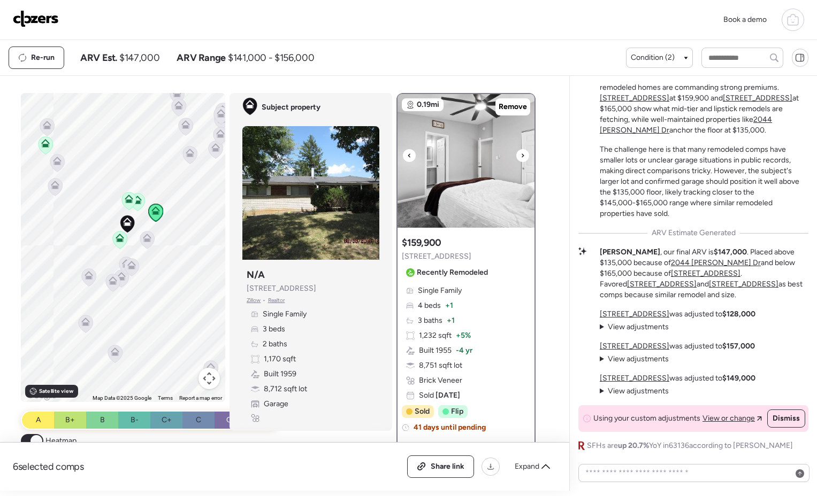
click at [520, 159] on icon at bounding box center [522, 155] width 4 height 13
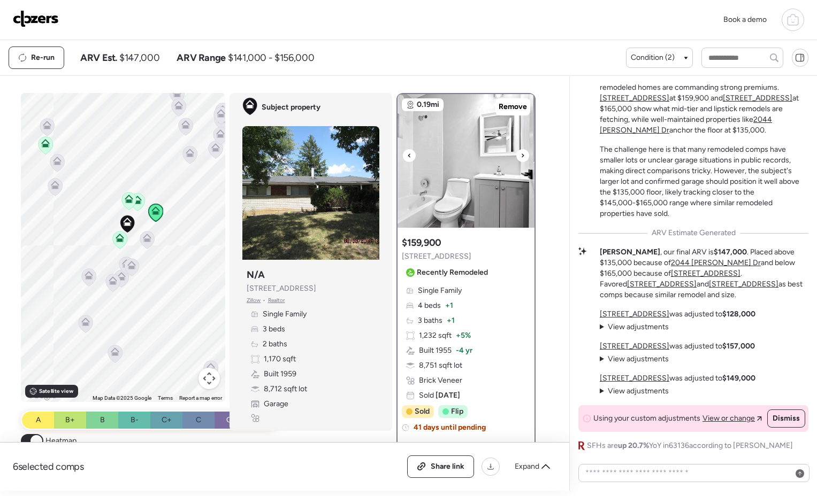
click at [520, 159] on icon at bounding box center [522, 155] width 4 height 13
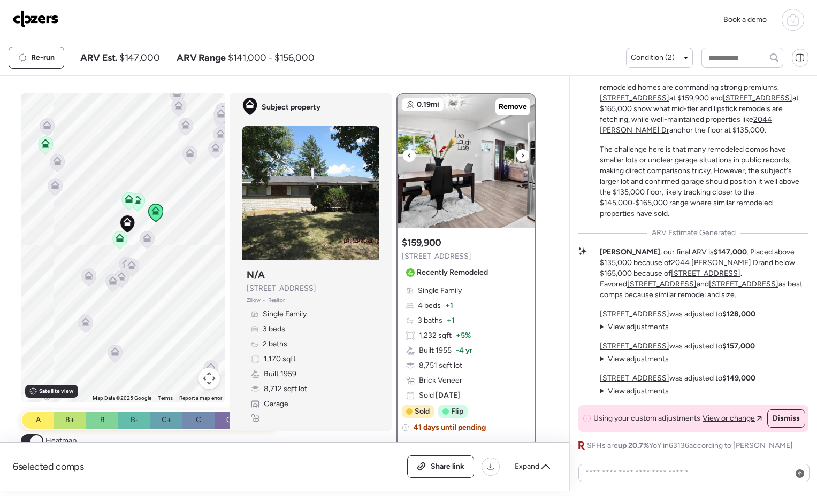
click at [520, 159] on icon at bounding box center [522, 155] width 4 height 13
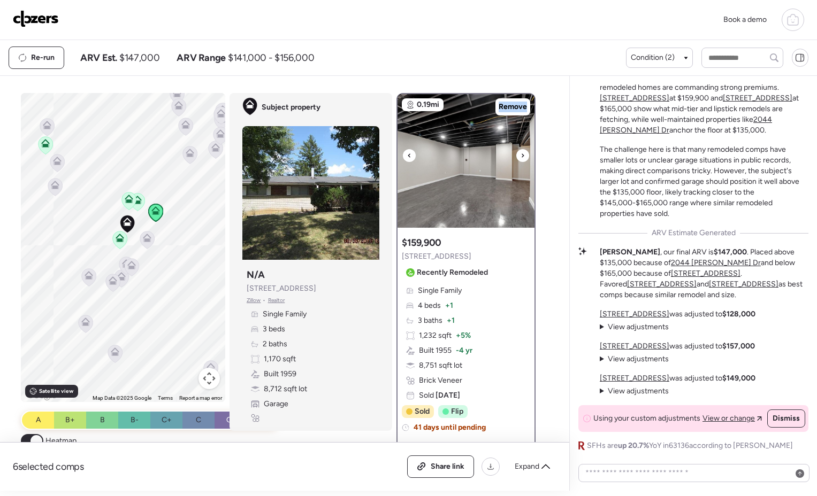
click at [520, 159] on icon at bounding box center [522, 155] width 4 height 13
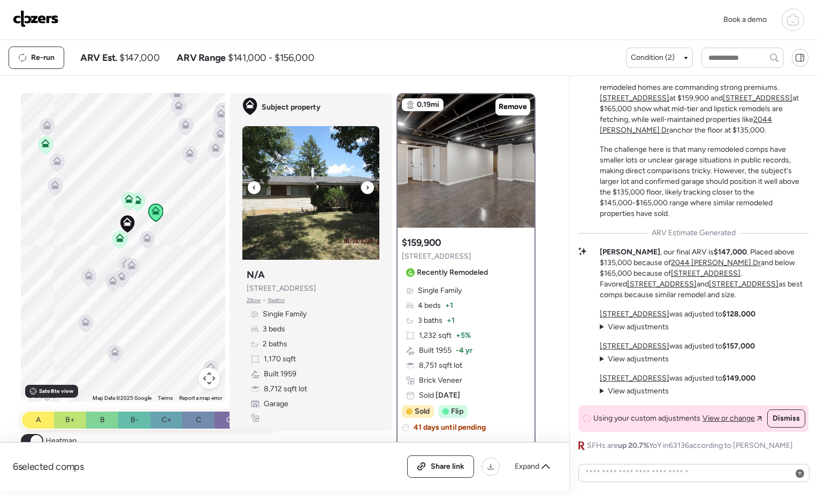
click at [366, 185] on div at bounding box center [367, 187] width 13 height 13
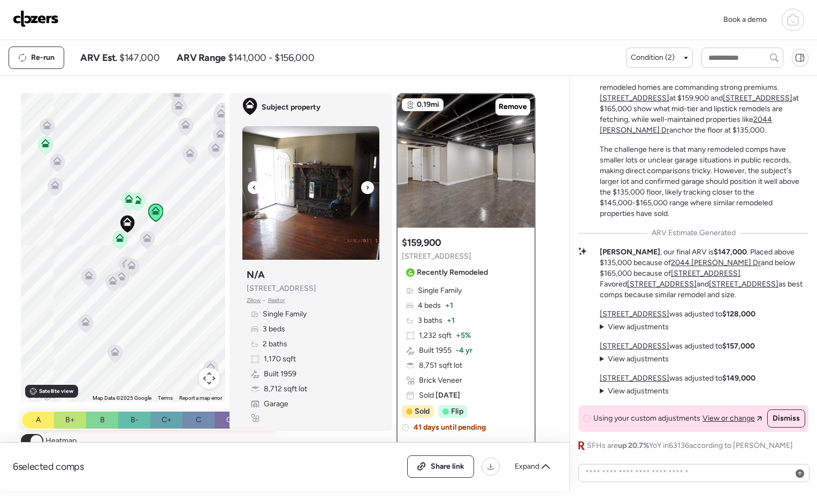
click at [366, 185] on div at bounding box center [367, 187] width 13 height 13
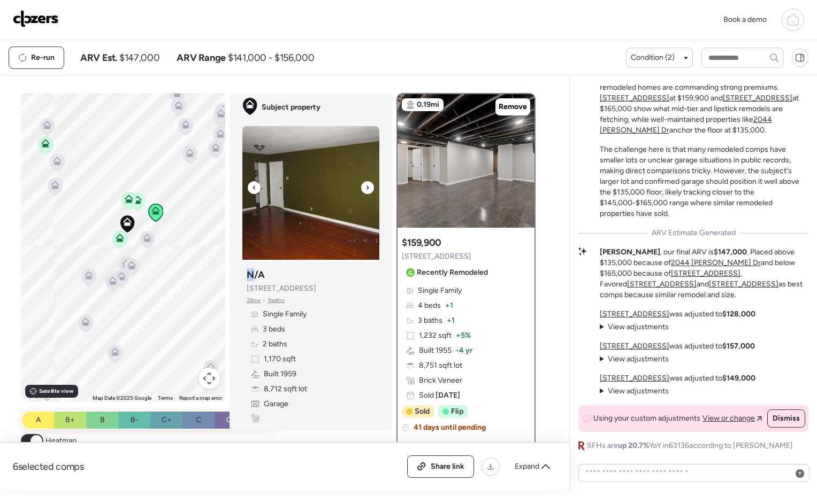
click at [366, 185] on div at bounding box center [367, 187] width 13 height 13
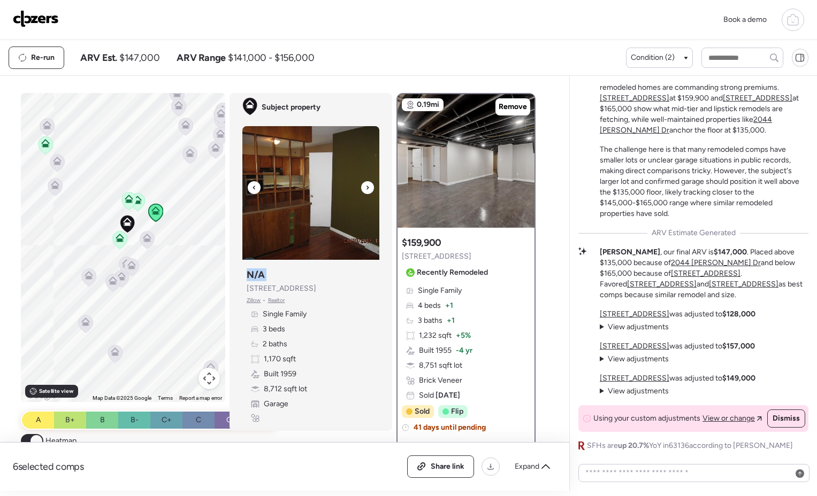
click at [366, 185] on div at bounding box center [367, 187] width 13 height 13
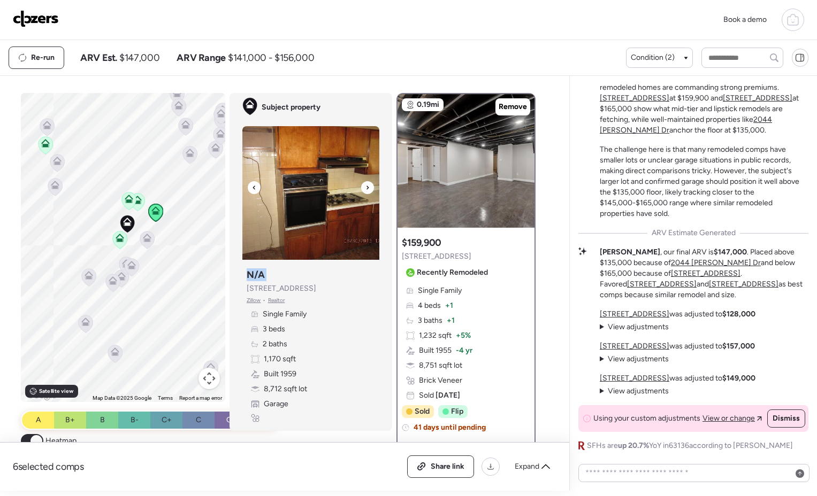
click at [366, 185] on div at bounding box center [367, 187] width 13 height 13
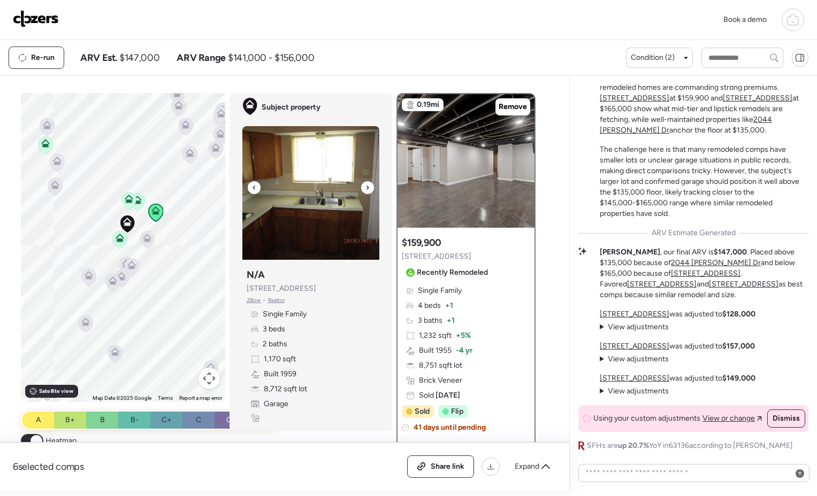
click at [366, 185] on div at bounding box center [367, 187] width 13 height 13
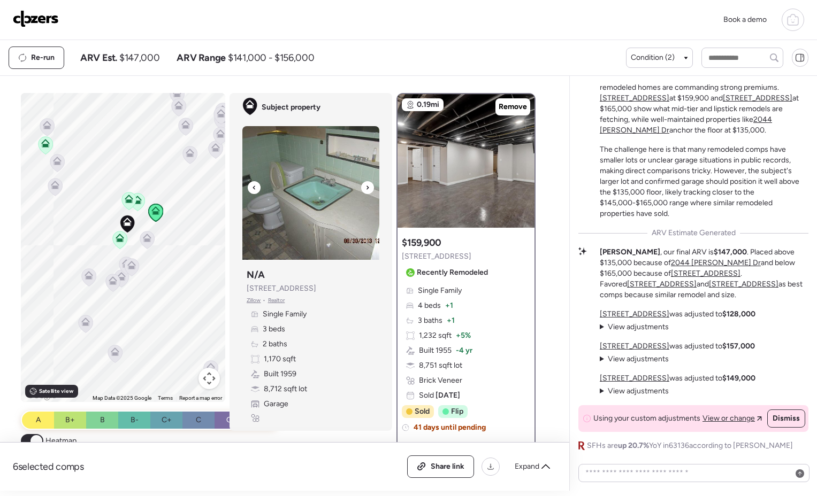
click at [366, 185] on div at bounding box center [367, 187] width 13 height 13
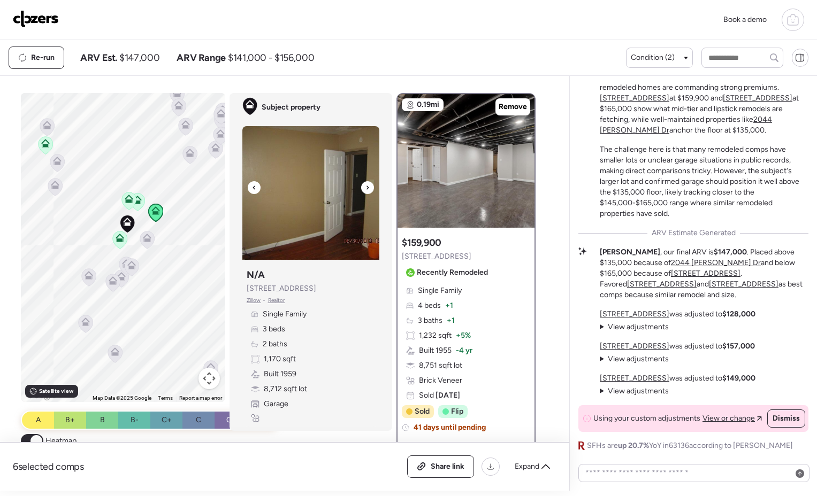
click at [366, 185] on div at bounding box center [367, 187] width 13 height 13
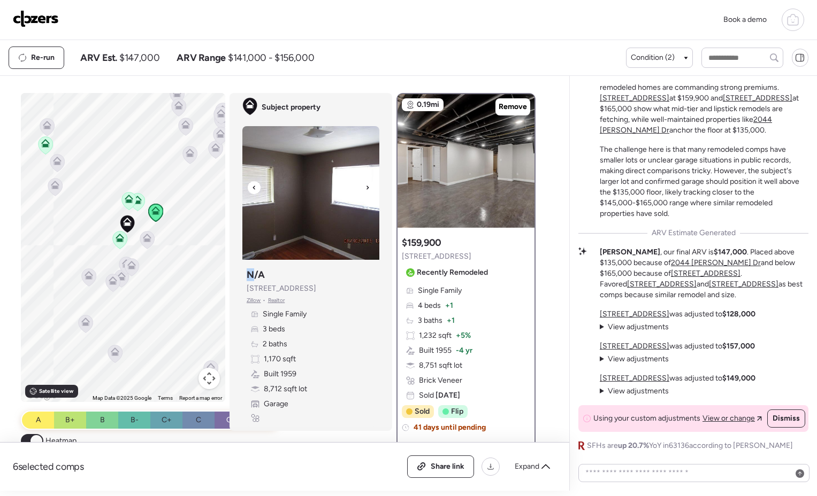
click at [366, 185] on div at bounding box center [367, 187] width 13 height 13
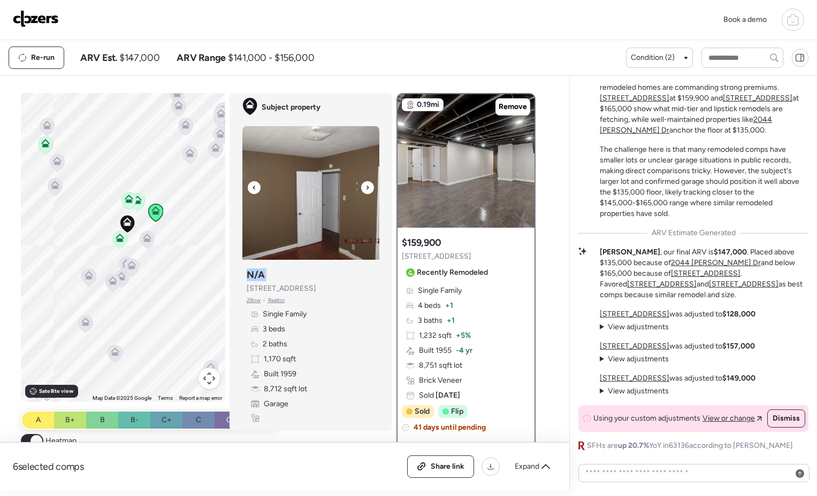
click at [366, 185] on div at bounding box center [367, 187] width 13 height 13
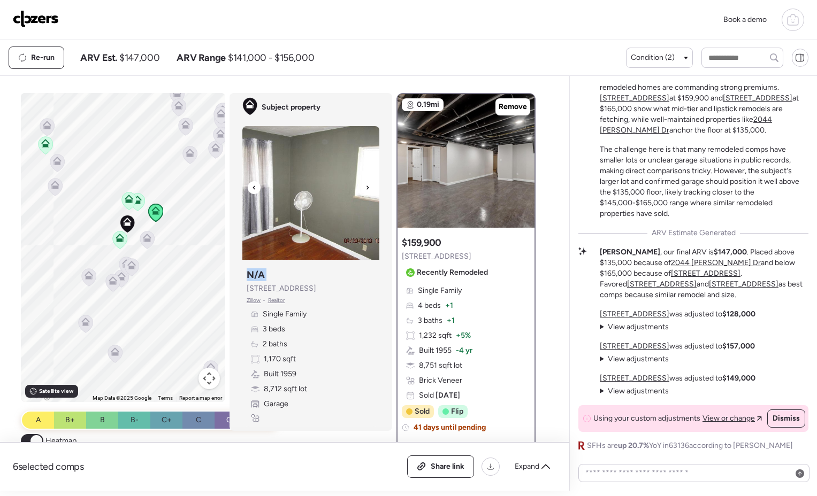
click at [366, 185] on div at bounding box center [367, 187] width 13 height 13
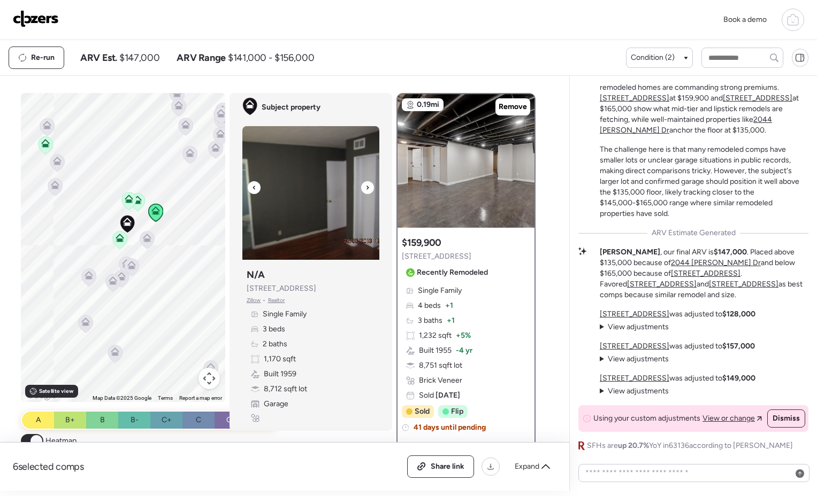
click at [366, 185] on div at bounding box center [367, 187] width 13 height 13
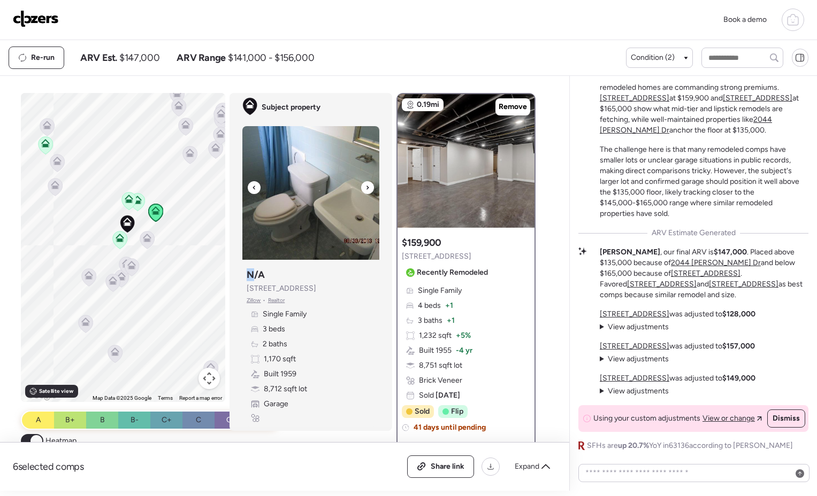
click at [366, 185] on div at bounding box center [367, 187] width 13 height 13
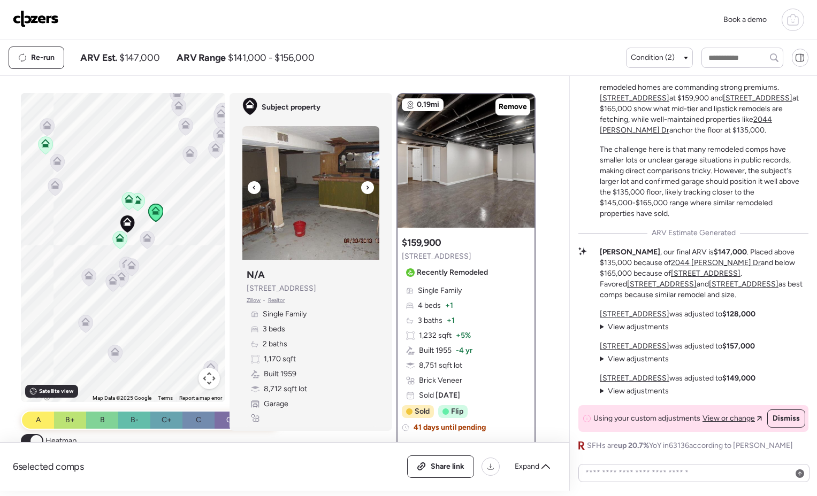
click at [366, 185] on div at bounding box center [367, 187] width 13 height 13
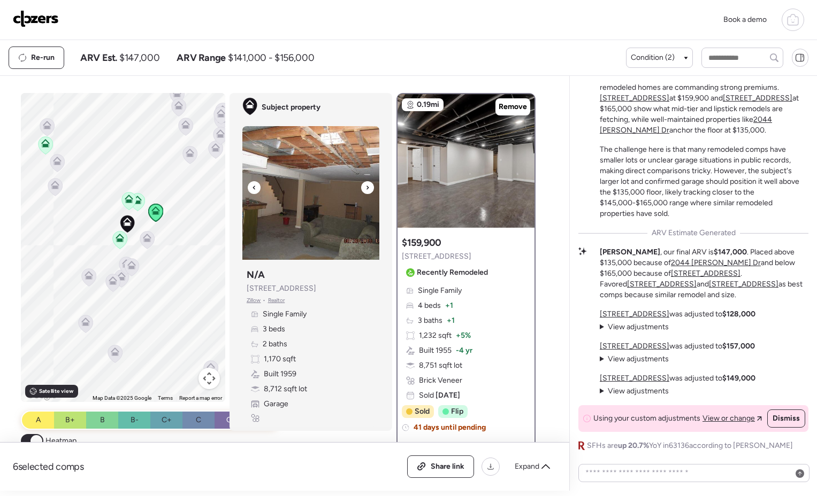
click at [366, 185] on div at bounding box center [367, 187] width 13 height 13
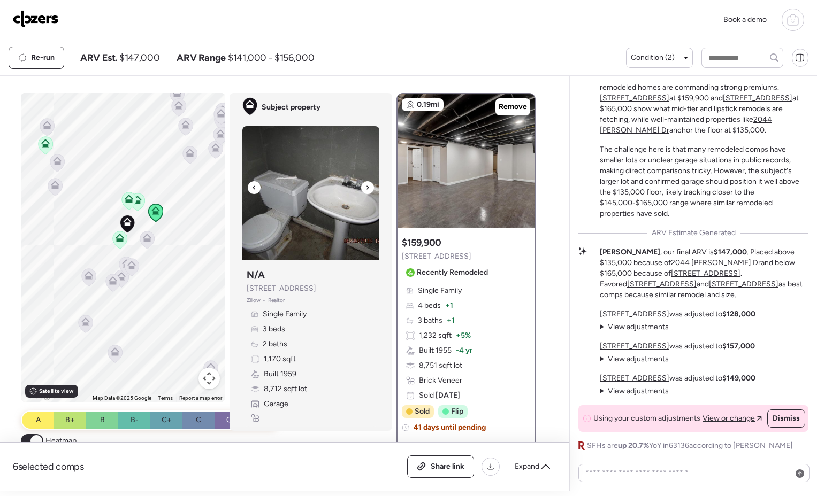
click at [366, 185] on div at bounding box center [367, 187] width 13 height 13
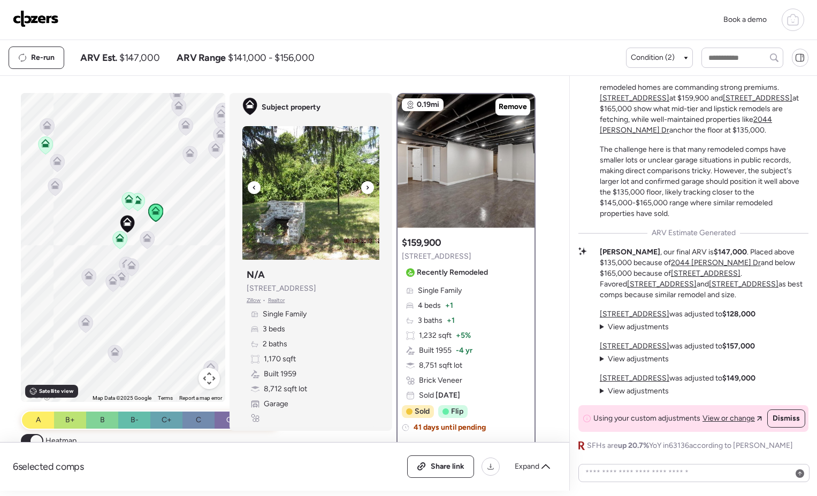
click at [366, 185] on div at bounding box center [367, 187] width 13 height 13
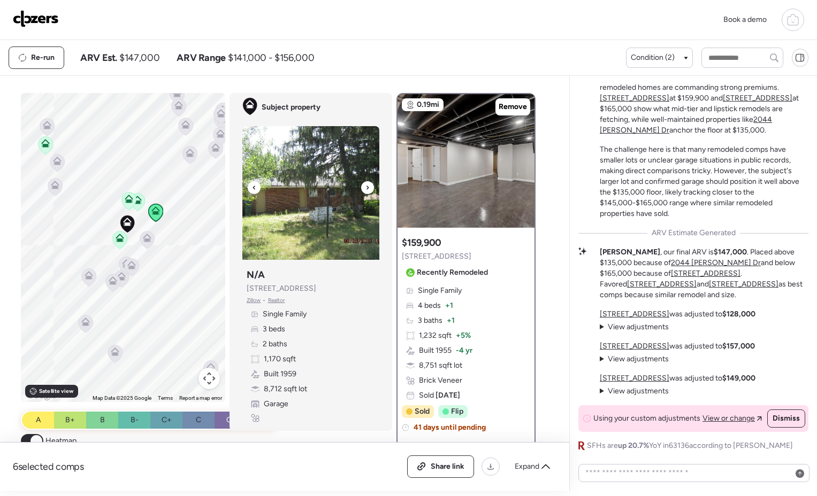
click at [366, 185] on div at bounding box center [367, 187] width 13 height 13
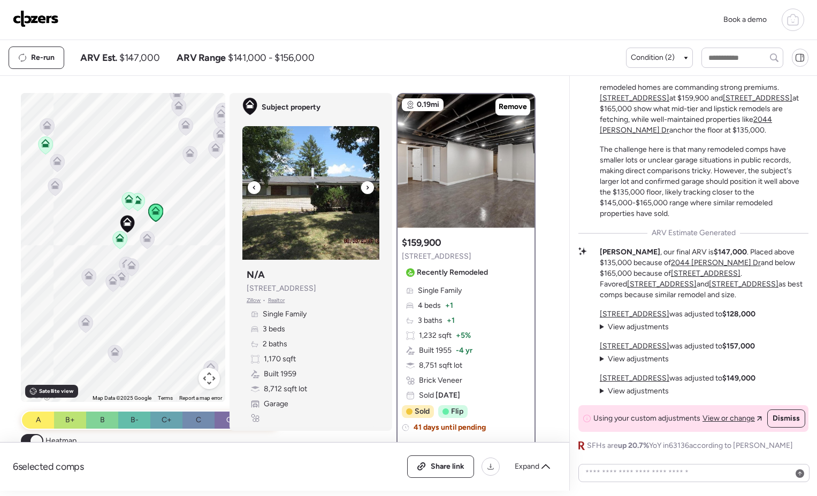
click at [366, 185] on div at bounding box center [367, 187] width 13 height 13
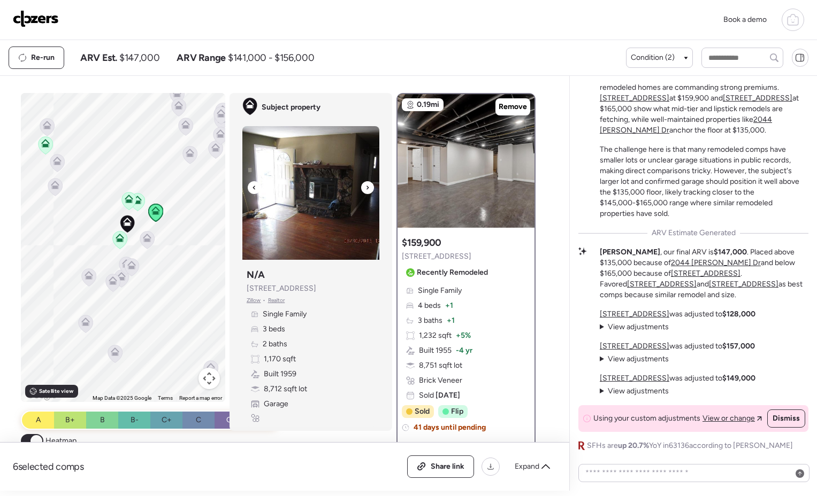
click at [366, 185] on div at bounding box center [367, 187] width 13 height 13
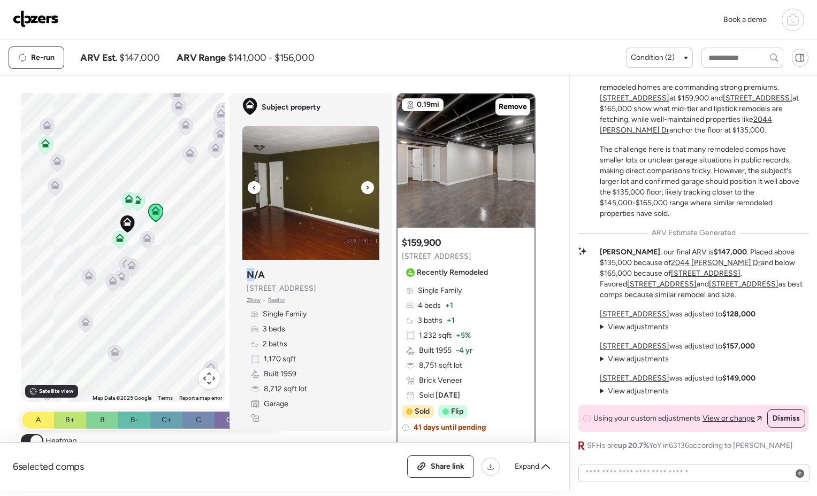
click at [366, 185] on div at bounding box center [367, 187] width 13 height 13
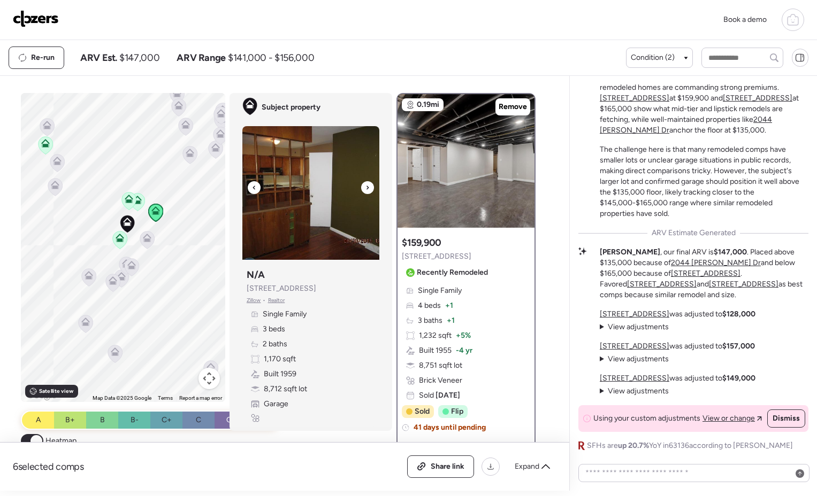
click at [366, 185] on div at bounding box center [367, 187] width 13 height 13
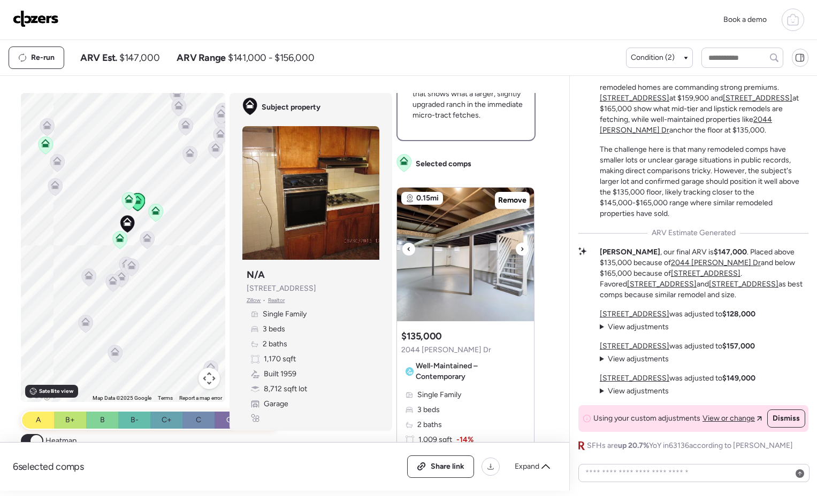
scroll to position [414, 0]
click at [509, 254] on img at bounding box center [465, 254] width 137 height 134
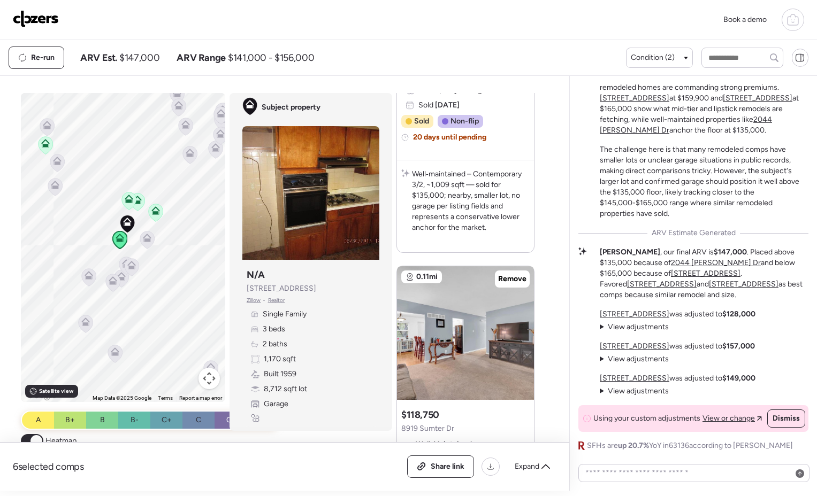
scroll to position [894, 0]
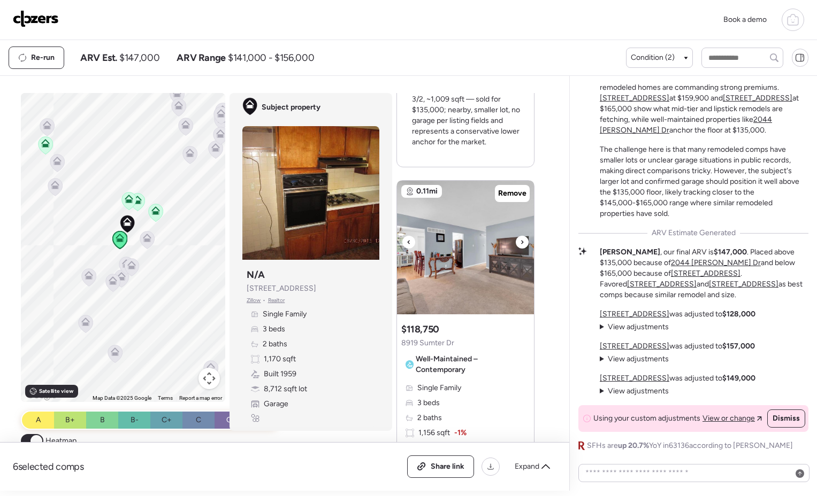
click at [521, 244] on div at bounding box center [522, 242] width 13 height 13
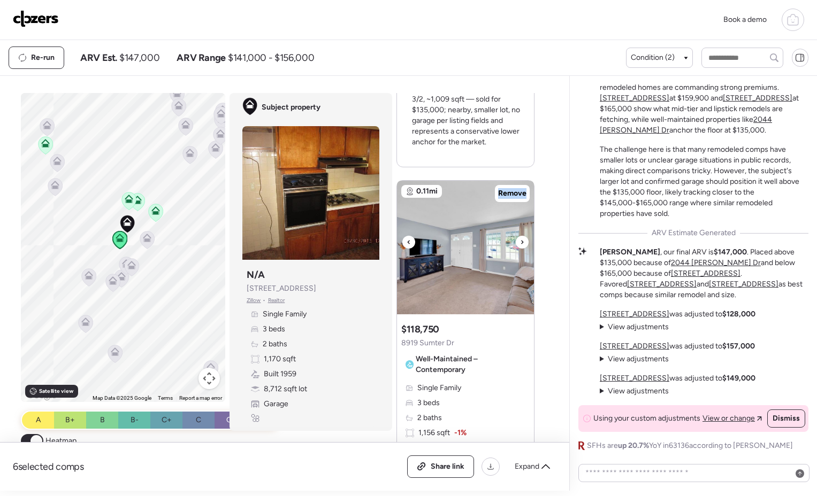
click at [521, 245] on div at bounding box center [522, 242] width 13 height 13
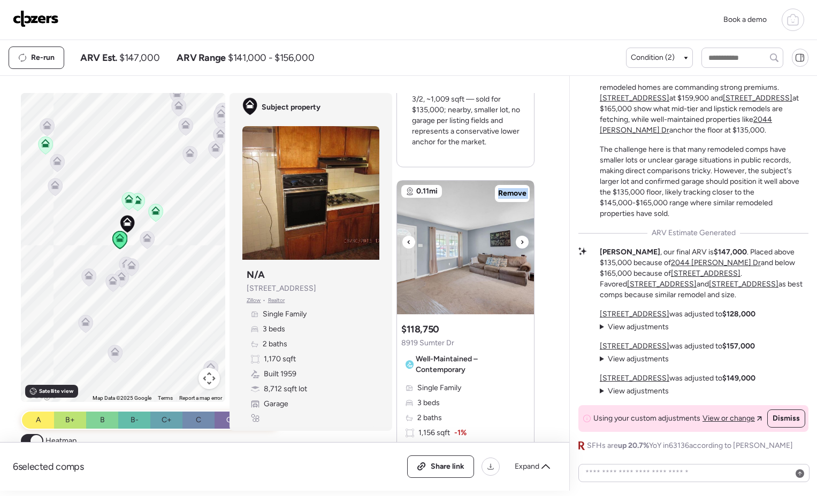
click at [521, 245] on div at bounding box center [522, 242] width 13 height 13
click at [521, 246] on div at bounding box center [522, 242] width 13 height 13
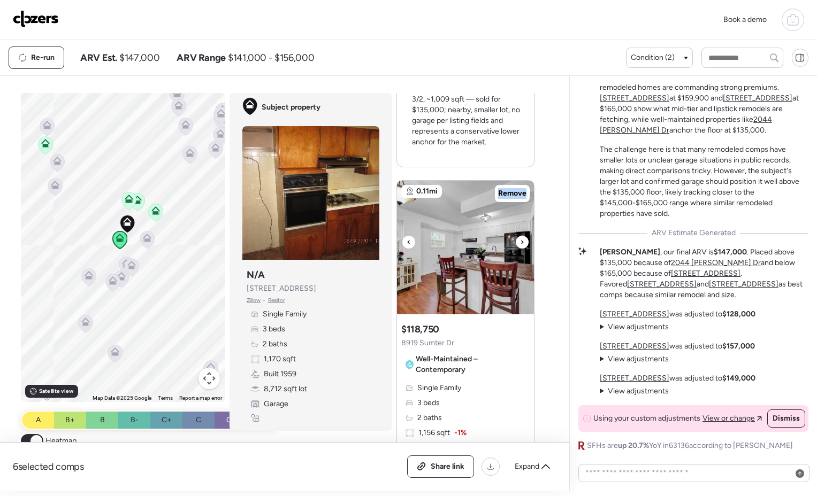
click at [520, 245] on div at bounding box center [522, 242] width 13 height 13
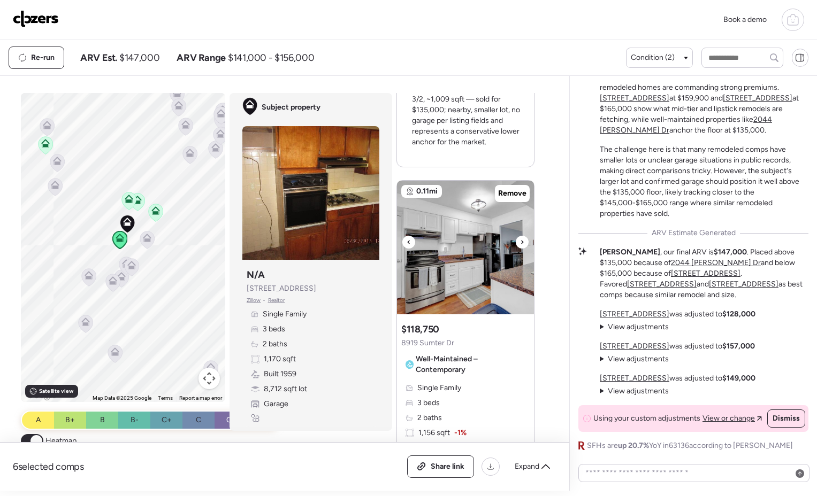
click at [520, 244] on div at bounding box center [522, 242] width 13 height 13
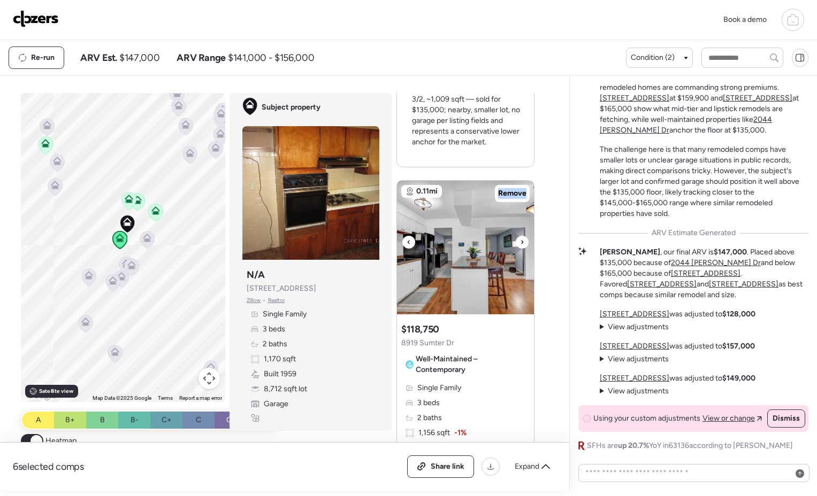
click at [520, 244] on icon at bounding box center [522, 242] width 4 height 13
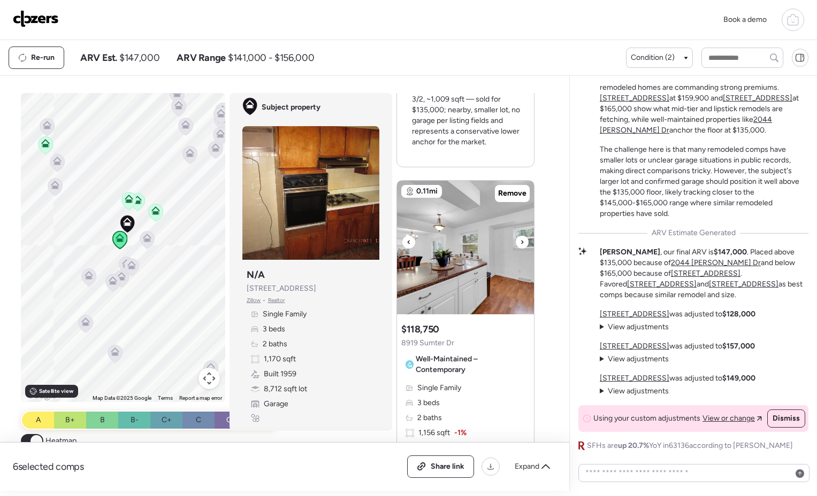
click at [520, 244] on icon at bounding box center [522, 242] width 4 height 13
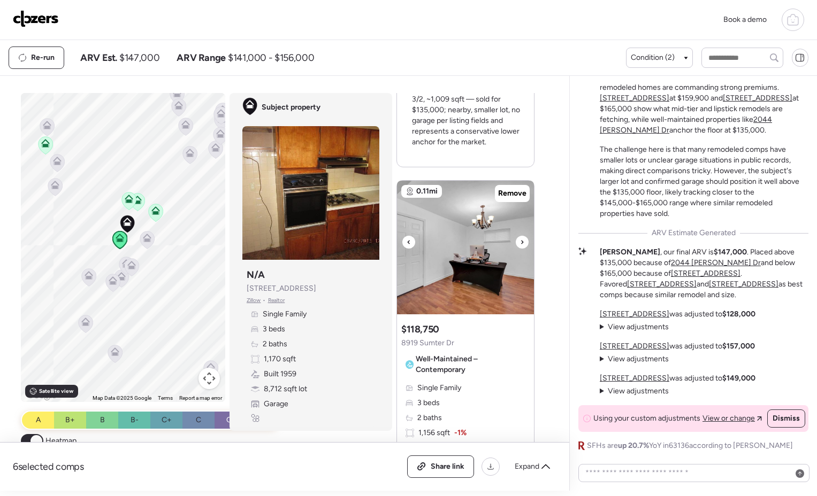
click at [520, 244] on icon at bounding box center [522, 242] width 4 height 13
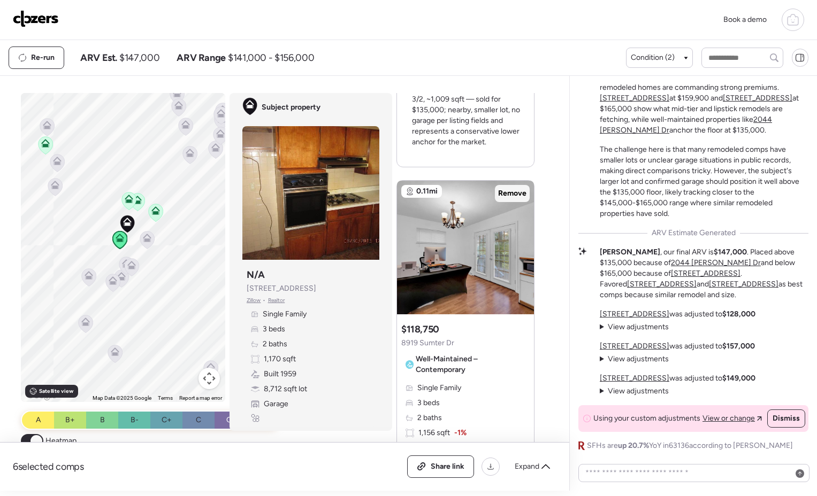
click at [504, 190] on span "Remove" at bounding box center [512, 193] width 28 height 11
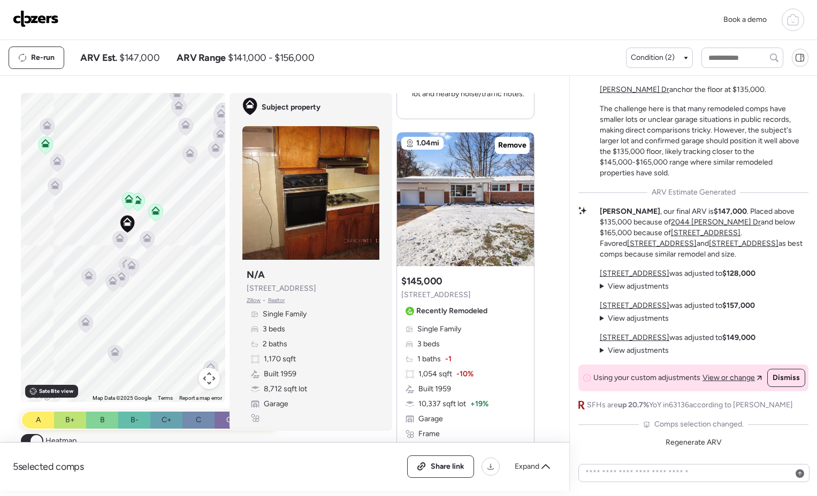
scroll to position [1867, 0]
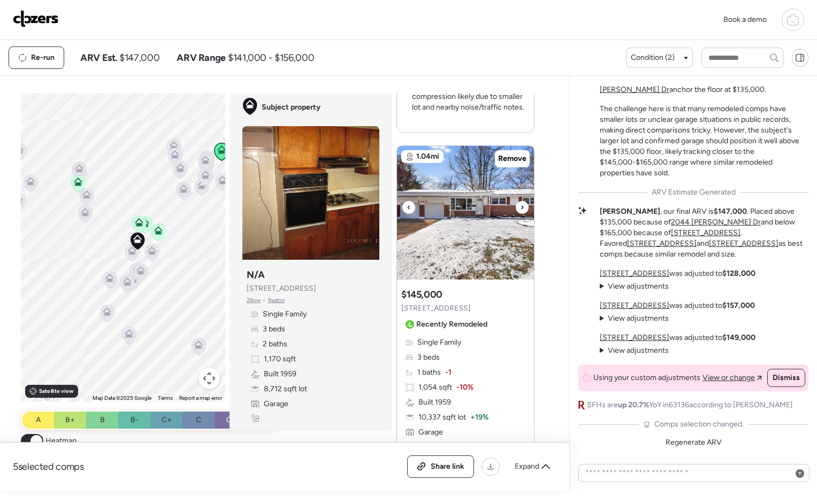
click at [516, 209] on div at bounding box center [522, 207] width 13 height 13
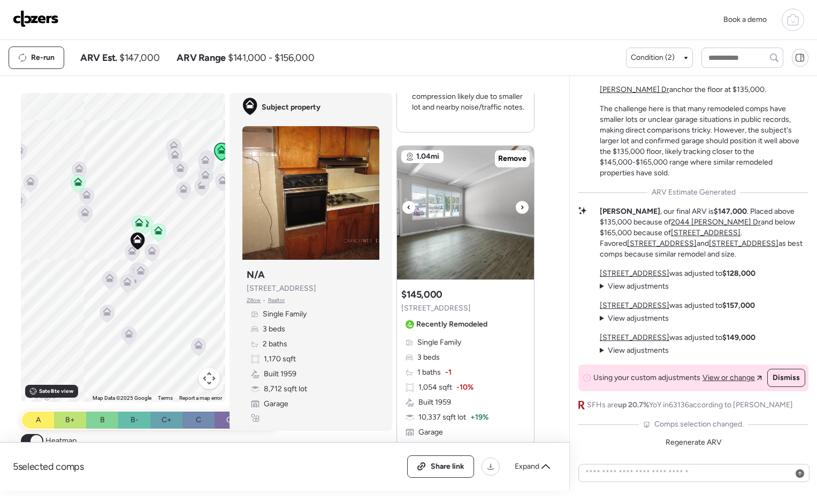
click at [520, 210] on icon at bounding box center [522, 207] width 4 height 13
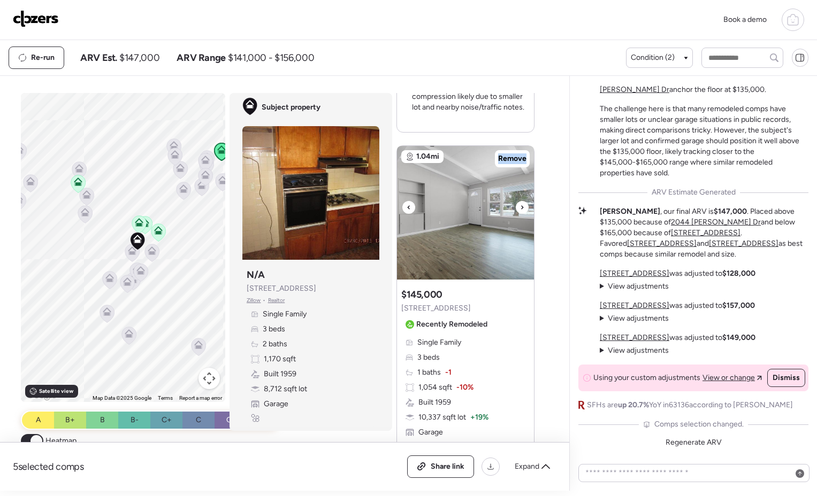
click at [520, 210] on icon at bounding box center [522, 207] width 4 height 13
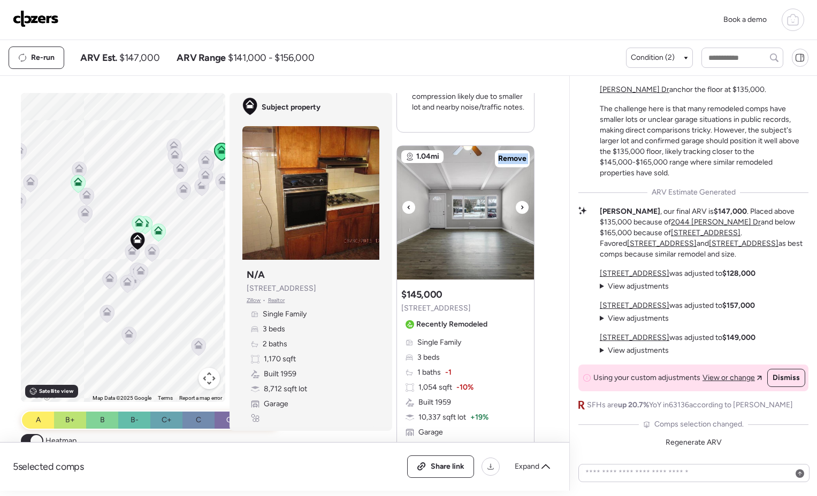
click at [520, 210] on icon at bounding box center [522, 207] width 4 height 13
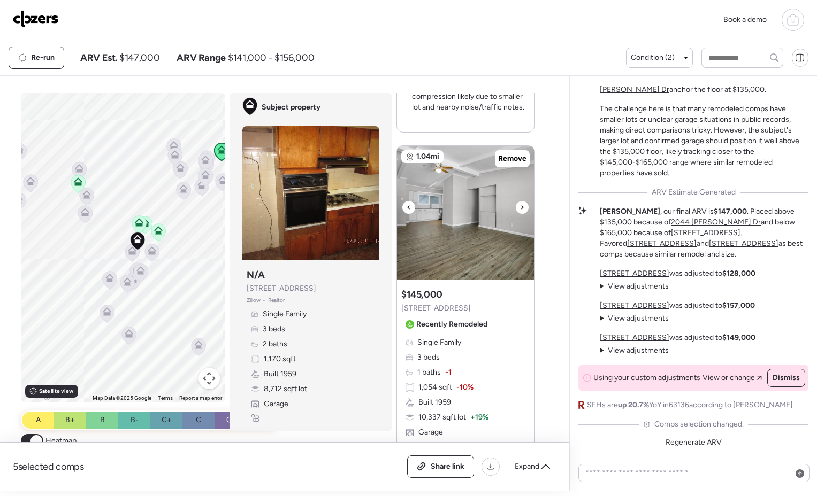
click at [520, 210] on icon at bounding box center [522, 207] width 4 height 13
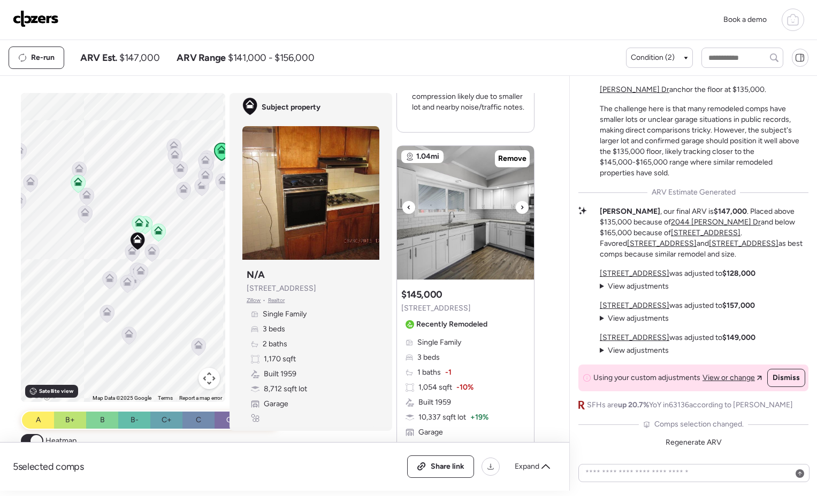
click at [520, 210] on icon at bounding box center [522, 207] width 4 height 13
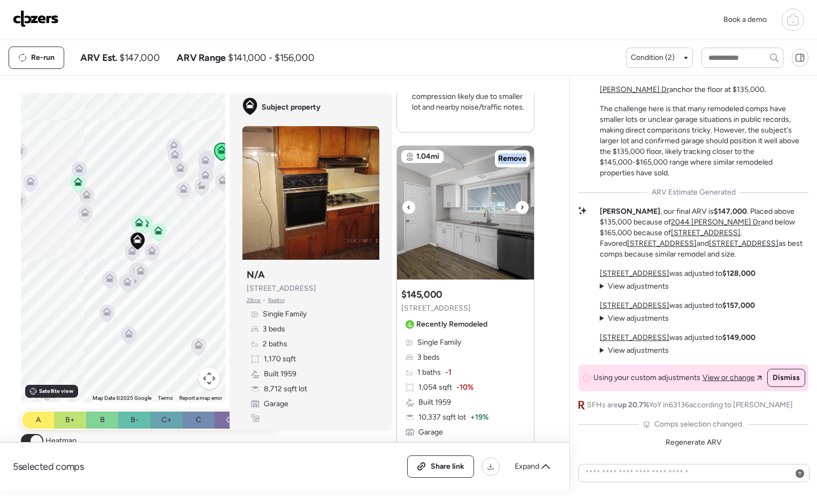
click at [520, 210] on icon at bounding box center [522, 207] width 4 height 13
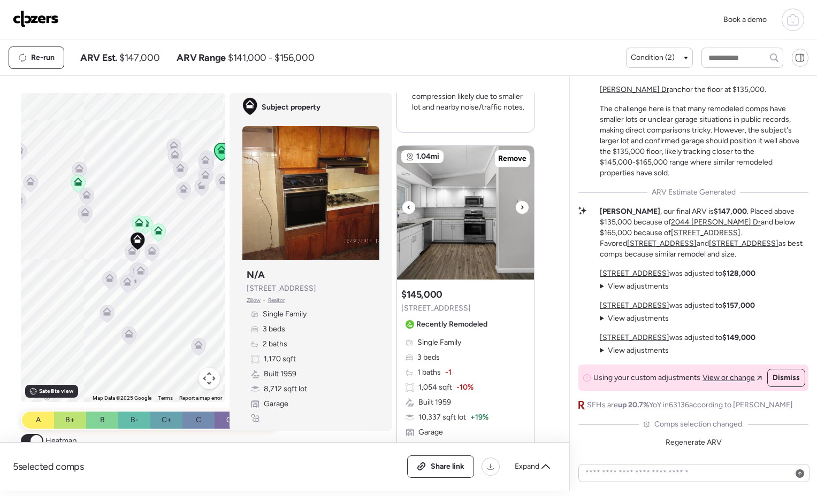
click at [520, 211] on icon at bounding box center [522, 207] width 4 height 13
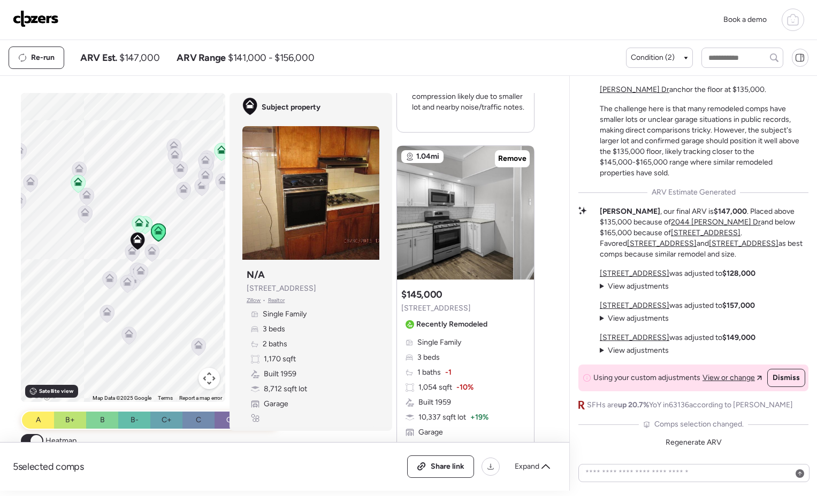
click at [182, 191] on icon at bounding box center [183, 190] width 7 height 3
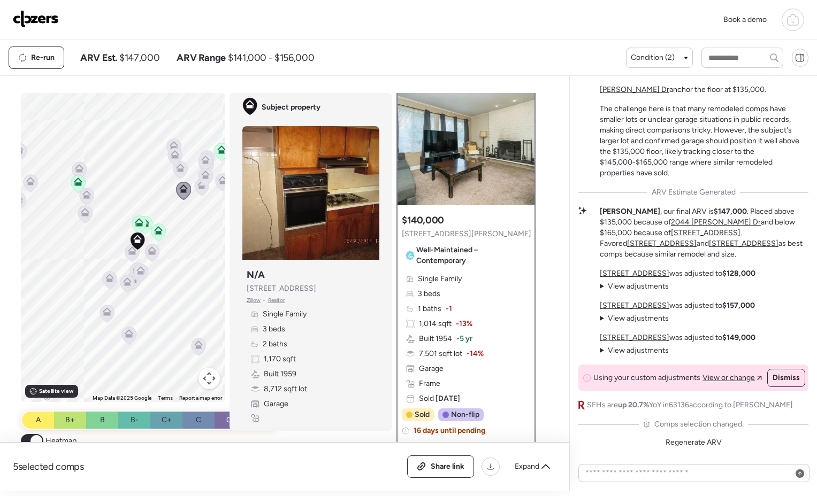
scroll to position [0, 0]
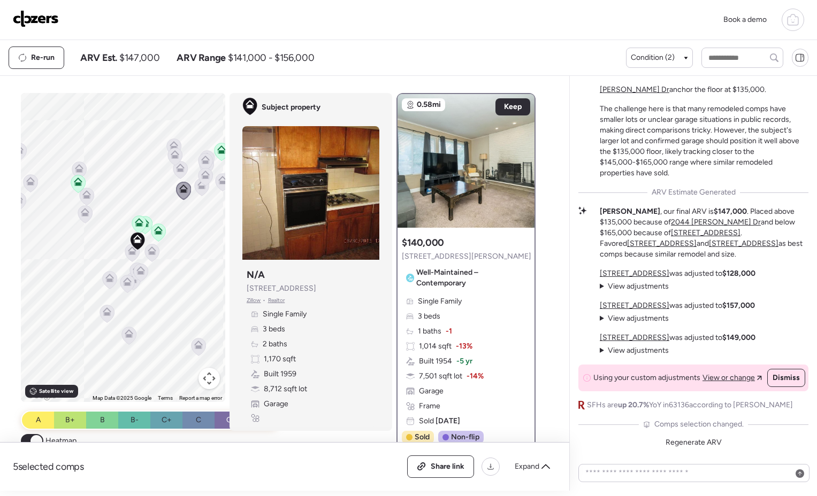
click at [177, 172] on icon at bounding box center [180, 171] width 14 height 18
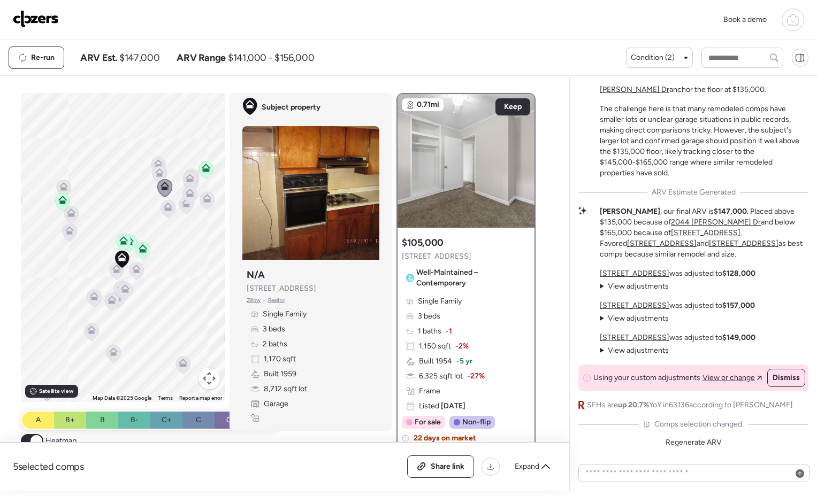
drag, startPoint x: 188, startPoint y: 244, endPoint x: 171, endPoint y: 265, distance: 27.1
click at [171, 265] on div "To activate drag with keyboard, press Alt + Enter. Once in keyboard drag state,…" at bounding box center [123, 247] width 204 height 309
click at [182, 248] on div at bounding box center [225, 248] width 204 height 0
click at [179, 209] on icon at bounding box center [186, 206] width 14 height 18
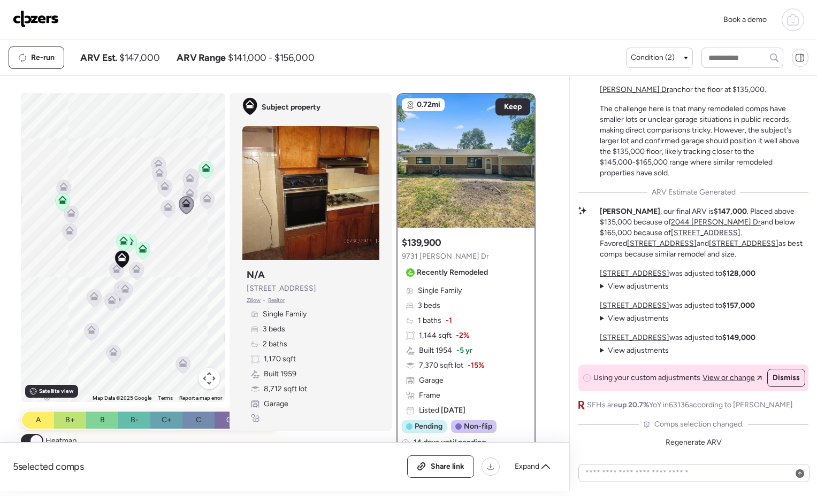
click at [186, 192] on icon at bounding box center [190, 193] width 9 height 9
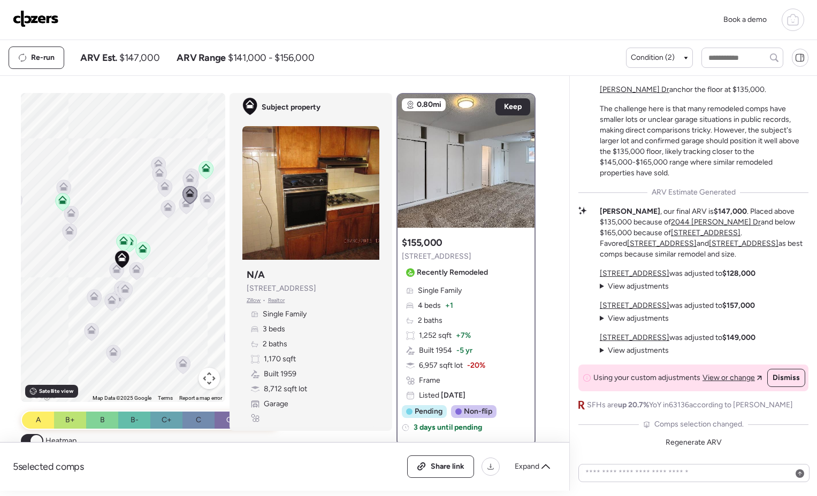
click at [208, 171] on icon at bounding box center [206, 171] width 14 height 18
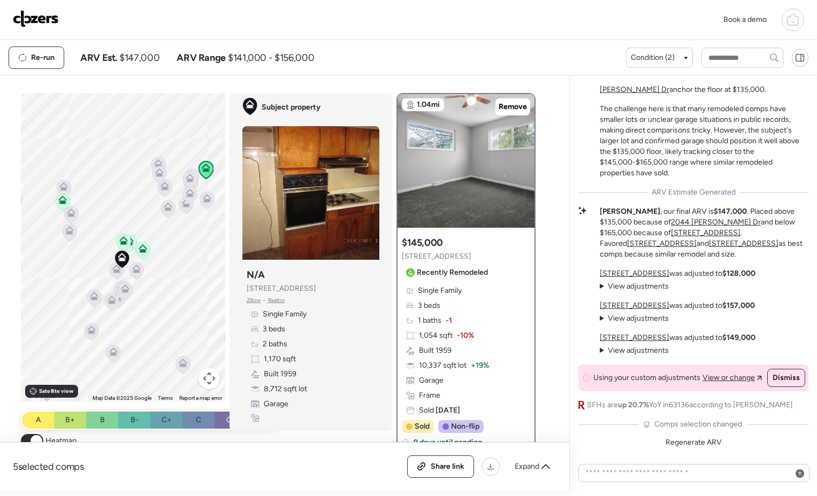
click at [203, 199] on icon at bounding box center [206, 200] width 7 height 3
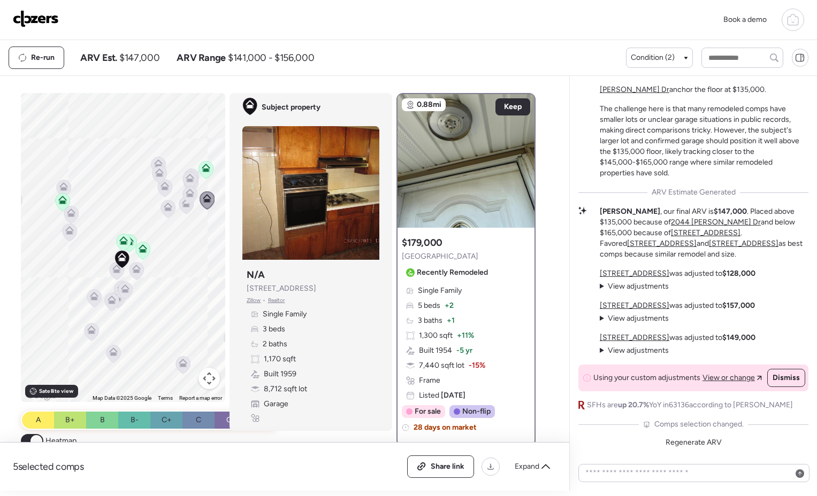
click at [156, 173] on icon at bounding box center [159, 174] width 7 height 3
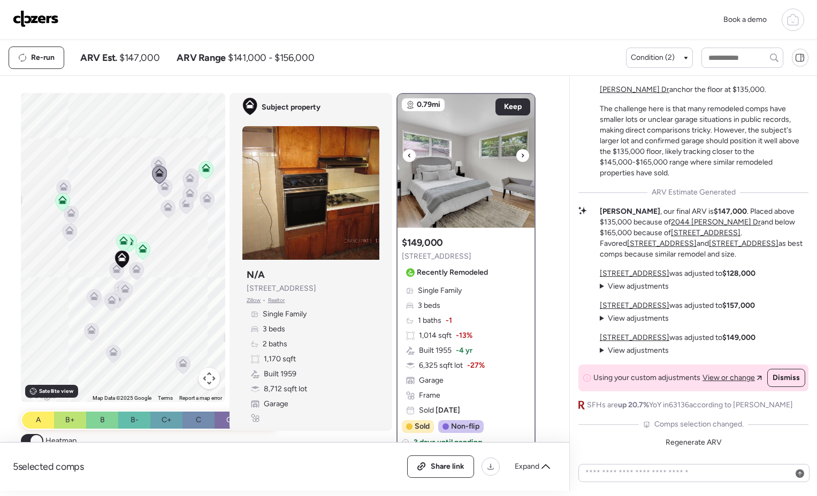
click at [521, 157] on div at bounding box center [522, 155] width 13 height 13
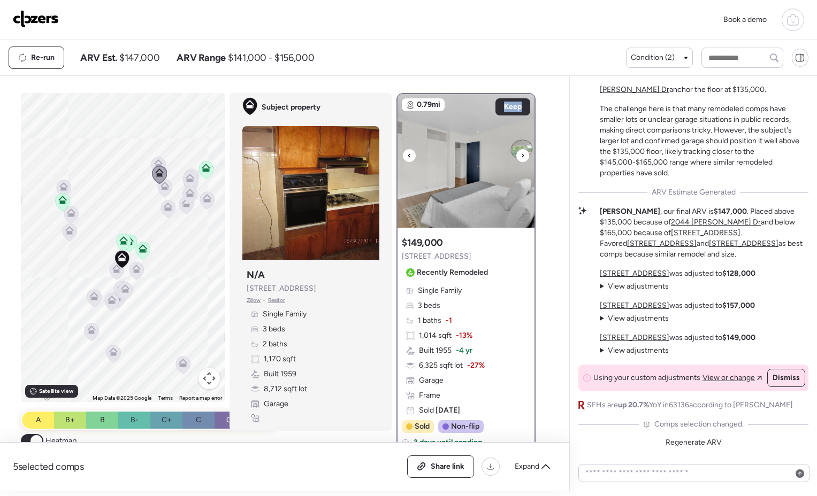
click at [521, 157] on div at bounding box center [522, 155] width 13 height 13
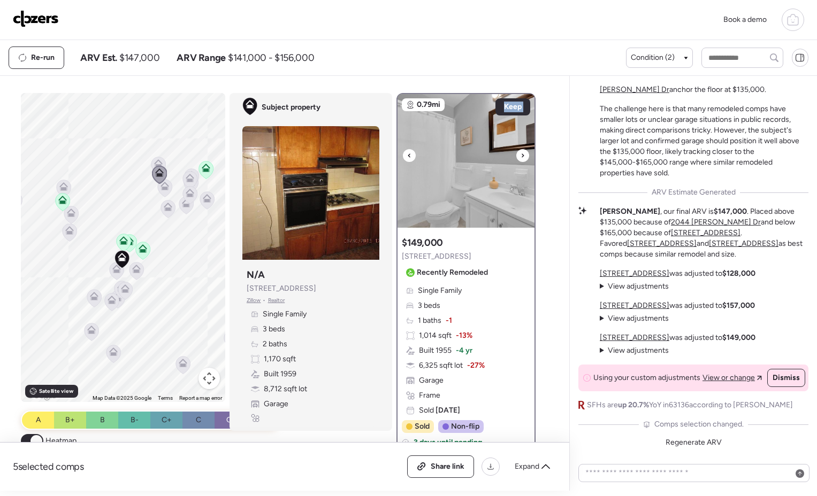
click at [521, 157] on div at bounding box center [522, 155] width 13 height 13
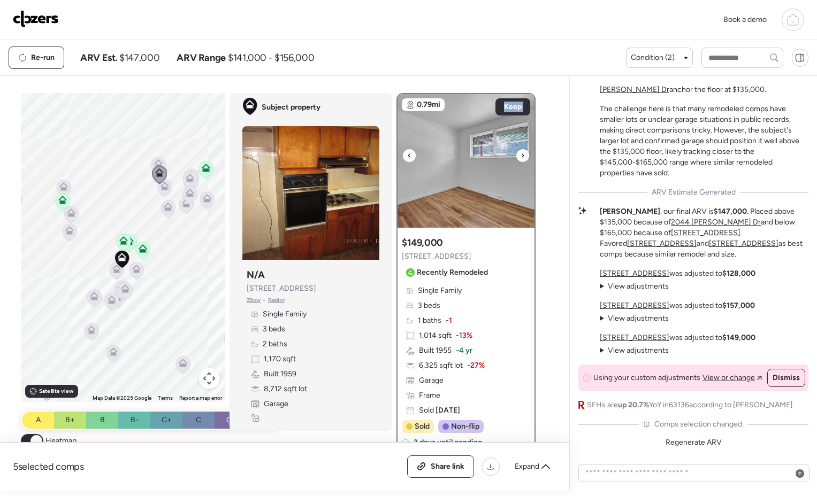
click at [521, 157] on div at bounding box center [522, 155] width 13 height 13
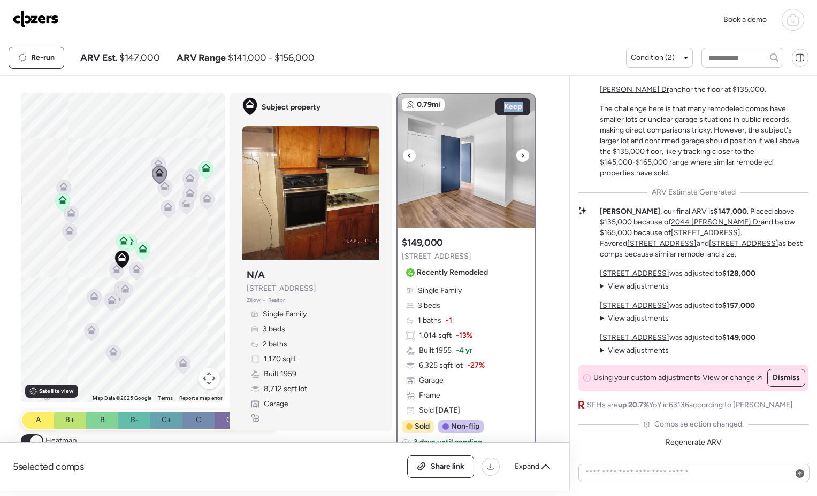
click at [521, 157] on div at bounding box center [522, 155] width 13 height 13
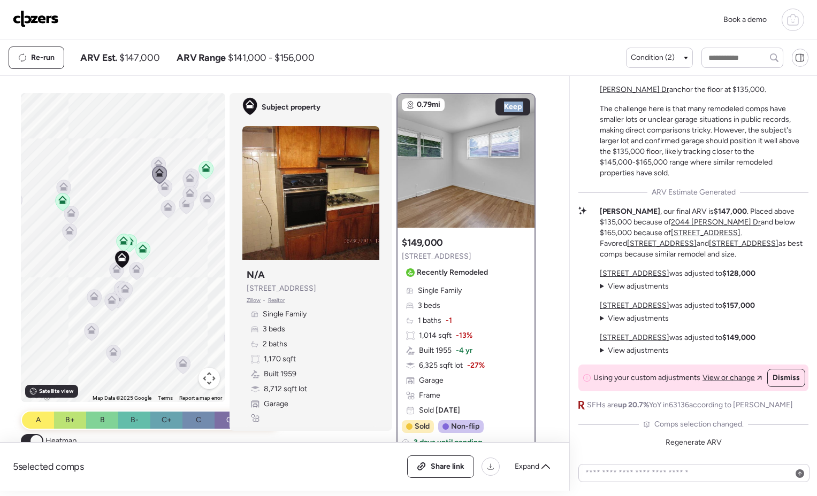
click at [204, 169] on icon at bounding box center [205, 170] width 7 height 3
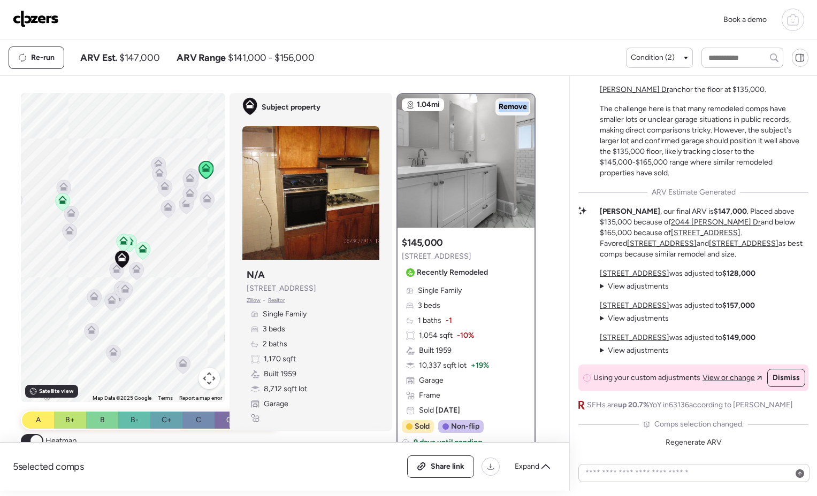
click at [511, 110] on span "Remove" at bounding box center [513, 107] width 28 height 11
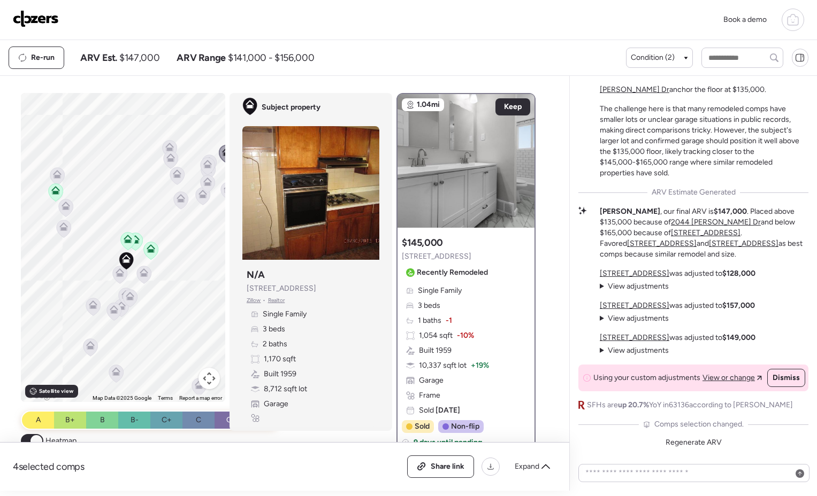
click at [176, 203] on icon at bounding box center [181, 201] width 14 height 18
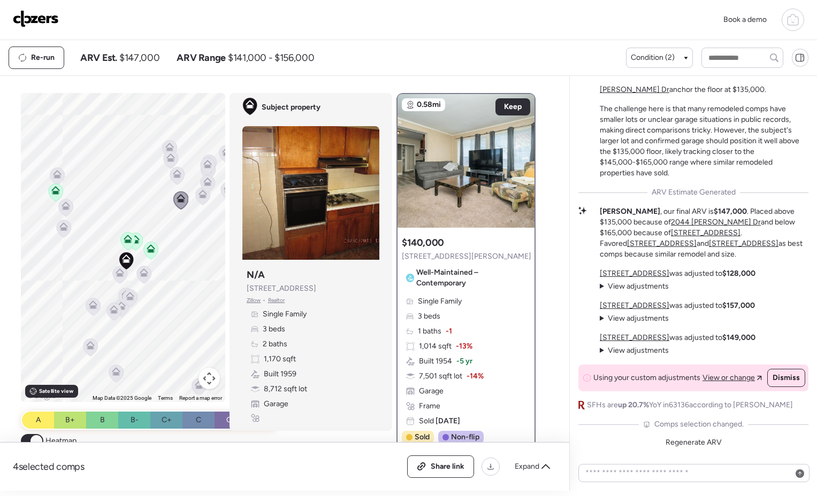
click at [146, 274] on icon at bounding box center [144, 275] width 14 height 18
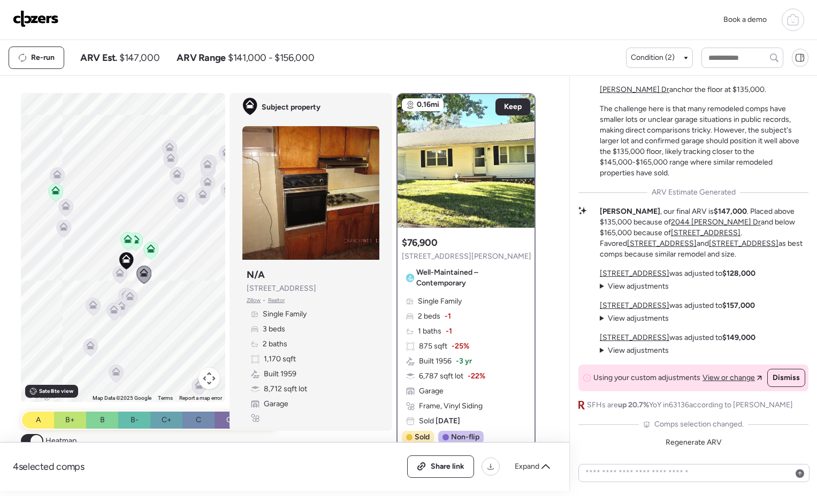
click at [118, 274] on icon at bounding box center [119, 274] width 7 height 3
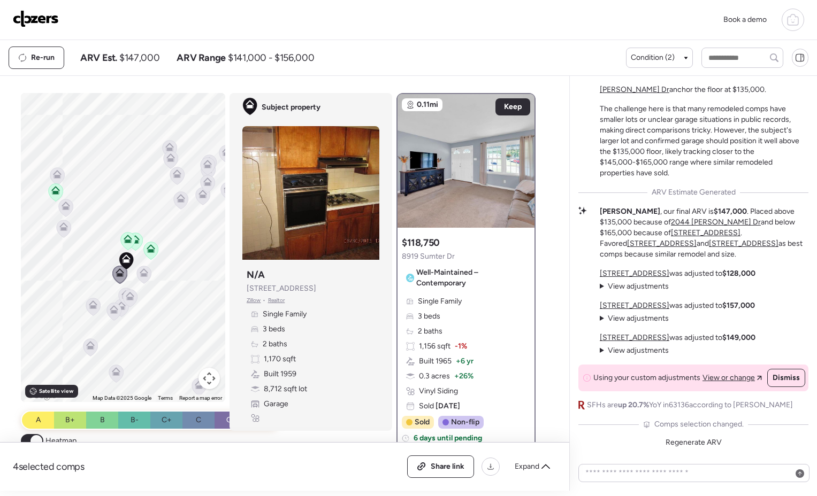
click at [124, 242] on icon at bounding box center [128, 239] width 9 height 9
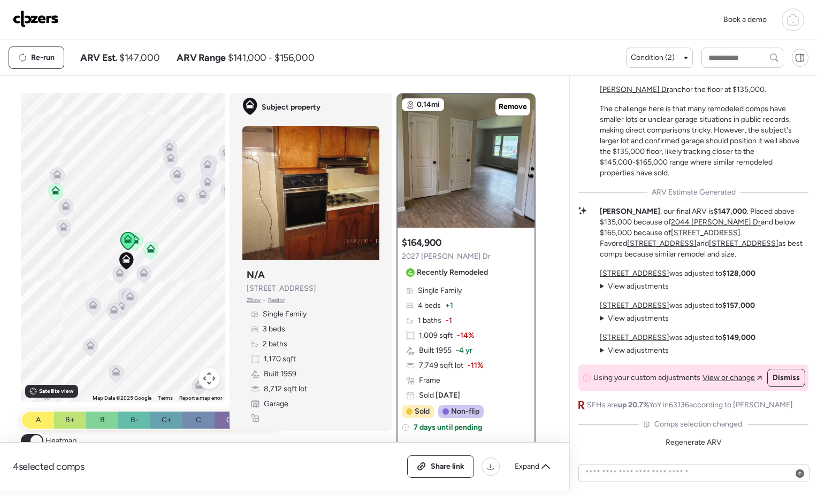
click at [135, 242] on icon at bounding box center [135, 241] width 7 height 3
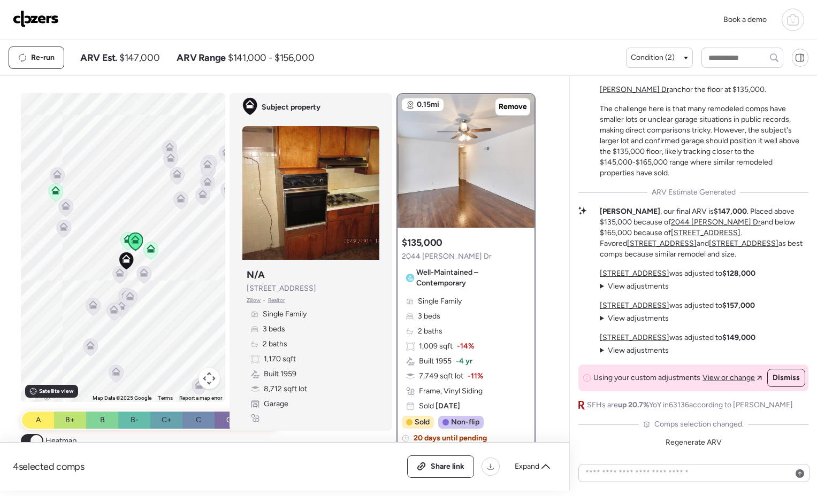
click at [147, 248] on icon at bounding box center [151, 248] width 9 height 9
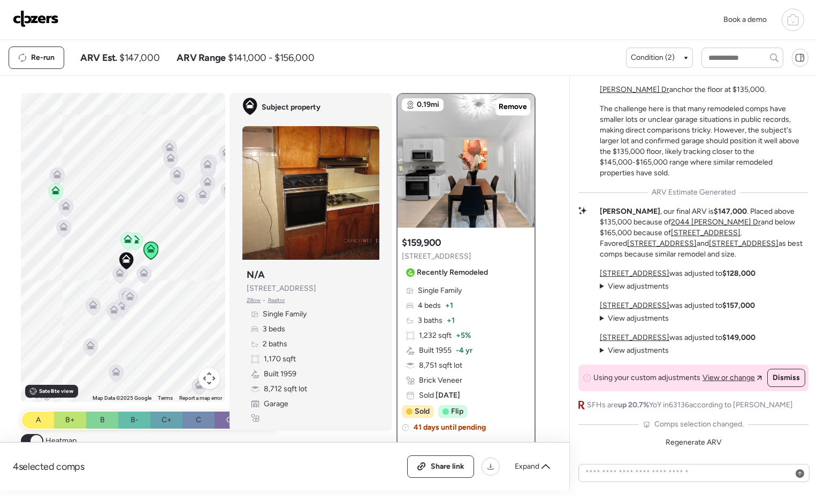
click at [54, 193] on icon at bounding box center [55, 192] width 7 height 3
click at [56, 194] on icon at bounding box center [57, 193] width 7 height 3
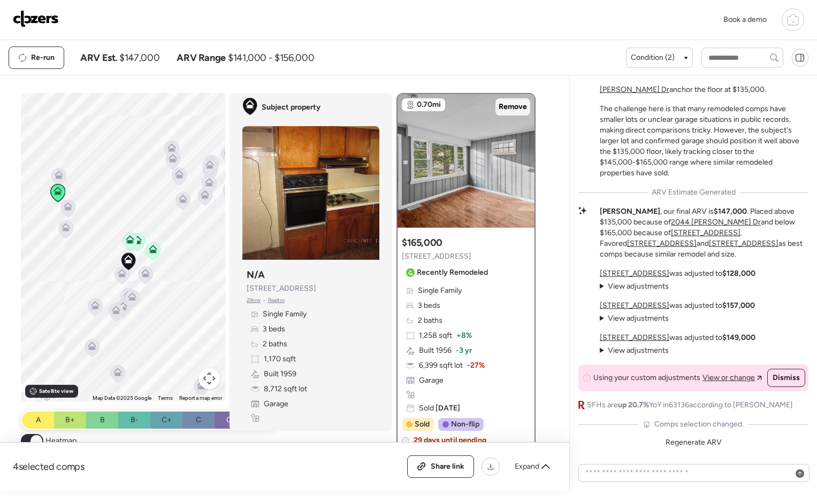
click at [502, 108] on span "Remove" at bounding box center [513, 107] width 28 height 11
click at [660, 476] on textarea at bounding box center [693, 473] width 221 height 15
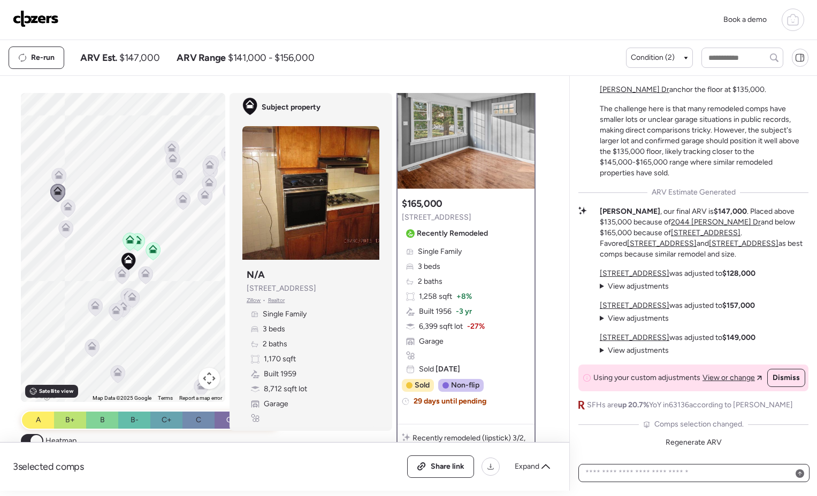
scroll to position [327, 0]
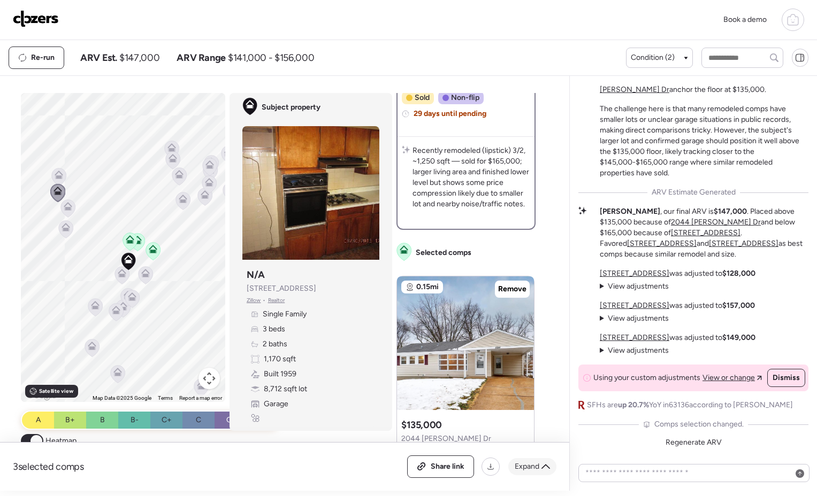
click at [529, 469] on span "Expand" at bounding box center [527, 467] width 25 height 11
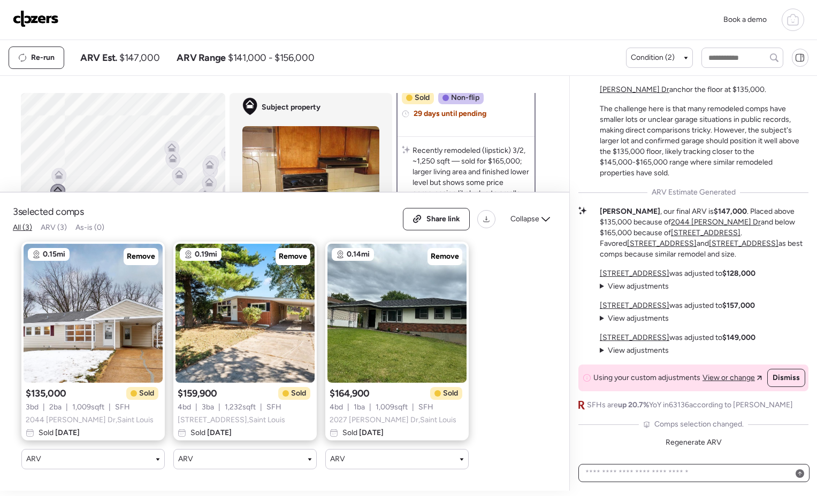
click at [675, 475] on textarea at bounding box center [693, 473] width 221 height 15
click at [702, 441] on span "Regenerate ARV" at bounding box center [693, 442] width 56 height 9
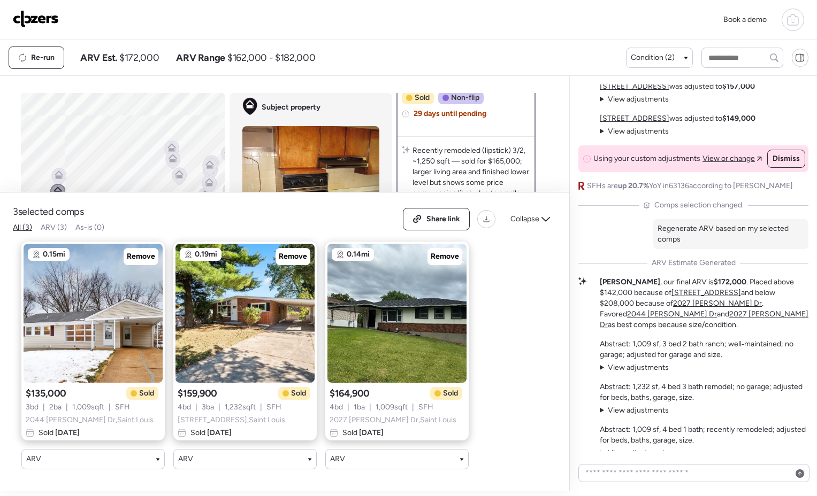
scroll to position [-129, 0]
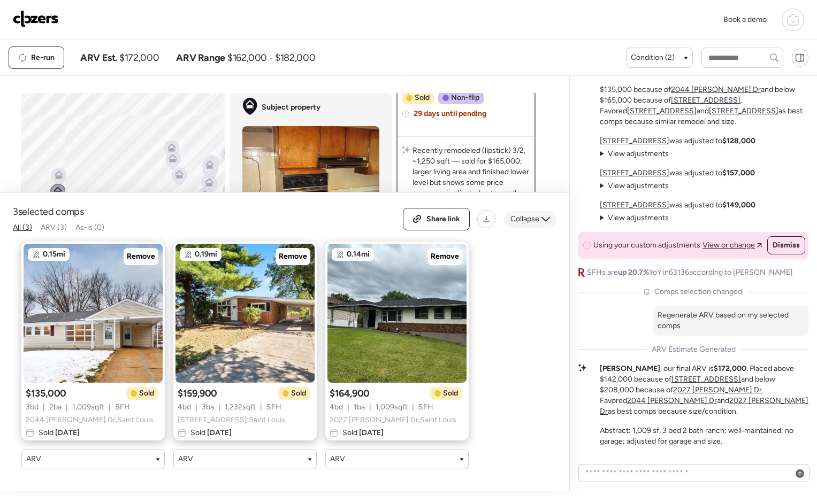
click at [531, 214] on span "Collapse" at bounding box center [524, 219] width 29 height 11
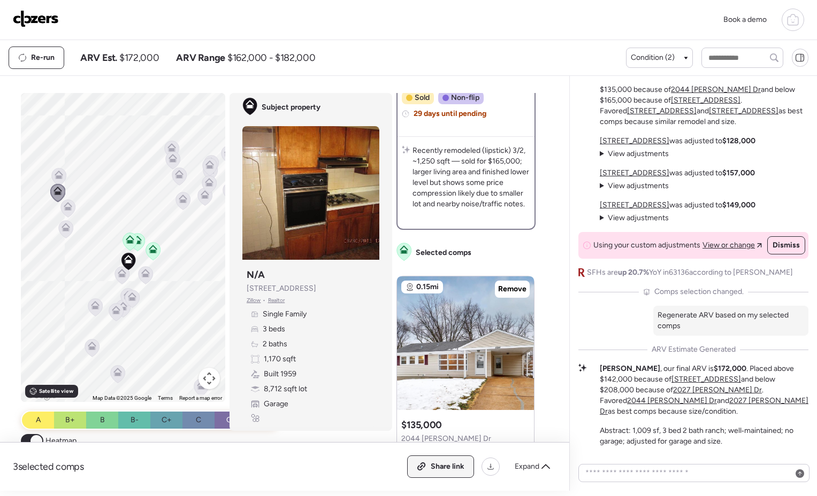
click at [444, 471] on span "Share link" at bounding box center [448, 467] width 34 height 11
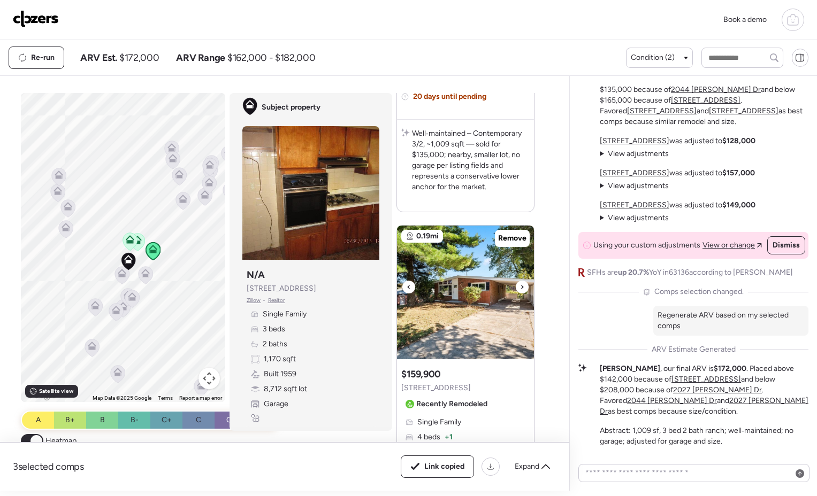
scroll to position [860, 0]
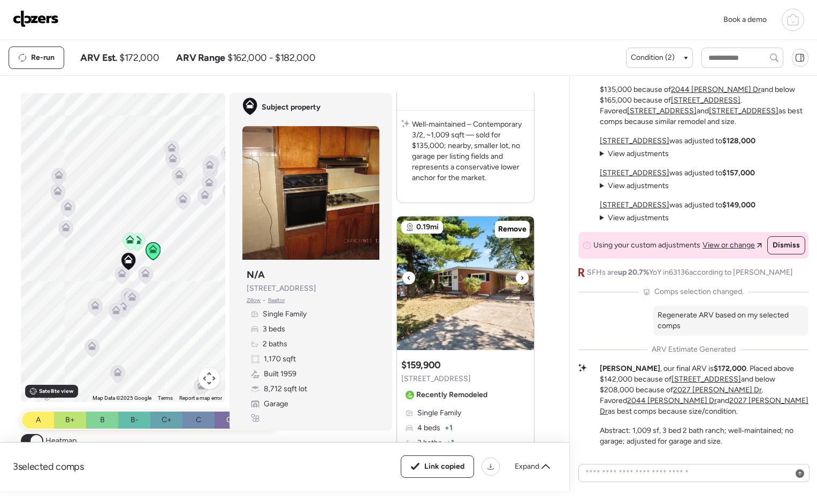
click at [520, 278] on icon at bounding box center [522, 278] width 4 height 13
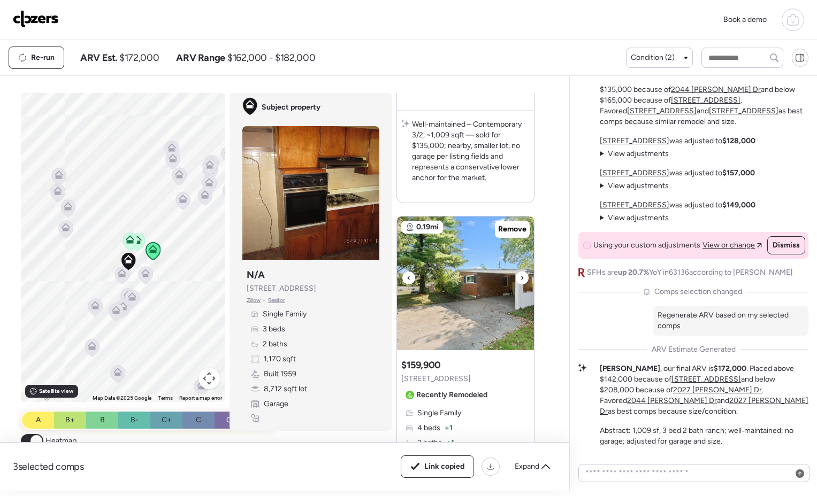
click at [520, 278] on icon at bounding box center [522, 278] width 4 height 13
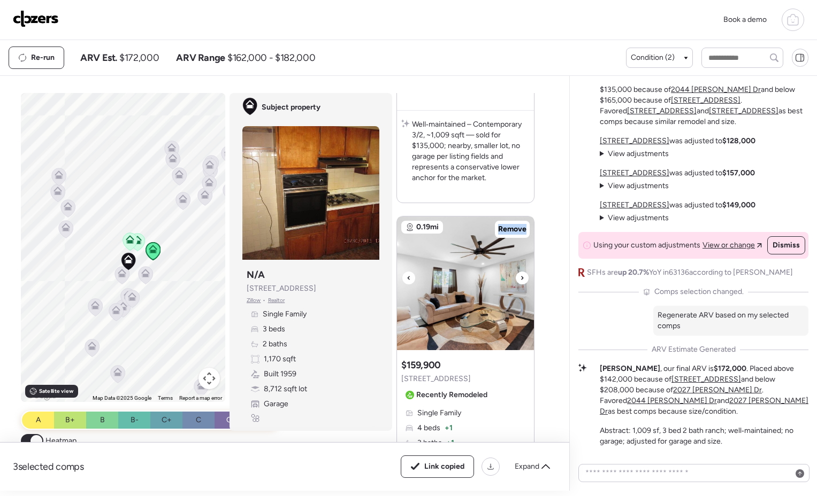
click at [520, 278] on icon at bounding box center [522, 278] width 4 height 13
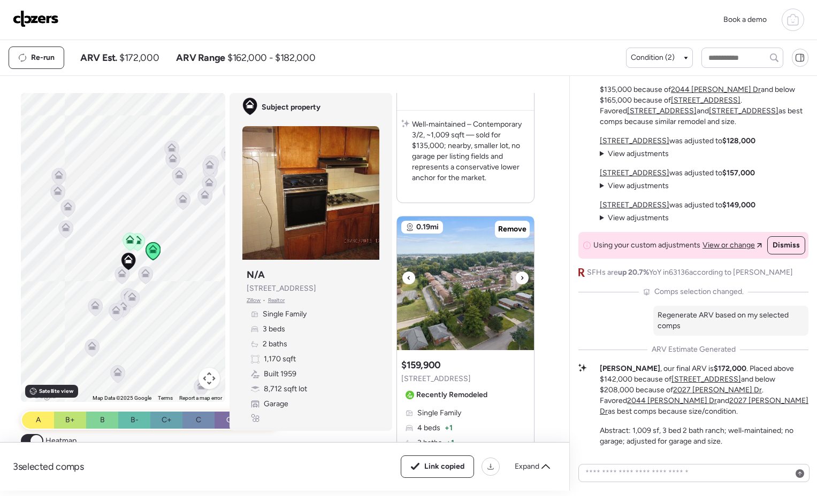
click at [520, 278] on icon at bounding box center [522, 278] width 4 height 13
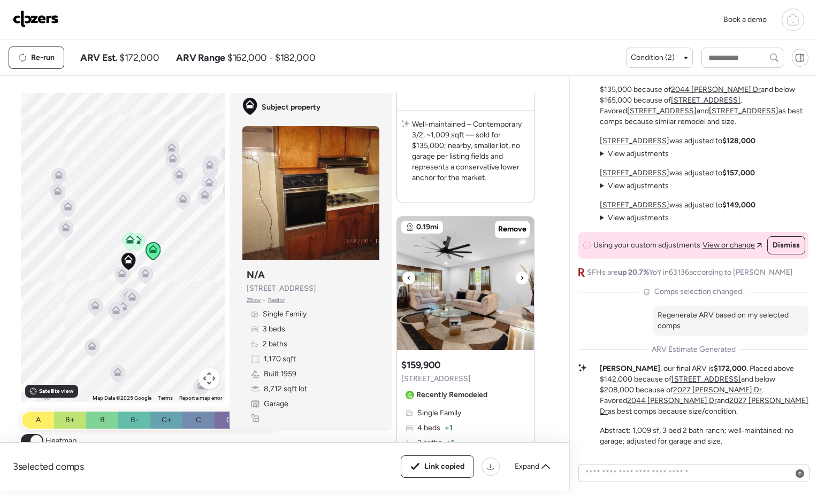
click at [520, 278] on icon at bounding box center [522, 278] width 4 height 13
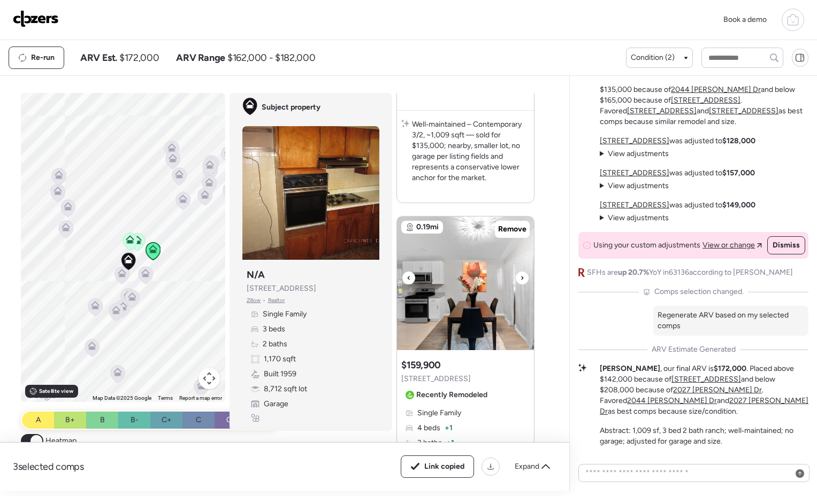
click at [520, 278] on icon at bounding box center [522, 278] width 4 height 13
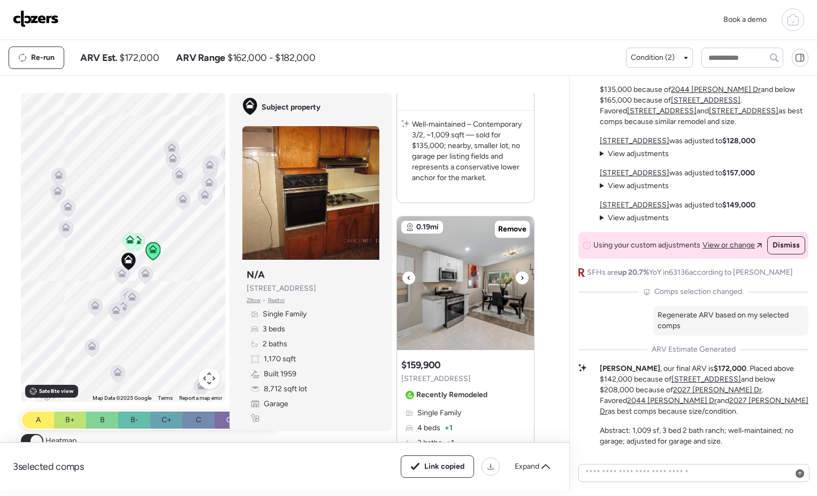
click at [520, 278] on icon at bounding box center [522, 278] width 4 height 13
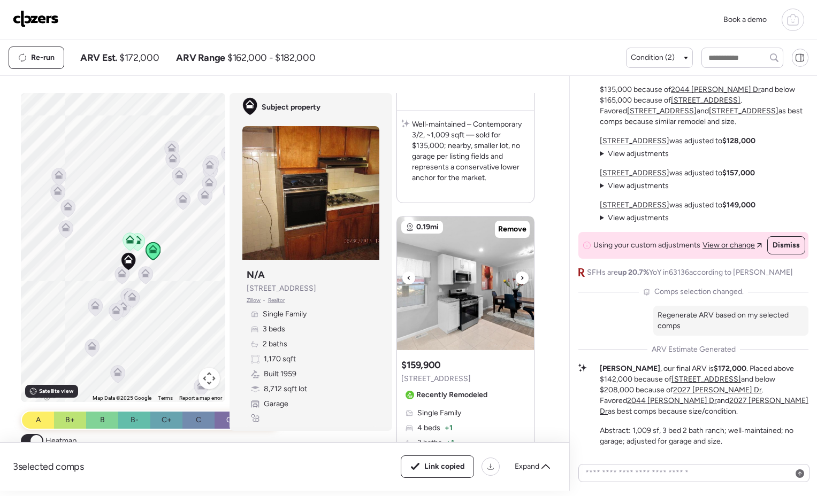
click at [520, 278] on icon at bounding box center [522, 278] width 4 height 13
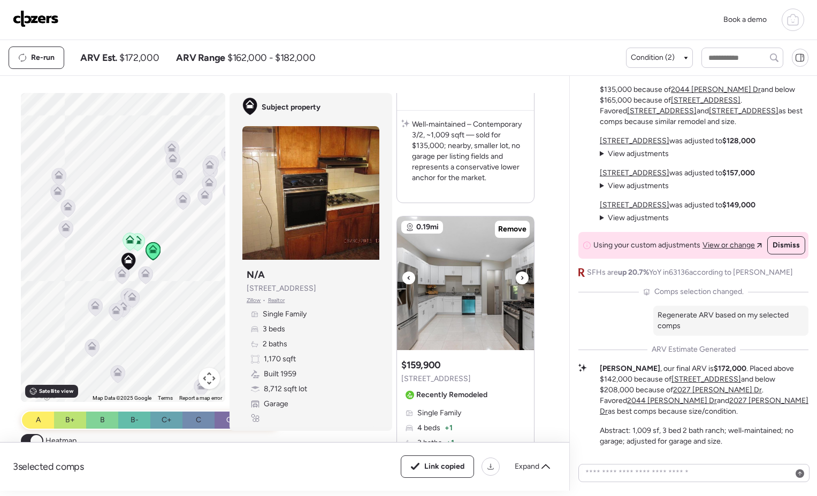
click at [520, 278] on icon at bounding box center [522, 278] width 4 height 13
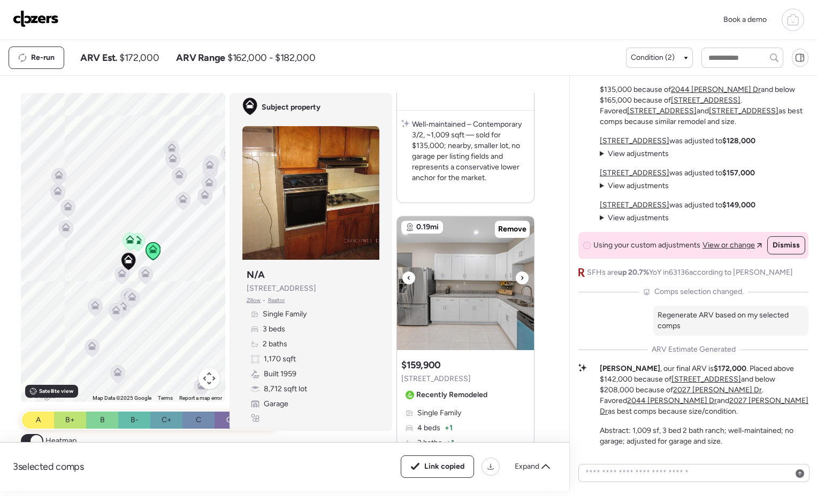
click at [520, 278] on icon at bounding box center [522, 278] width 4 height 13
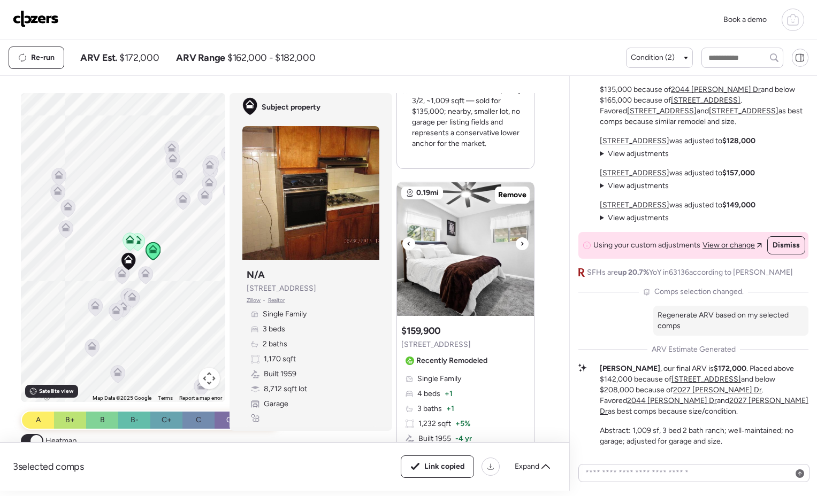
scroll to position [899, 0]
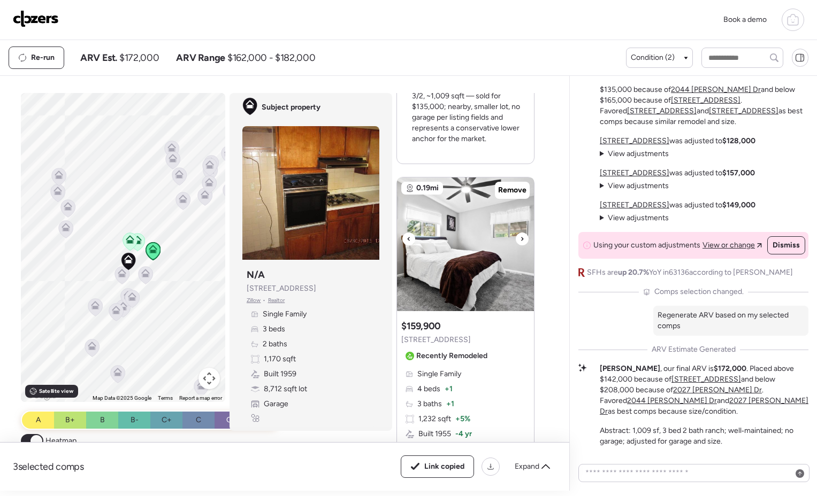
click at [520, 242] on icon at bounding box center [522, 239] width 4 height 13
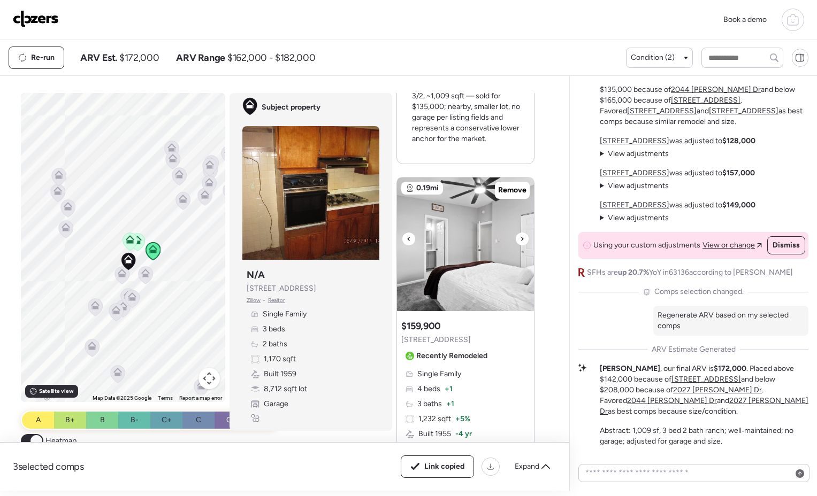
click at [520, 242] on icon at bounding box center [522, 239] width 4 height 13
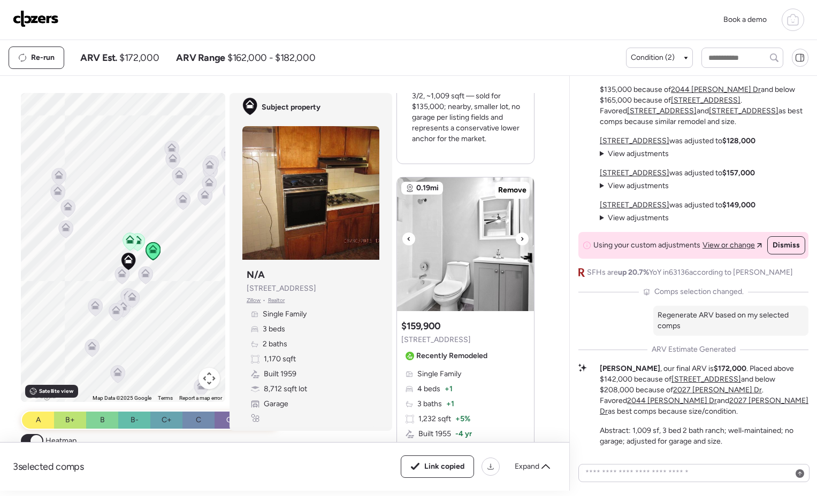
click at [520, 242] on icon at bounding box center [522, 239] width 4 height 13
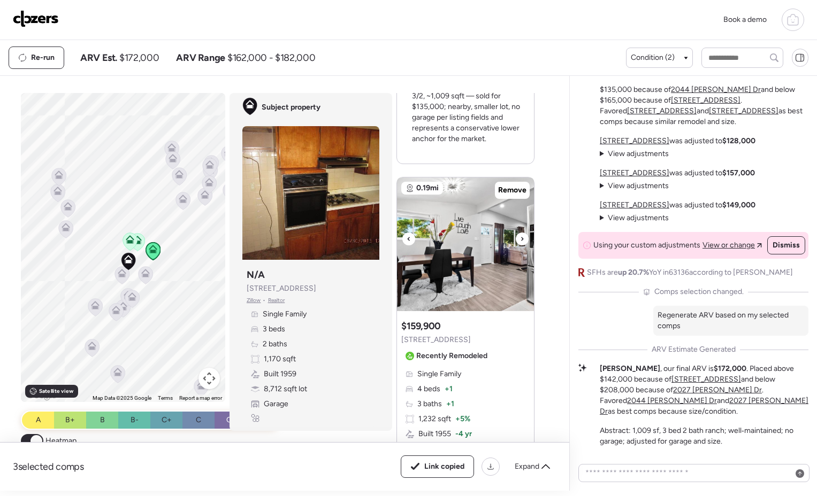
click at [520, 242] on icon at bounding box center [522, 239] width 4 height 13
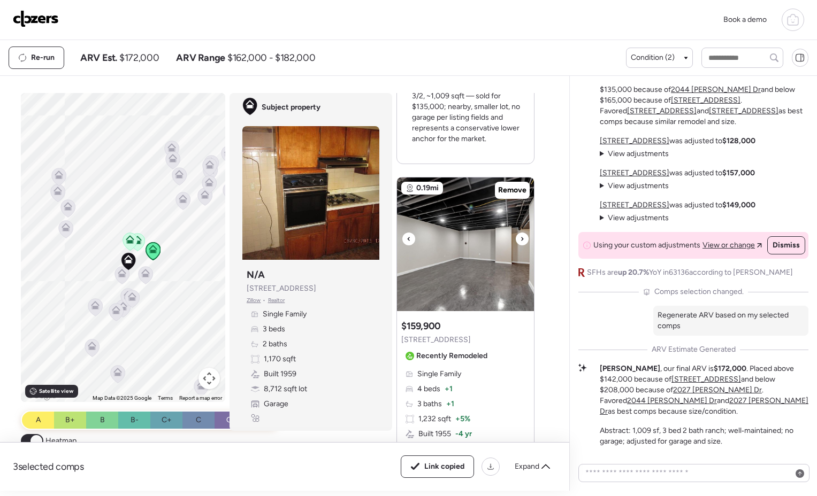
click at [520, 242] on icon at bounding box center [522, 239] width 4 height 13
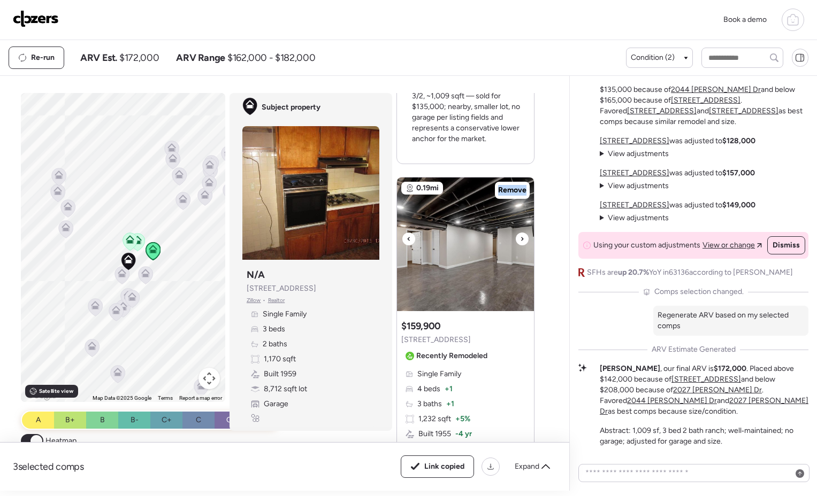
click at [520, 242] on icon at bounding box center [522, 239] width 4 height 13
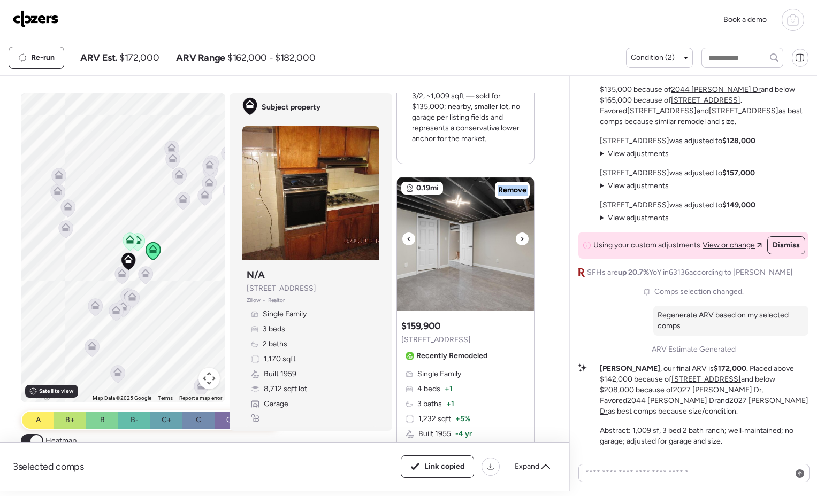
click at [520, 242] on icon at bounding box center [522, 239] width 4 height 13
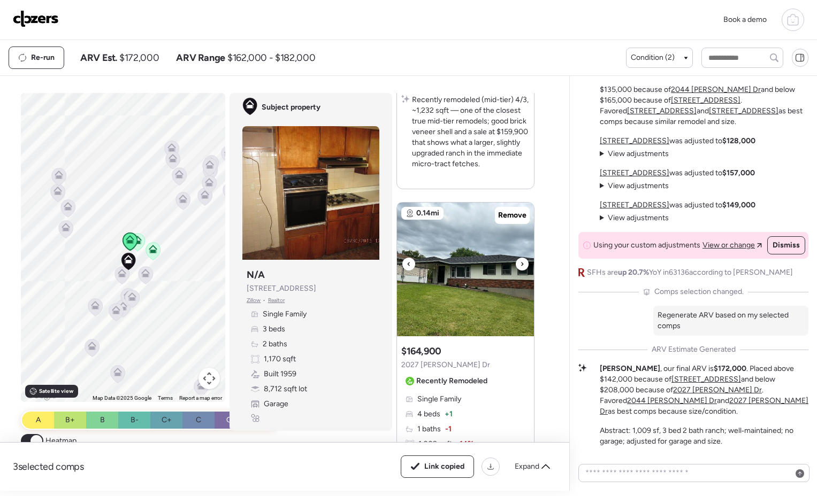
scroll to position [1360, 0]
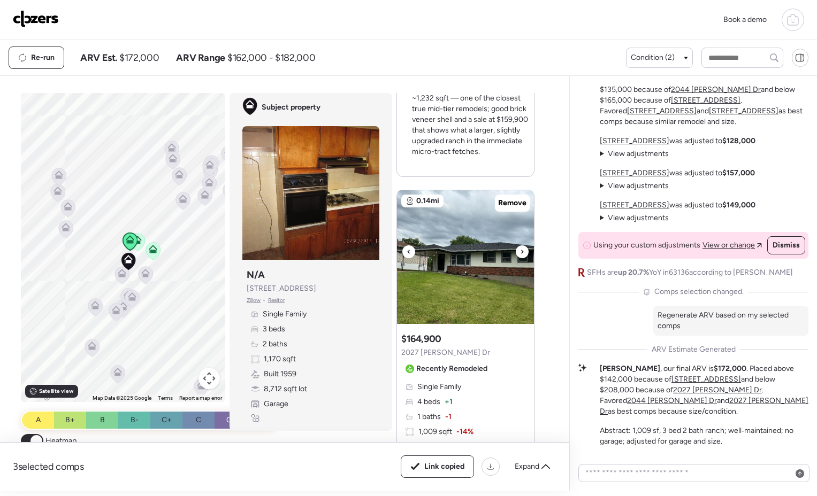
click at [520, 253] on div at bounding box center [522, 252] width 13 height 13
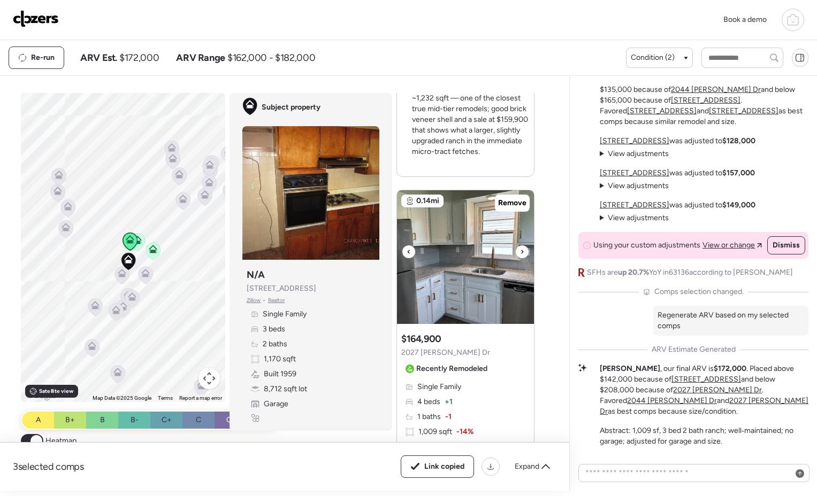
click at [520, 253] on div at bounding box center [522, 252] width 13 height 13
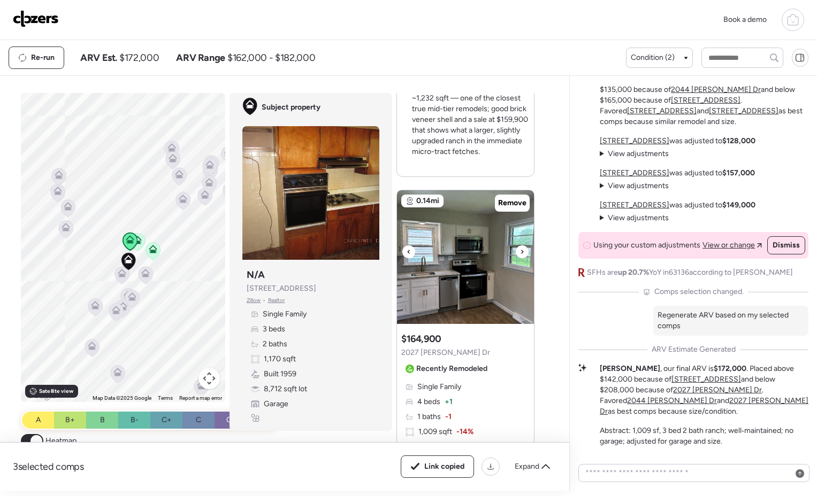
click at [520, 253] on div at bounding box center [522, 252] width 13 height 13
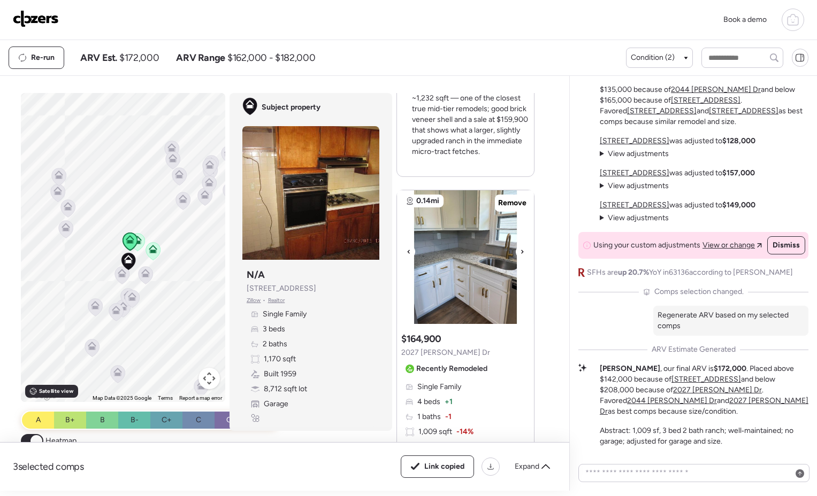
click at [520, 253] on div at bounding box center [522, 252] width 13 height 13
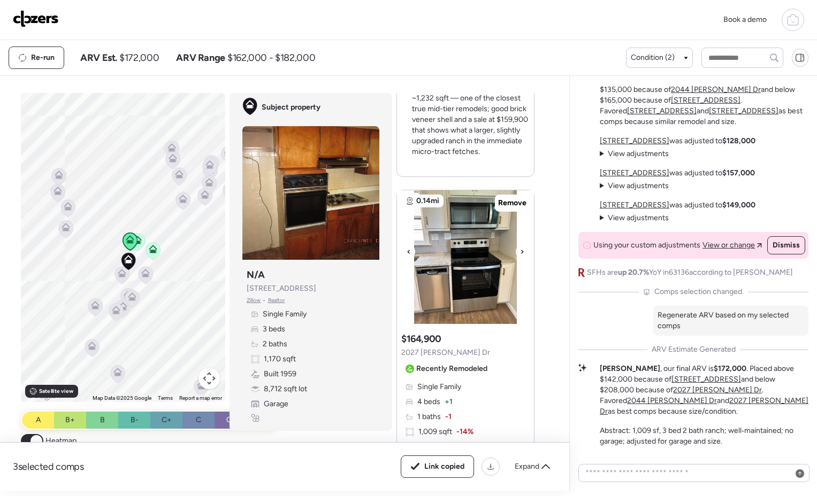
click at [520, 253] on div at bounding box center [522, 252] width 13 height 13
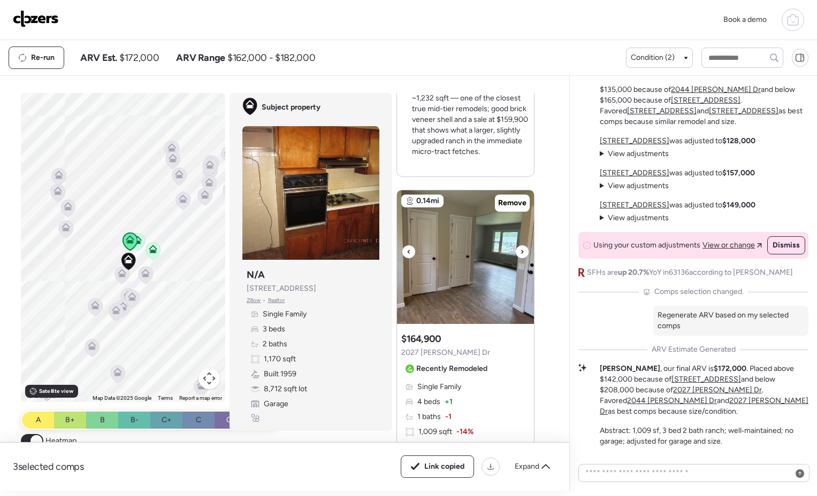
click at [520, 253] on div at bounding box center [522, 252] width 13 height 13
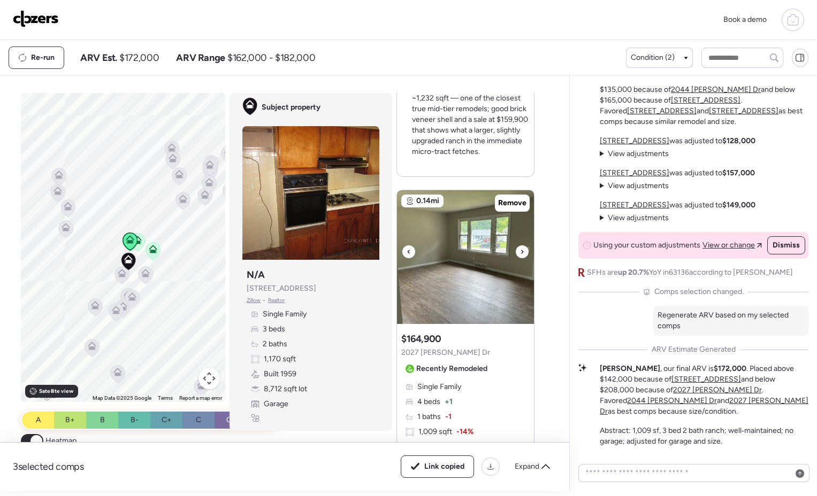
click at [520, 253] on div at bounding box center [522, 252] width 13 height 13
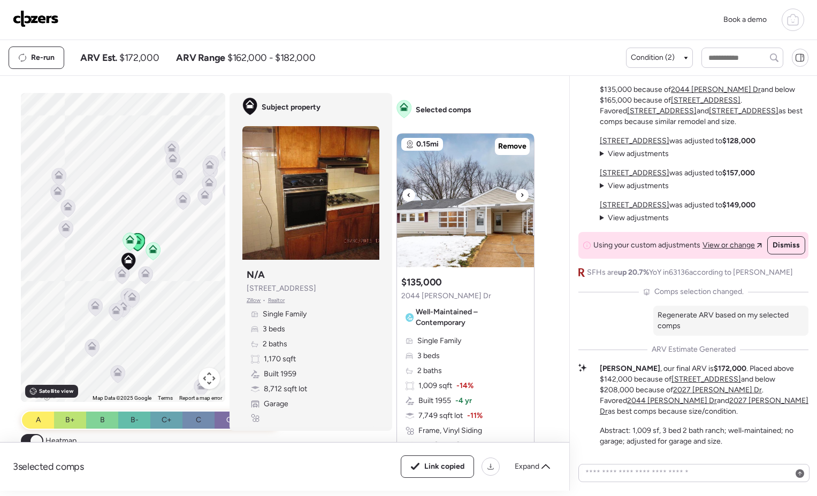
scroll to position [480, 0]
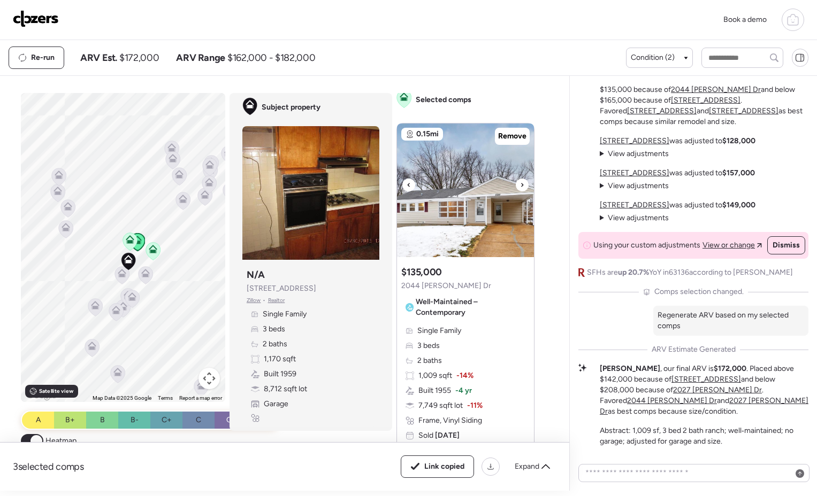
click at [520, 186] on icon at bounding box center [522, 185] width 4 height 13
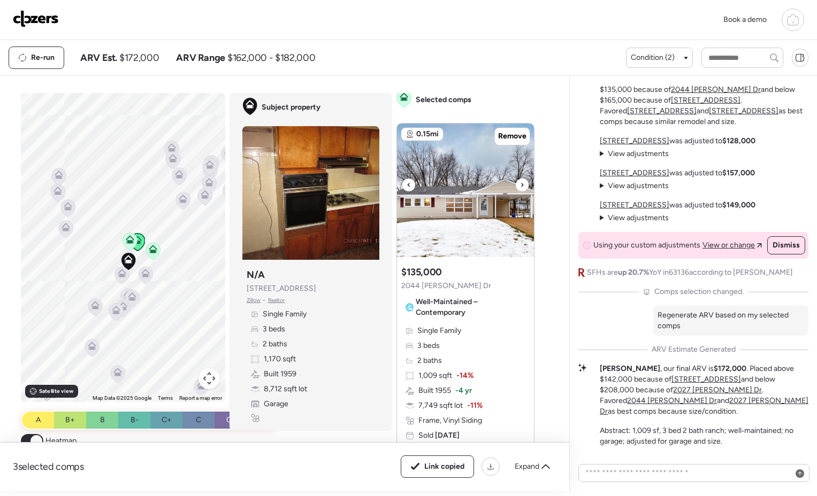
click at [520, 186] on icon at bounding box center [522, 185] width 4 height 13
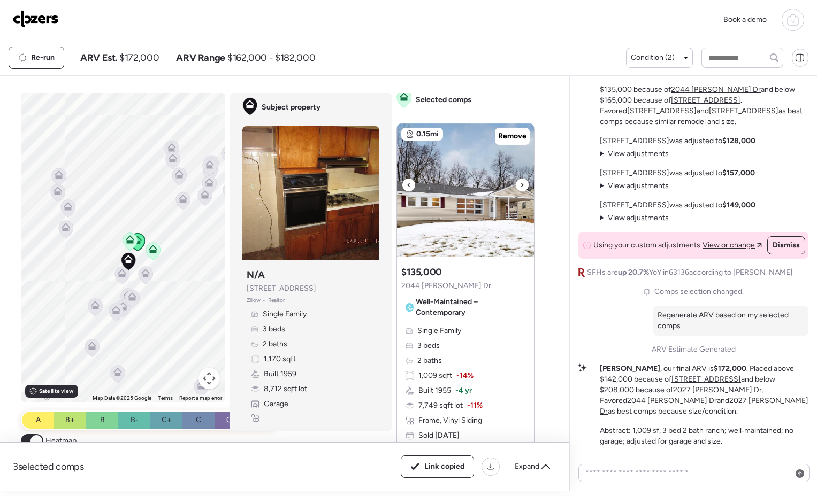
click at [520, 186] on icon at bounding box center [522, 185] width 4 height 13
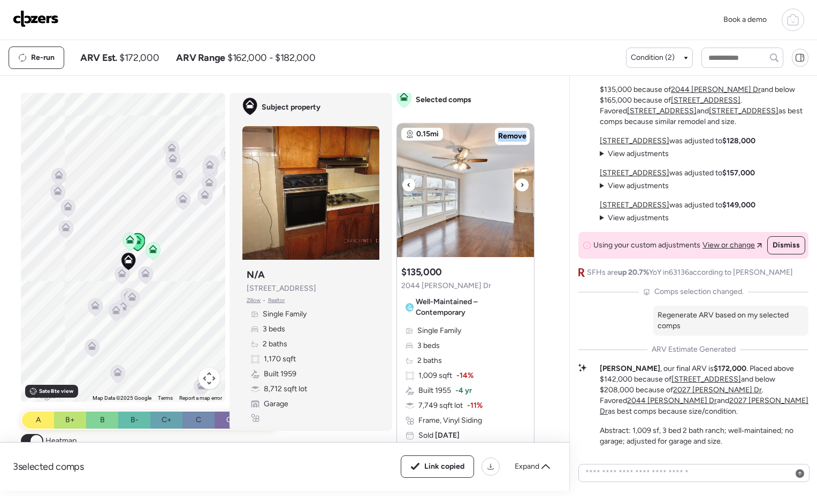
click at [520, 186] on icon at bounding box center [522, 185] width 4 height 13
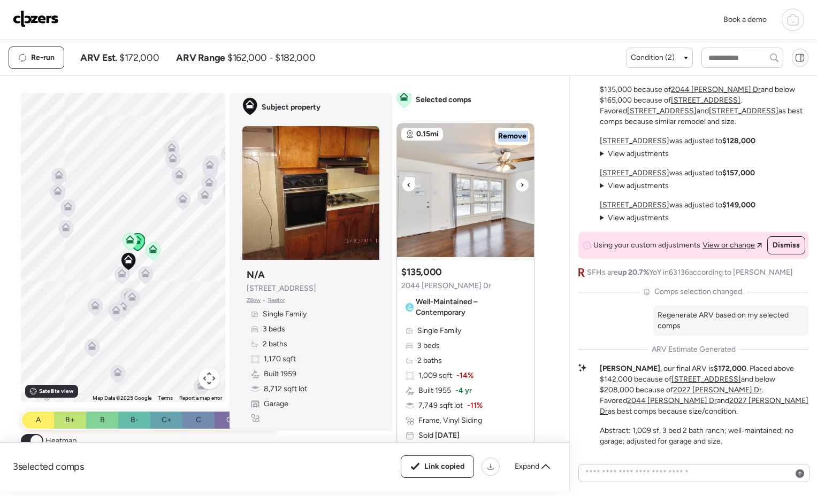
click at [520, 186] on icon at bounding box center [522, 185] width 4 height 13
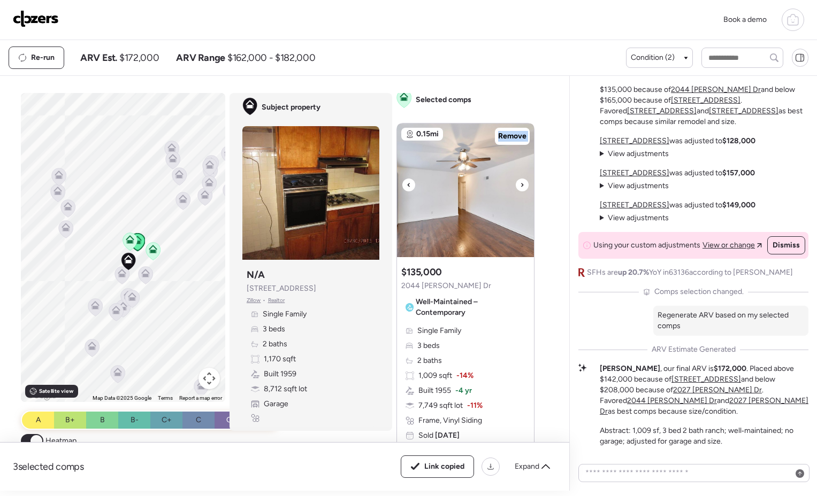
click at [520, 186] on icon at bounding box center [522, 185] width 4 height 13
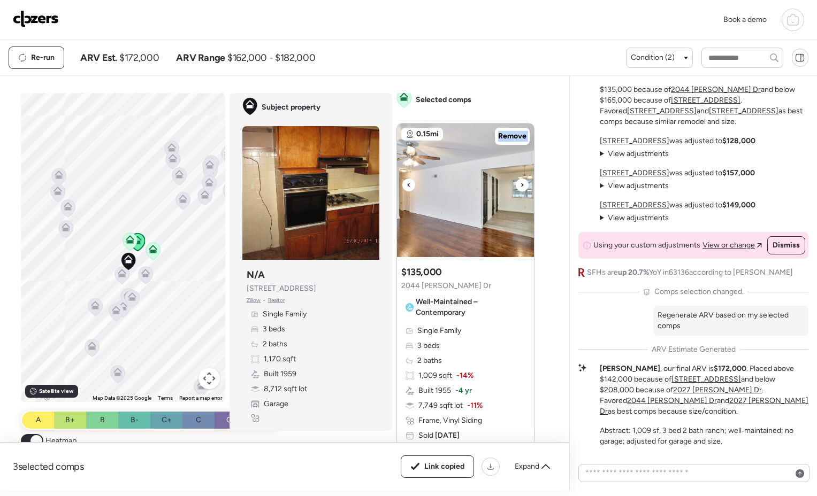
click at [520, 186] on icon at bounding box center [522, 185] width 4 height 13
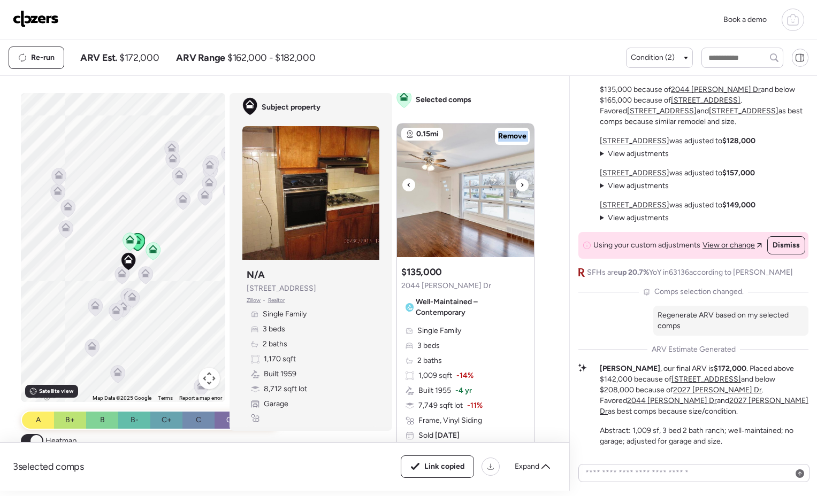
click at [520, 186] on icon at bounding box center [522, 185] width 4 height 13
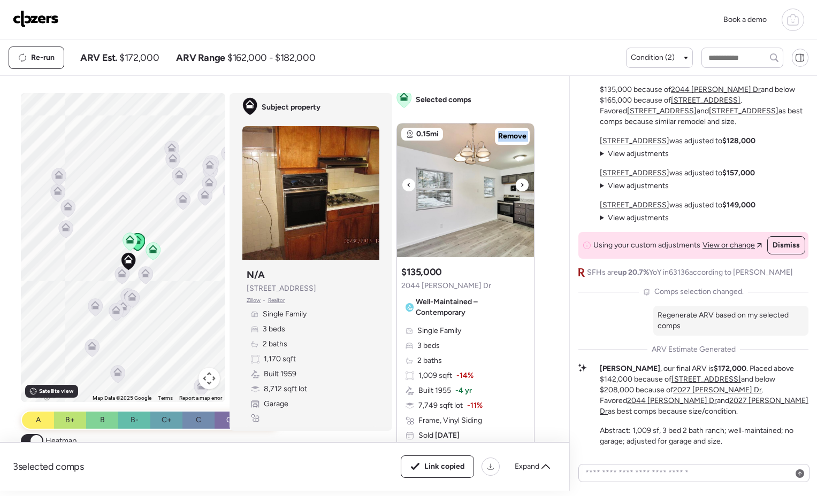
click at [520, 186] on icon at bounding box center [522, 185] width 4 height 13
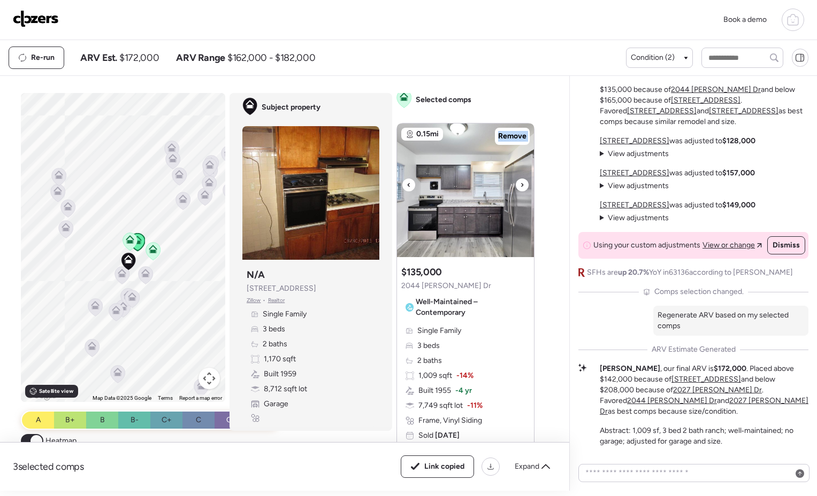
click at [520, 186] on icon at bounding box center [522, 185] width 4 height 13
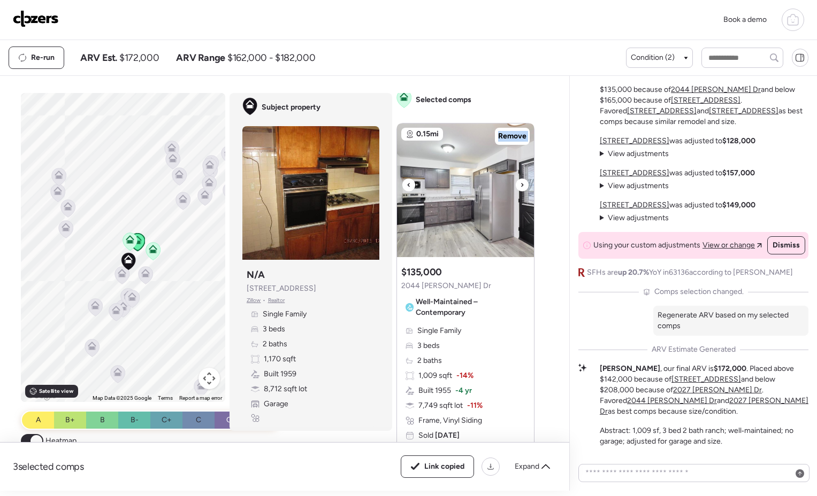
click at [520, 186] on icon at bounding box center [522, 185] width 4 height 13
